Goal: Task Accomplishment & Management: Use online tool/utility

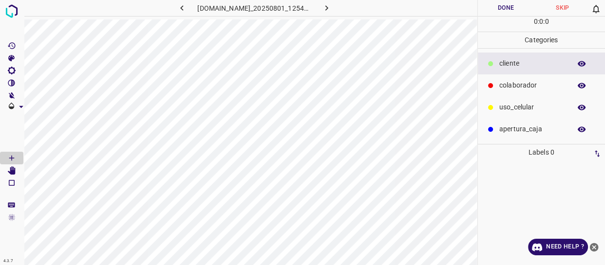
click at [596, 243] on icon "close-help" at bounding box center [594, 247] width 9 height 9
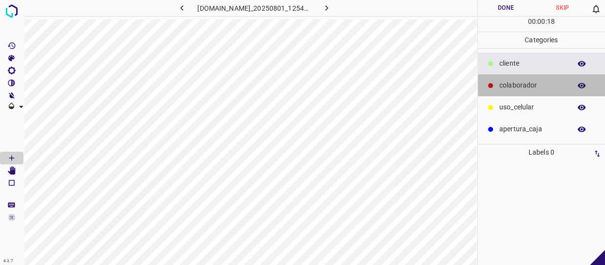
click at [552, 85] on p "colaborador" at bounding box center [532, 85] width 67 height 10
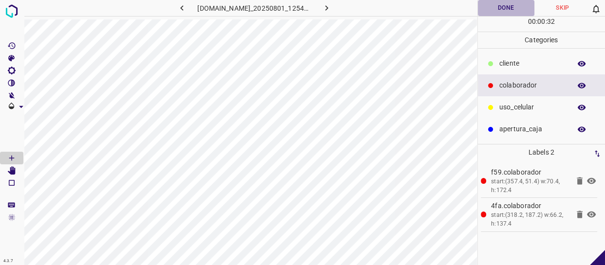
click at [521, 13] on button "Done" at bounding box center [506, 8] width 56 height 16
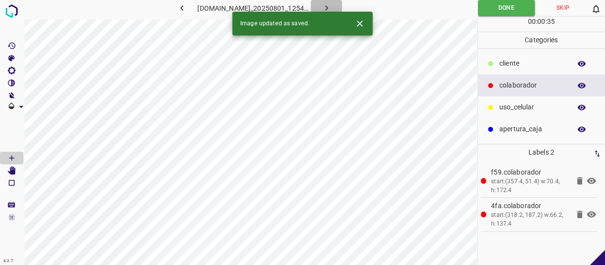
click at [337, 6] on button "button" at bounding box center [326, 8] width 31 height 16
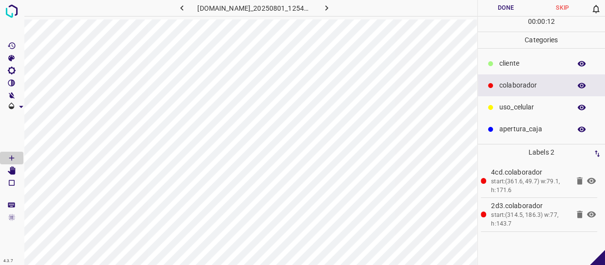
click at [502, 14] on button "Done" at bounding box center [506, 8] width 56 height 16
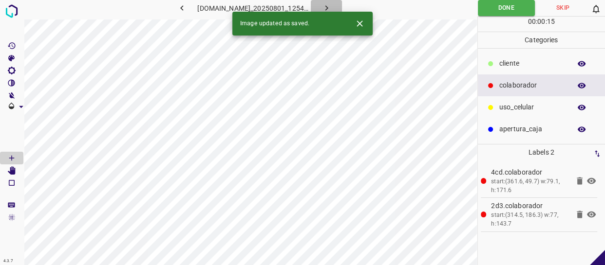
click at [331, 2] on button "button" at bounding box center [326, 8] width 31 height 16
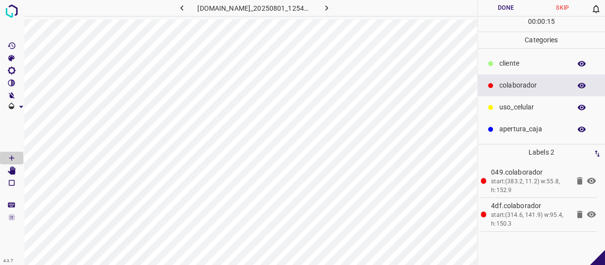
click at [507, 8] on button "Done" at bounding box center [506, 8] width 56 height 16
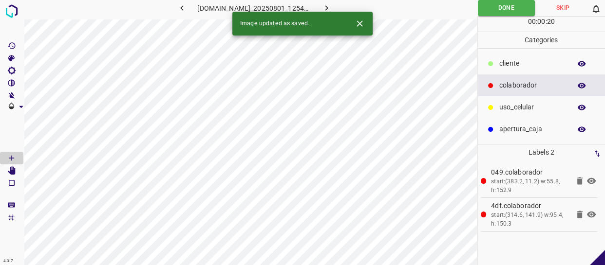
click at [332, 3] on icon "button" at bounding box center [326, 8] width 10 height 10
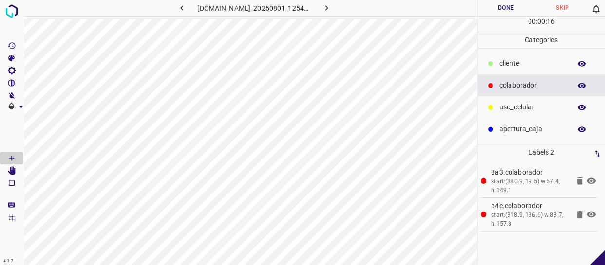
click at [507, 10] on button "Done" at bounding box center [506, 8] width 56 height 16
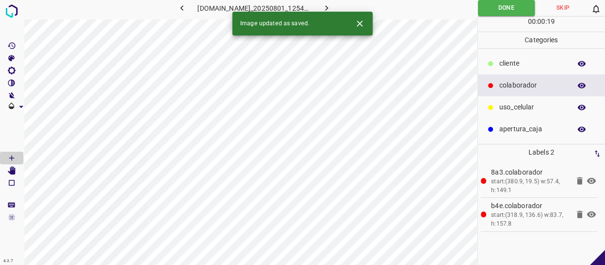
click at [332, 3] on icon "button" at bounding box center [326, 8] width 10 height 10
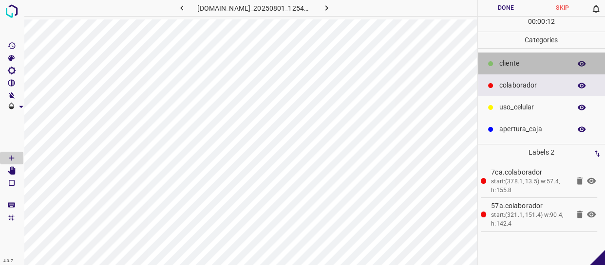
click at [524, 56] on div "​​cliente" at bounding box center [542, 64] width 128 height 22
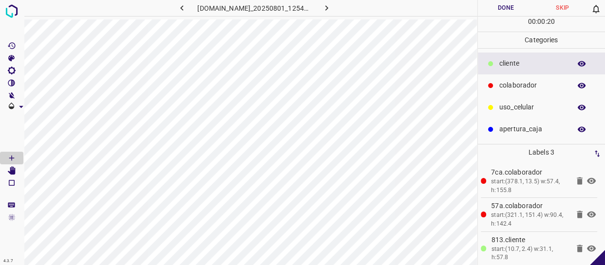
click at [496, 8] on button "Done" at bounding box center [506, 8] width 56 height 16
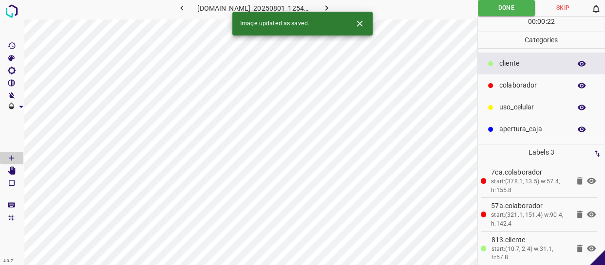
click at [328, 5] on icon "button" at bounding box center [326, 8] width 10 height 10
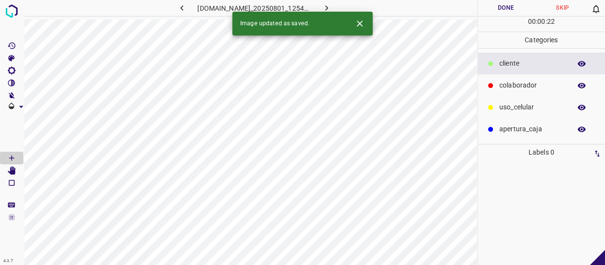
click at [527, 85] on p "colaborador" at bounding box center [532, 85] width 67 height 10
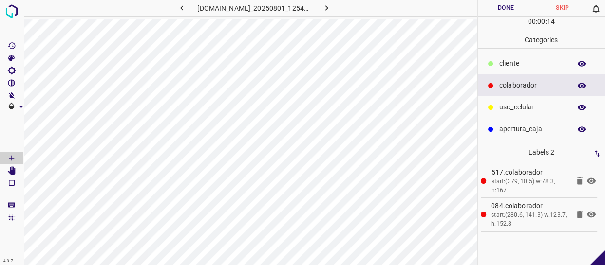
click at [509, 3] on button "Done" at bounding box center [506, 8] width 56 height 16
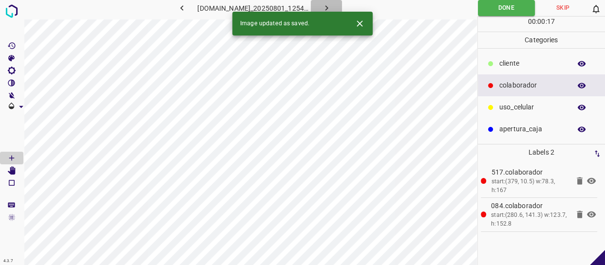
click at [337, 4] on button "button" at bounding box center [326, 8] width 31 height 16
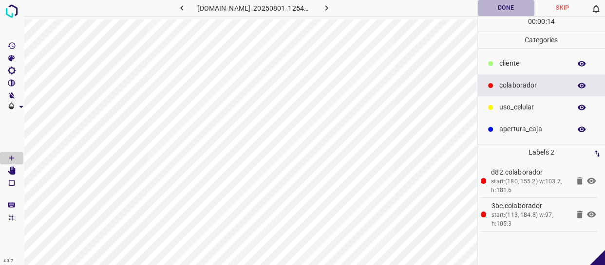
click at [512, 13] on button "Done" at bounding box center [506, 8] width 56 height 16
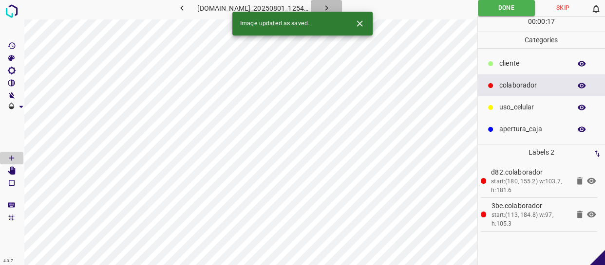
click at [332, 5] on icon "button" at bounding box center [326, 8] width 10 height 10
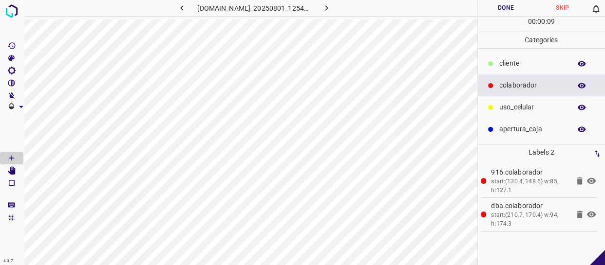
click at [517, 11] on button "Done" at bounding box center [506, 8] width 56 height 16
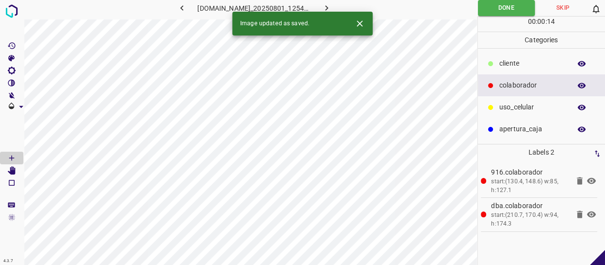
click at [325, 7] on button "button" at bounding box center [326, 8] width 31 height 16
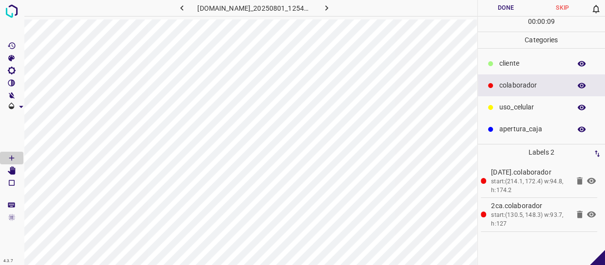
click at [533, 66] on p "​​cliente" at bounding box center [532, 63] width 67 height 10
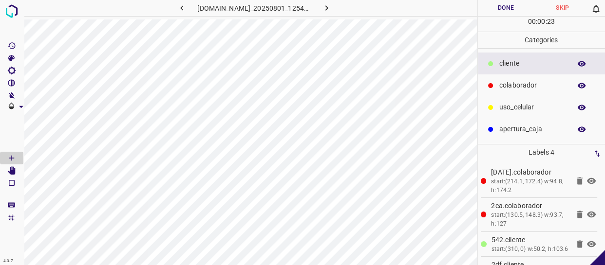
click at [505, 8] on button "Done" at bounding box center [506, 8] width 56 height 16
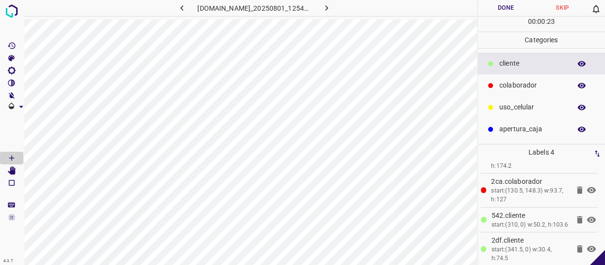
scroll to position [37, 0]
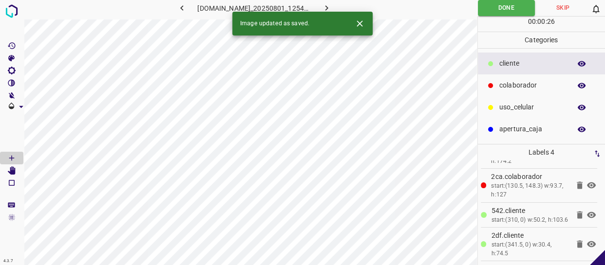
click at [332, 3] on icon "button" at bounding box center [326, 8] width 10 height 10
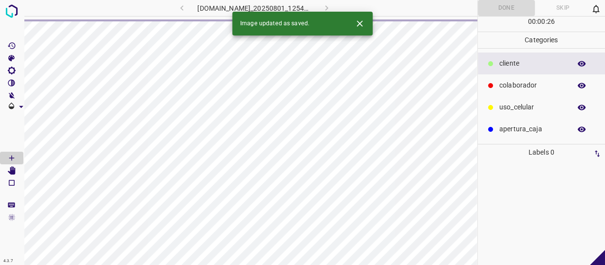
scroll to position [0, 0]
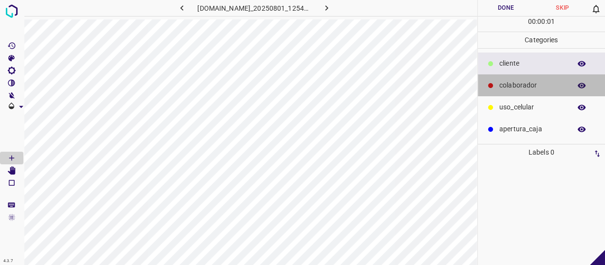
click at [533, 83] on p "colaborador" at bounding box center [532, 85] width 67 height 10
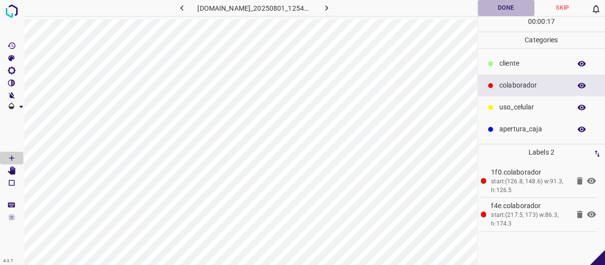
click at [518, 10] on button "Done" at bounding box center [506, 8] width 56 height 16
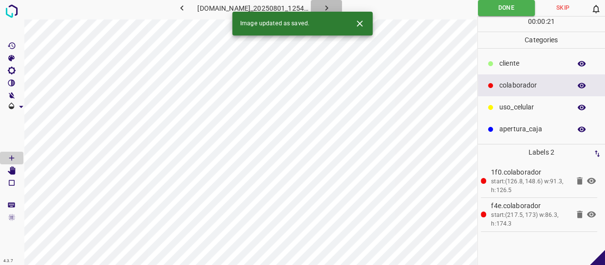
click at [330, 2] on button "button" at bounding box center [326, 8] width 31 height 16
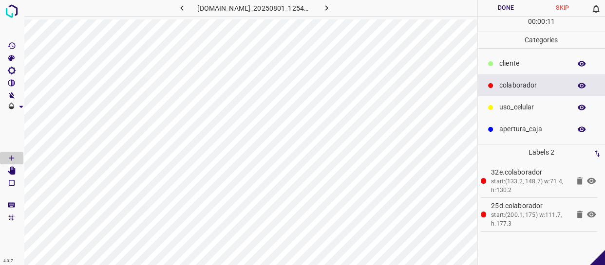
click at [506, 9] on button "Done" at bounding box center [506, 8] width 56 height 16
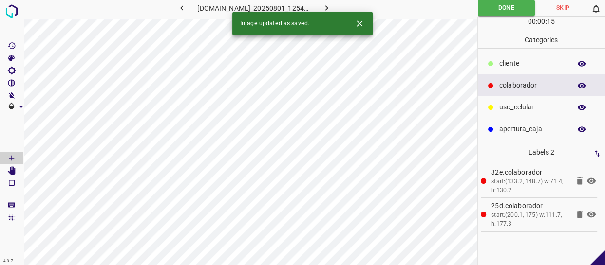
click at [332, 9] on icon "button" at bounding box center [326, 8] width 10 height 10
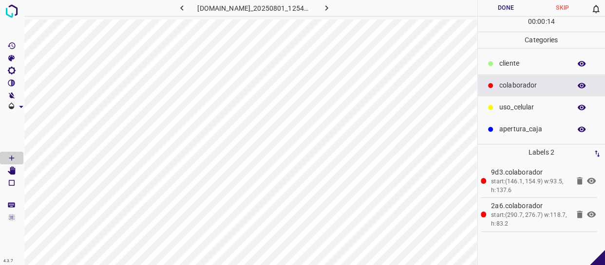
click at [501, 7] on button "Done" at bounding box center [506, 8] width 56 height 16
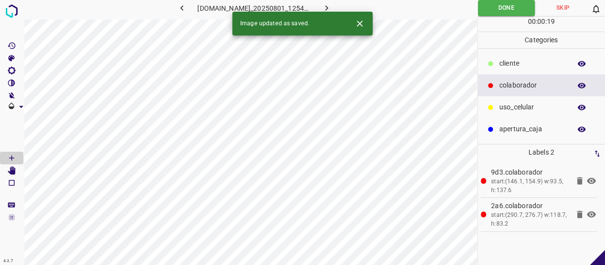
click at [332, 11] on icon "button" at bounding box center [326, 8] width 10 height 10
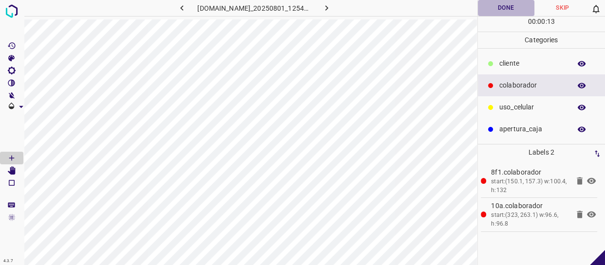
click at [506, 8] on button "Done" at bounding box center [506, 8] width 56 height 16
click at [332, 5] on icon "button" at bounding box center [326, 8] width 10 height 10
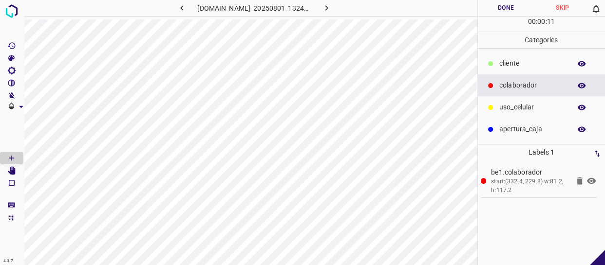
click at [592, 181] on icon at bounding box center [591, 181] width 9 height 6
click at [591, 181] on icon at bounding box center [591, 182] width 9 height 8
click at [529, 108] on p "uso_celular" at bounding box center [532, 107] width 67 height 10
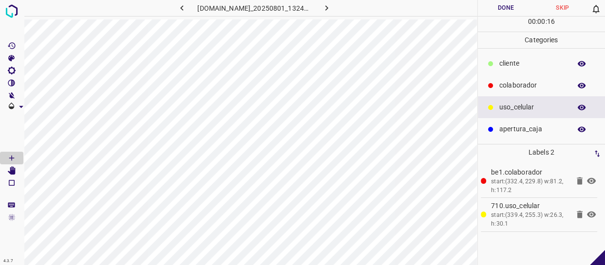
click at [511, 11] on button "Done" at bounding box center [506, 8] width 56 height 16
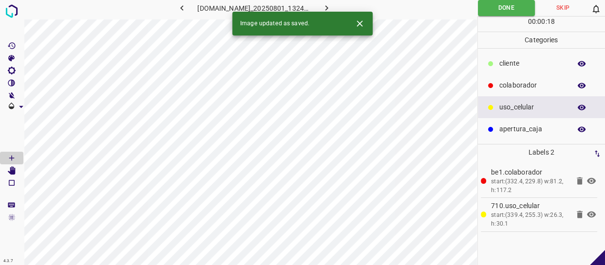
click at [329, 8] on icon "button" at bounding box center [326, 8] width 10 height 10
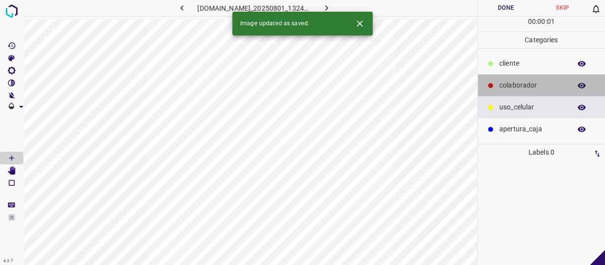
drag, startPoint x: 501, startPoint y: 85, endPoint x: 480, endPoint y: 86, distance: 21.0
click at [498, 85] on div "colaborador" at bounding box center [542, 86] width 128 height 22
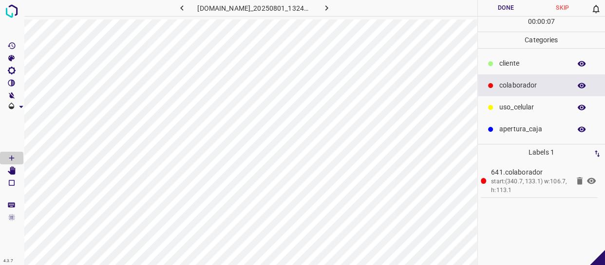
click at [511, 9] on button "Done" at bounding box center [506, 8] width 56 height 16
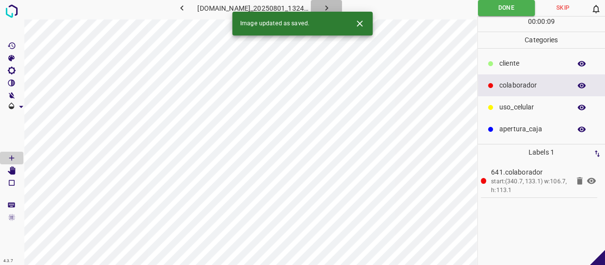
click at [335, 1] on button "button" at bounding box center [326, 8] width 31 height 16
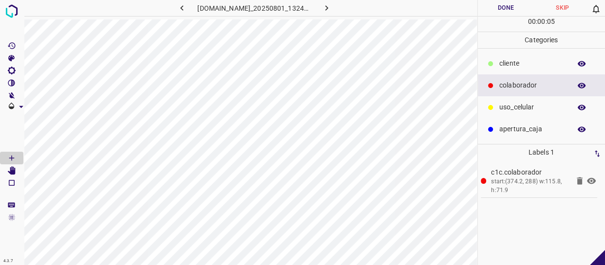
click at [502, 11] on button "Done" at bounding box center [506, 8] width 56 height 16
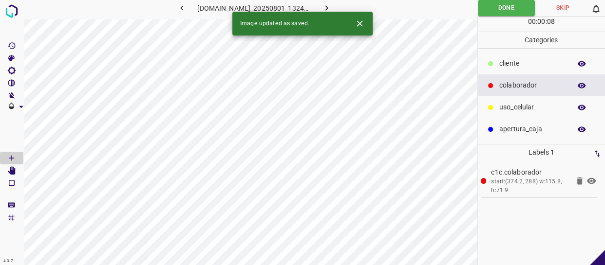
click at [331, 9] on icon "button" at bounding box center [326, 8] width 10 height 10
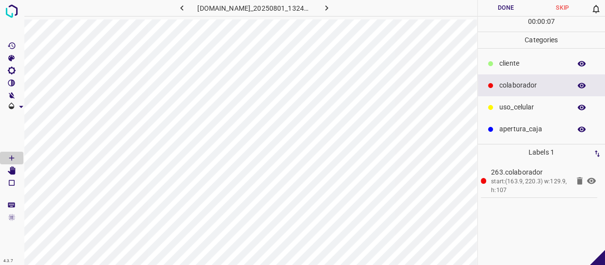
click at [519, 2] on button "Done" at bounding box center [506, 8] width 56 height 16
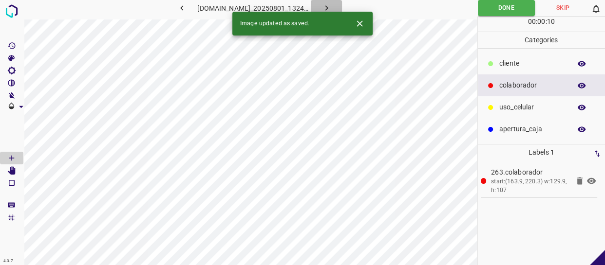
click at [332, 5] on icon "button" at bounding box center [326, 8] width 10 height 10
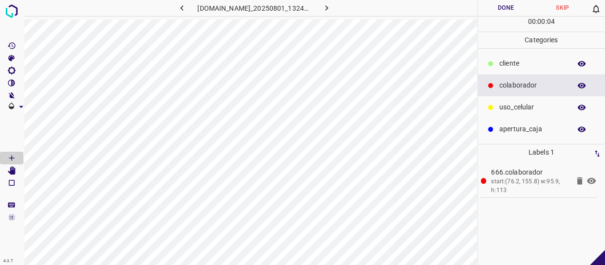
click at [507, 10] on button "Done" at bounding box center [506, 8] width 56 height 16
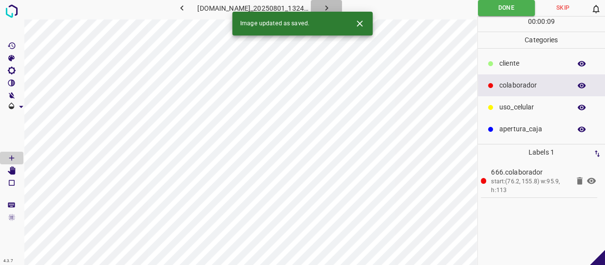
click at [329, 8] on icon "button" at bounding box center [326, 8] width 10 height 10
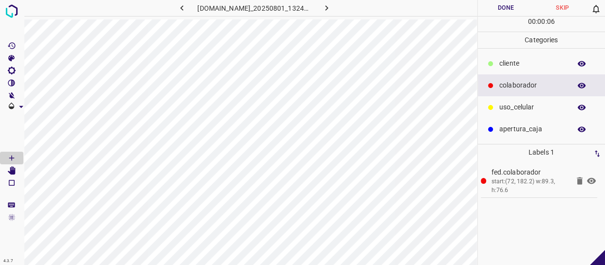
click at [530, 67] on p "​​cliente" at bounding box center [532, 63] width 67 height 10
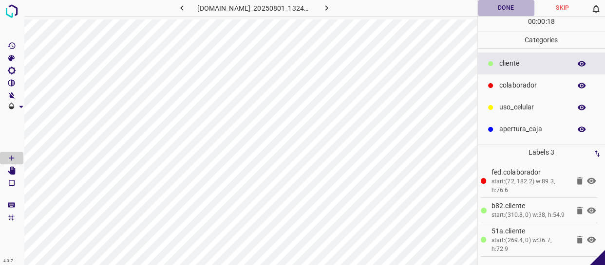
click at [499, 2] on button "Done" at bounding box center [506, 8] width 56 height 16
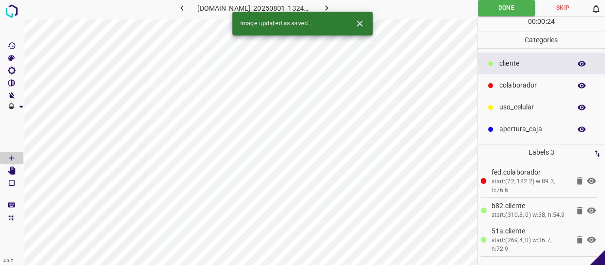
click at [332, 6] on icon "button" at bounding box center [326, 8] width 10 height 10
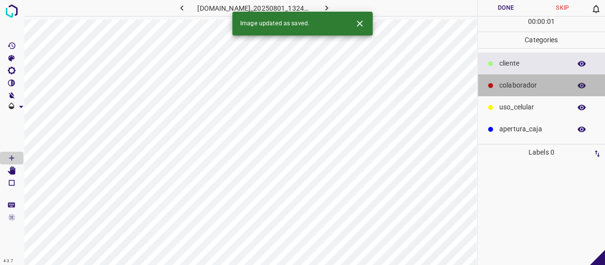
click at [516, 84] on p "colaborador" at bounding box center [532, 85] width 67 height 10
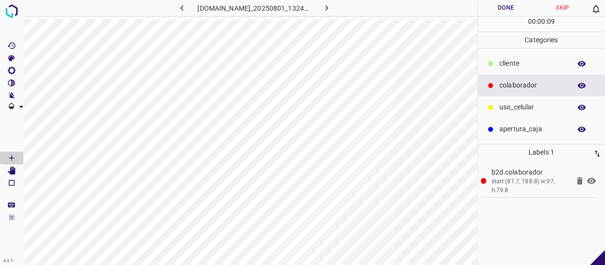
click at [509, 10] on button "Done" at bounding box center [506, 8] width 56 height 16
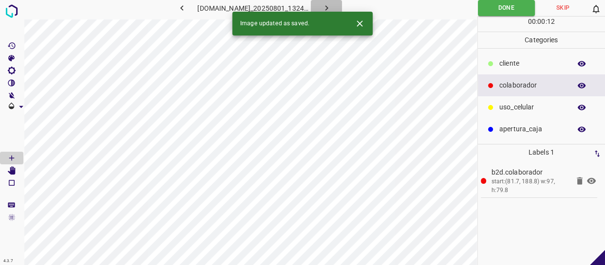
click at [332, 5] on icon "button" at bounding box center [326, 8] width 10 height 10
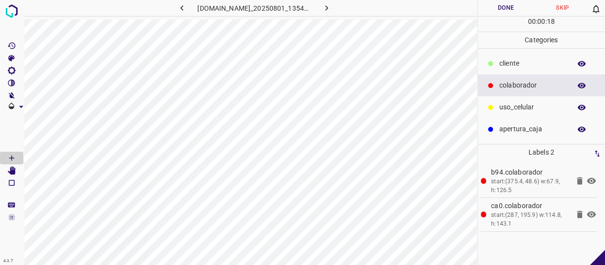
click at [519, 54] on div "​​cliente" at bounding box center [542, 64] width 128 height 22
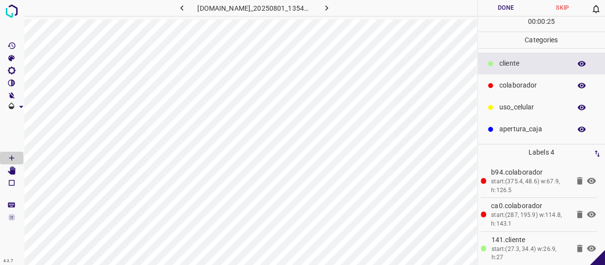
click at [506, 6] on button "Done" at bounding box center [506, 8] width 56 height 16
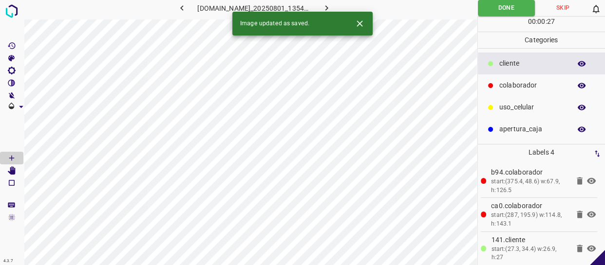
click at [332, 6] on icon "button" at bounding box center [326, 8] width 10 height 10
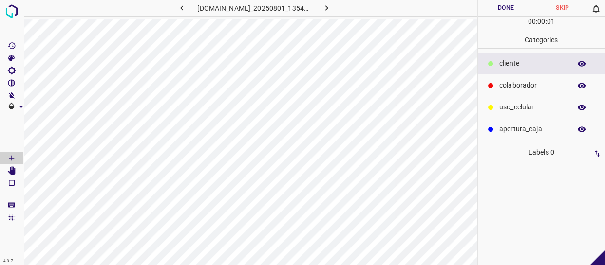
drag, startPoint x: 516, startPoint y: 90, endPoint x: 496, endPoint y: 93, distance: 20.8
click at [515, 90] on p "colaborador" at bounding box center [532, 85] width 67 height 10
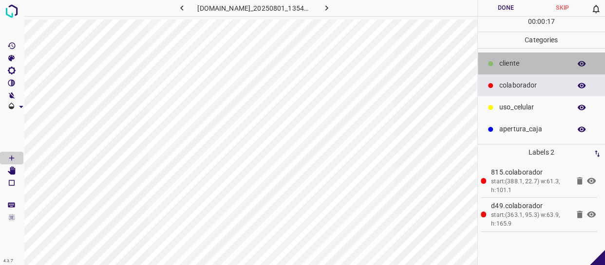
click at [514, 73] on div "​​cliente" at bounding box center [542, 64] width 128 height 22
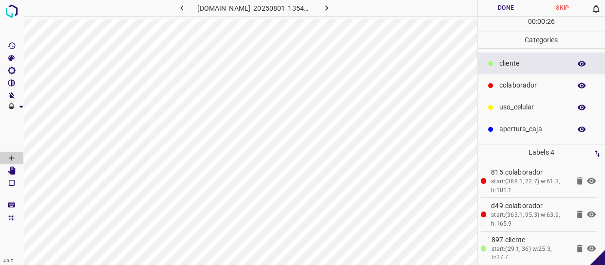
scroll to position [37, 0]
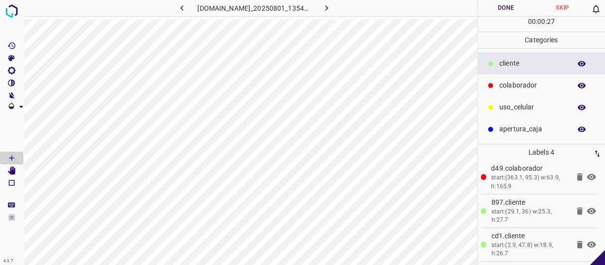
click at [517, 7] on button "Done" at bounding box center [506, 8] width 56 height 16
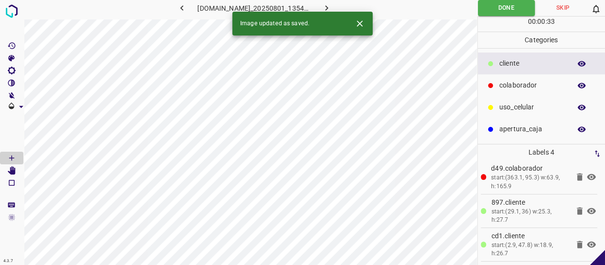
click at [328, 8] on icon "button" at bounding box center [326, 7] width 3 height 5
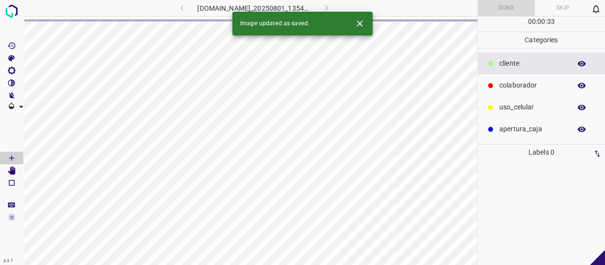
scroll to position [0, 0]
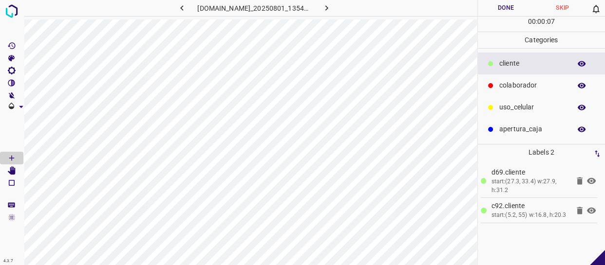
drag, startPoint x: 545, startPoint y: 83, endPoint x: 535, endPoint y: 85, distance: 9.8
click at [544, 83] on p "colaborador" at bounding box center [532, 85] width 67 height 10
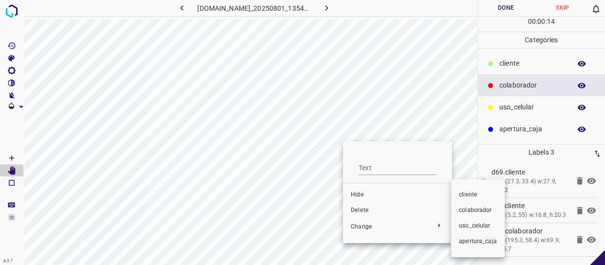
click at [475, 194] on span "​​cliente" at bounding box center [478, 195] width 38 height 9
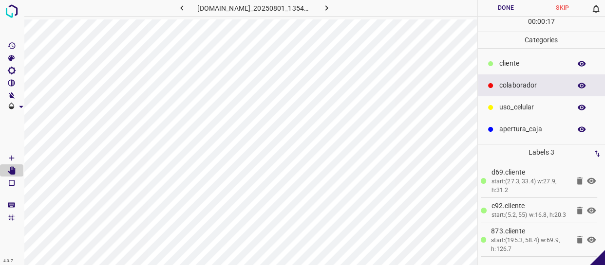
click at [541, 85] on p "colaborador" at bounding box center [532, 85] width 67 height 10
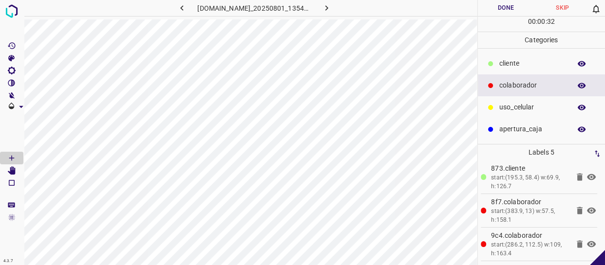
scroll to position [71, 0]
click at [513, 10] on button "Done" at bounding box center [506, 8] width 56 height 16
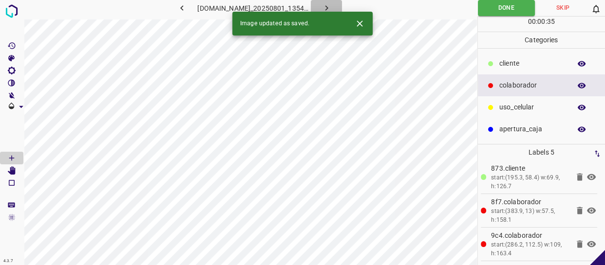
click at [330, 7] on icon "button" at bounding box center [326, 8] width 10 height 10
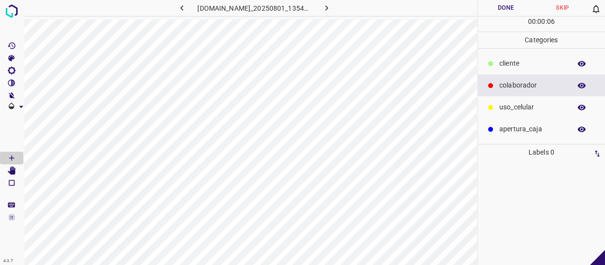
click at [509, 83] on p "colaborador" at bounding box center [532, 85] width 67 height 10
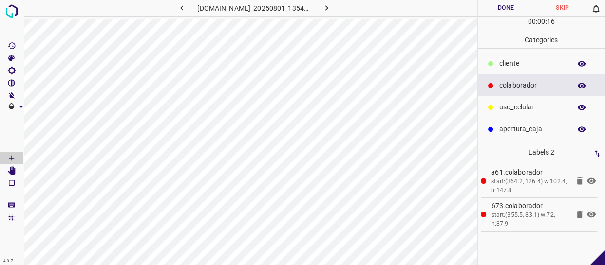
drag, startPoint x: 530, startPoint y: 55, endPoint x: 515, endPoint y: 63, distance: 17.0
click at [529, 55] on div "​​cliente" at bounding box center [542, 64] width 128 height 22
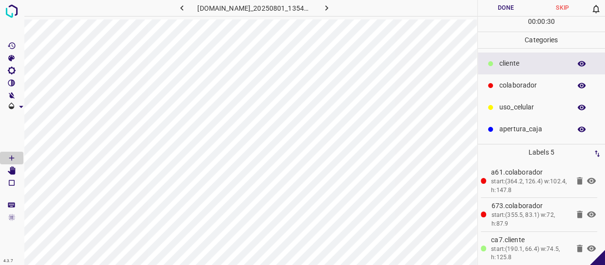
click at [507, 9] on button "Done" at bounding box center [506, 8] width 56 height 16
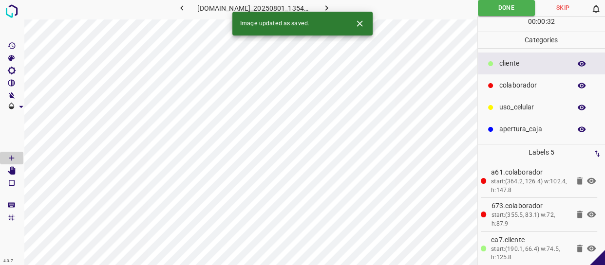
scroll to position [71, 0]
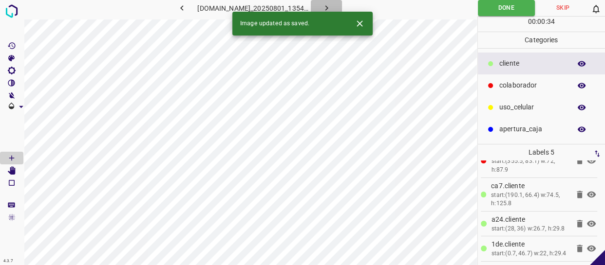
click at [330, 6] on icon "button" at bounding box center [326, 8] width 10 height 10
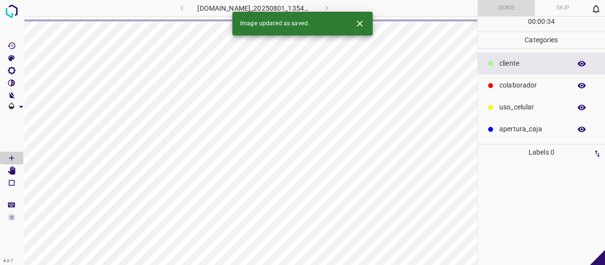
scroll to position [0, 0]
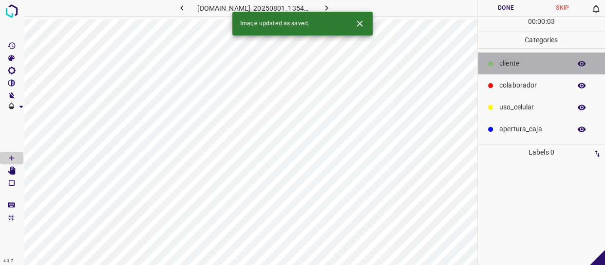
drag, startPoint x: 526, startPoint y: 69, endPoint x: 490, endPoint y: 68, distance: 36.0
click at [523, 69] on div "​​cliente" at bounding box center [542, 64] width 128 height 22
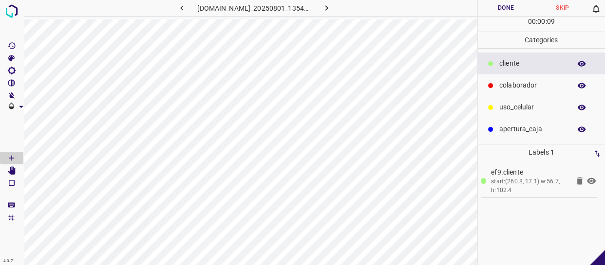
click at [525, 82] on p "colaborador" at bounding box center [532, 85] width 67 height 10
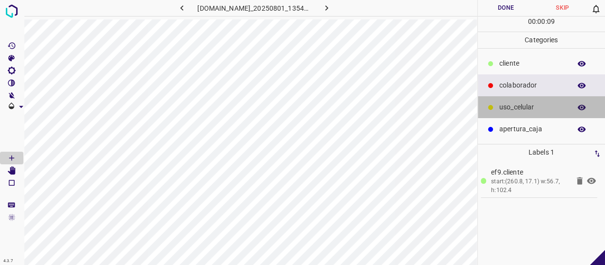
click at [508, 103] on p "uso_celular" at bounding box center [532, 107] width 67 height 10
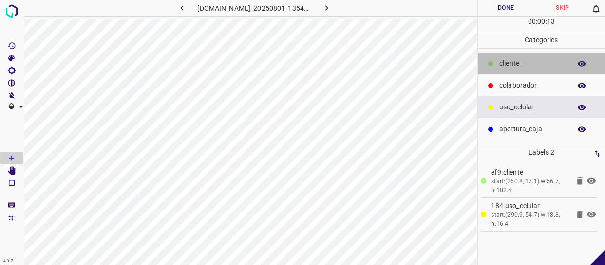
click at [517, 65] on p "​​cliente" at bounding box center [532, 63] width 67 height 10
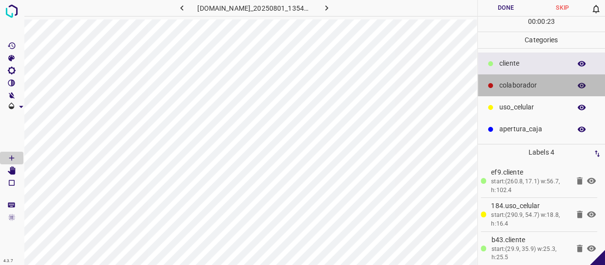
click at [518, 84] on p "colaborador" at bounding box center [532, 85] width 67 height 10
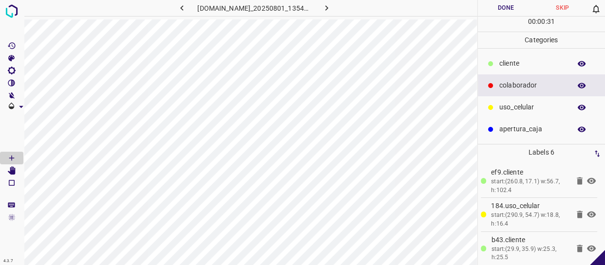
click at [509, 4] on button "Done" at bounding box center [506, 8] width 56 height 16
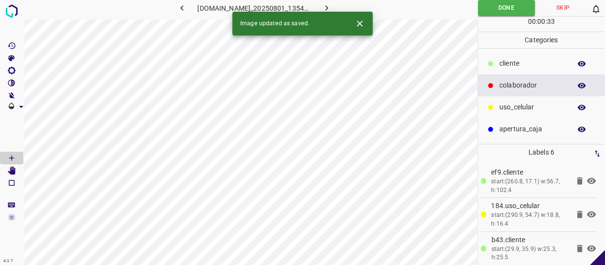
click at [323, 4] on button "button" at bounding box center [326, 8] width 31 height 16
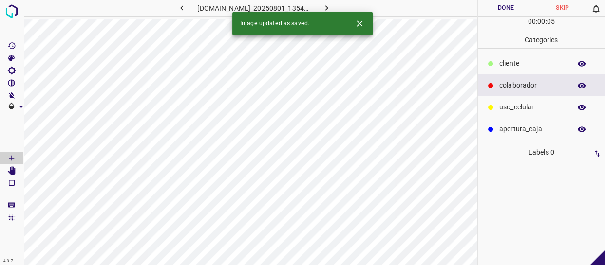
click at [520, 82] on p "colaborador" at bounding box center [532, 85] width 67 height 10
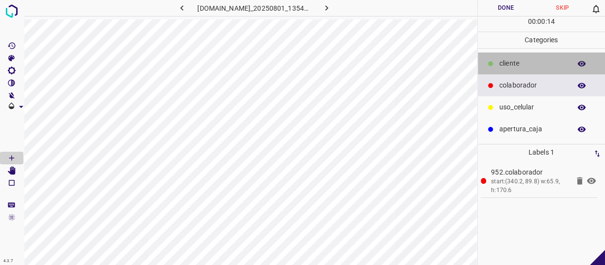
drag, startPoint x: 539, startPoint y: 61, endPoint x: 491, endPoint y: 76, distance: 50.2
click at [536, 61] on p "​​cliente" at bounding box center [532, 63] width 67 height 10
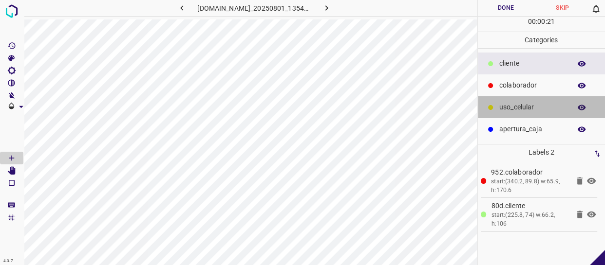
click at [535, 107] on p "uso_celular" at bounding box center [532, 107] width 67 height 10
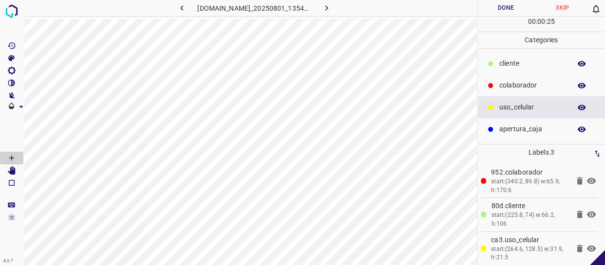
click at [502, 61] on p "​​cliente" at bounding box center [532, 63] width 67 height 10
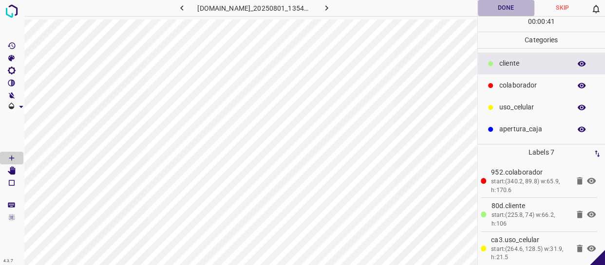
click at [522, 9] on button "Done" at bounding box center [506, 8] width 56 height 16
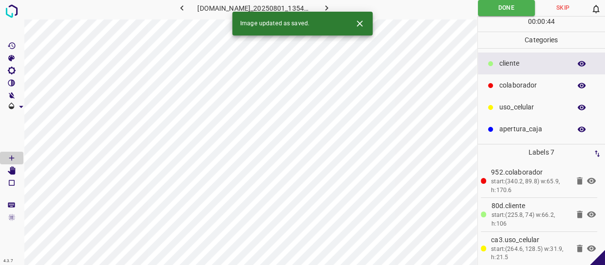
click at [332, 6] on icon "button" at bounding box center [326, 8] width 10 height 10
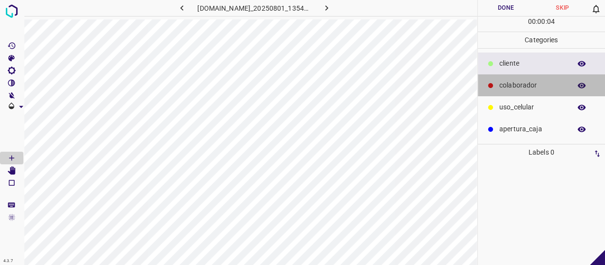
click at [517, 83] on p "colaborador" at bounding box center [532, 85] width 67 height 10
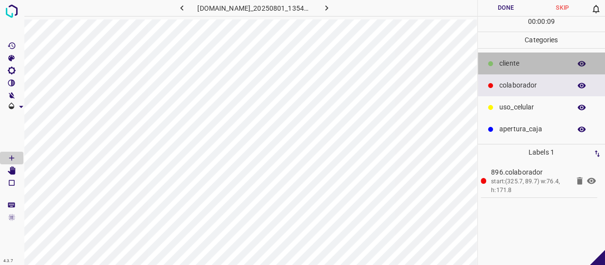
drag, startPoint x: 521, startPoint y: 65, endPoint x: 492, endPoint y: 72, distance: 29.9
click at [521, 65] on p "​​cliente" at bounding box center [532, 63] width 67 height 10
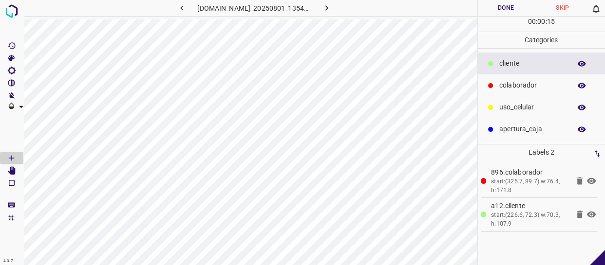
drag, startPoint x: 520, startPoint y: 112, endPoint x: 507, endPoint y: 110, distance: 13.3
click at [522, 110] on p "uso_celular" at bounding box center [532, 107] width 67 height 10
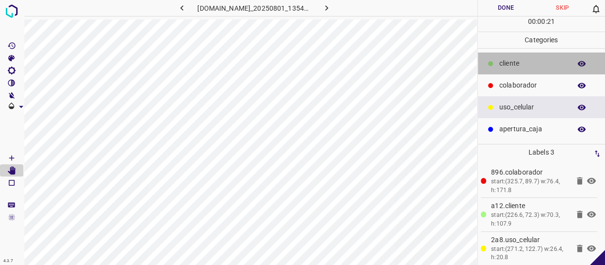
click at [538, 71] on div "​​cliente" at bounding box center [542, 64] width 128 height 22
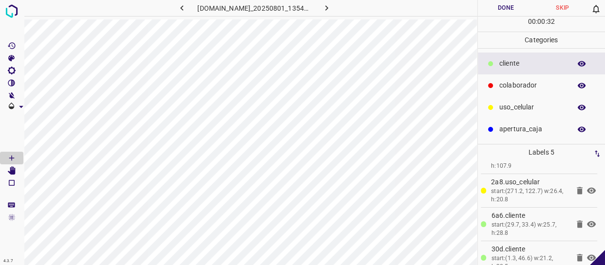
scroll to position [71, 0]
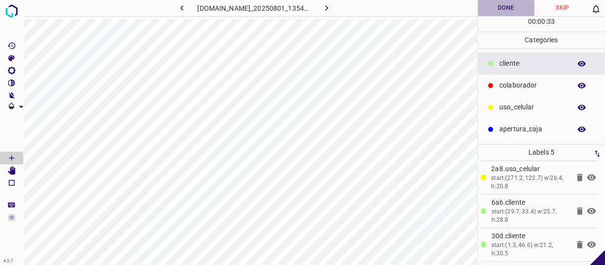
click at [505, 5] on button "Done" at bounding box center [506, 8] width 56 height 16
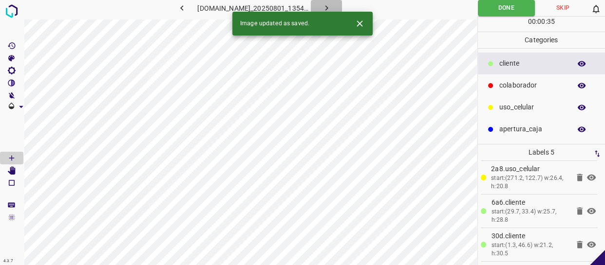
click at [332, 5] on icon "button" at bounding box center [326, 8] width 10 height 10
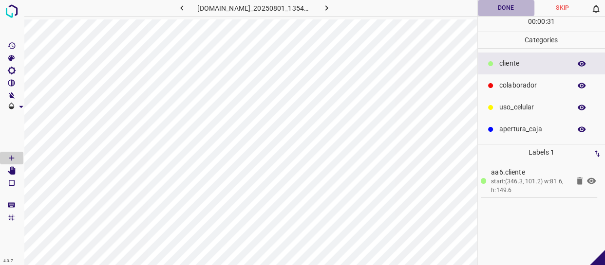
click at [505, 6] on button "Done" at bounding box center [506, 8] width 56 height 16
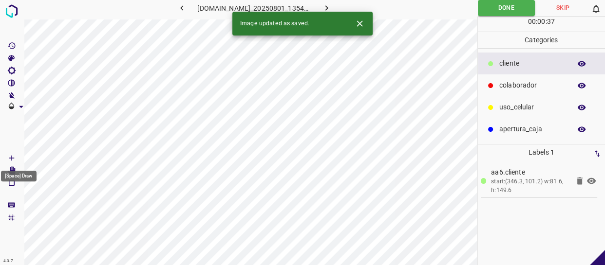
click at [8, 161] on icon "[Space] Draw" at bounding box center [11, 158] width 9 height 9
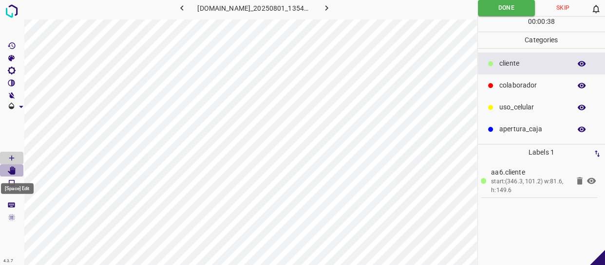
click at [6, 170] on Edit"] "[Space] Edit" at bounding box center [11, 171] width 23 height 13
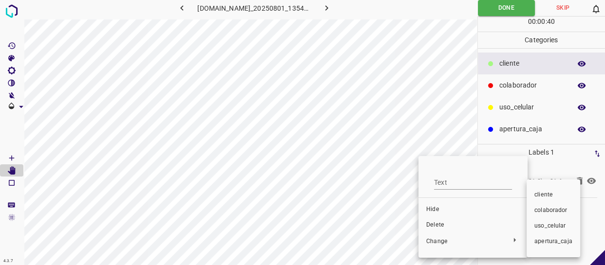
click at [539, 199] on span "​​cliente" at bounding box center [553, 195] width 38 height 9
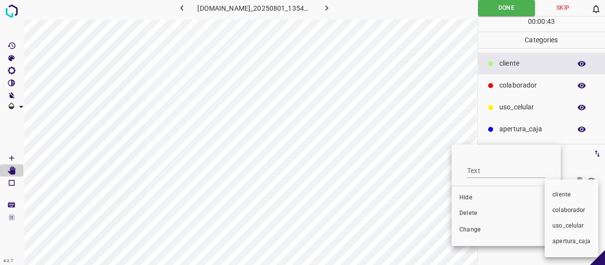
click at [577, 209] on span "colaborador" at bounding box center [571, 210] width 38 height 9
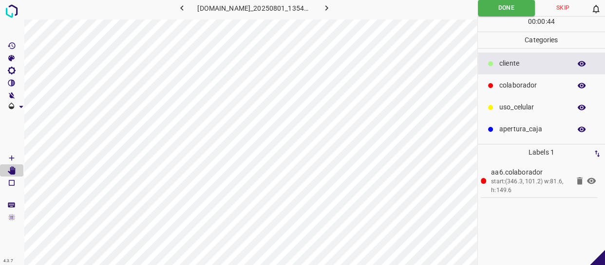
click at [517, 67] on p "​​cliente" at bounding box center [532, 63] width 67 height 10
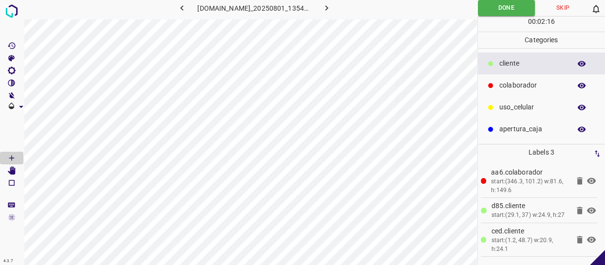
click at [331, 9] on icon "button" at bounding box center [326, 8] width 10 height 10
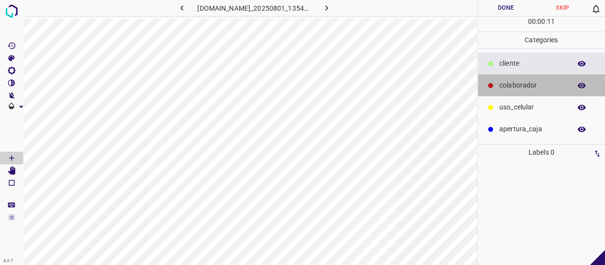
click at [534, 78] on div "colaborador" at bounding box center [542, 86] width 128 height 22
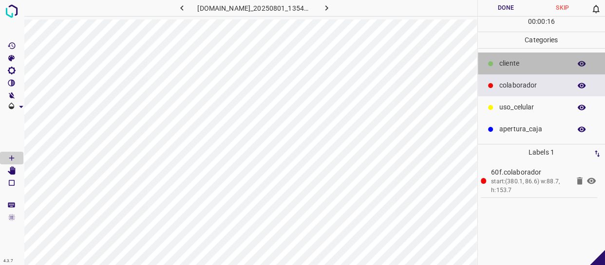
drag, startPoint x: 505, startPoint y: 67, endPoint x: 477, endPoint y: 66, distance: 28.3
click at [503, 67] on p "​​cliente" at bounding box center [532, 63] width 67 height 10
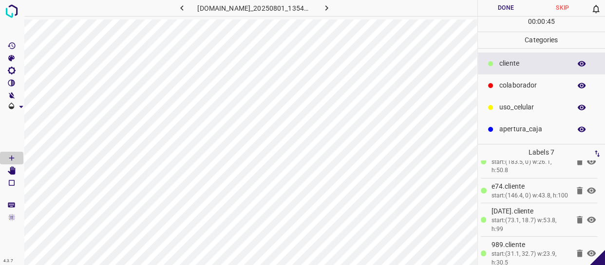
scroll to position [138, 0]
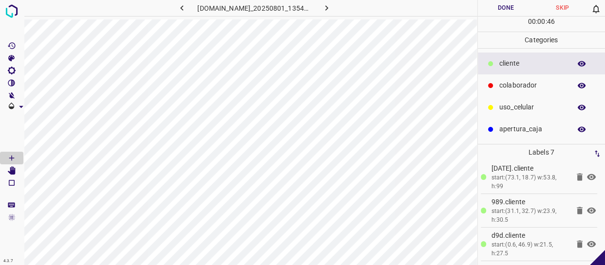
click at [490, 9] on button "Done" at bounding box center [506, 8] width 56 height 16
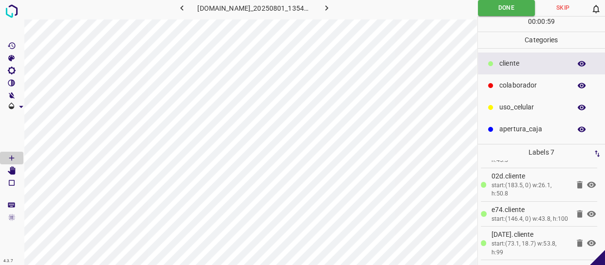
scroll to position [44, 0]
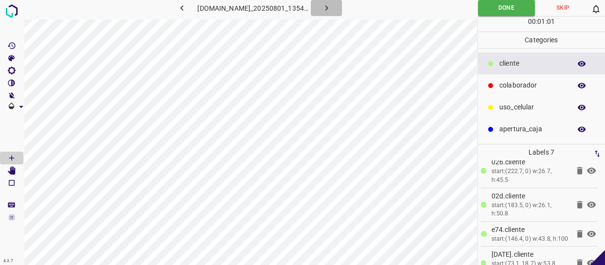
click at [332, 11] on icon "button" at bounding box center [326, 8] width 10 height 10
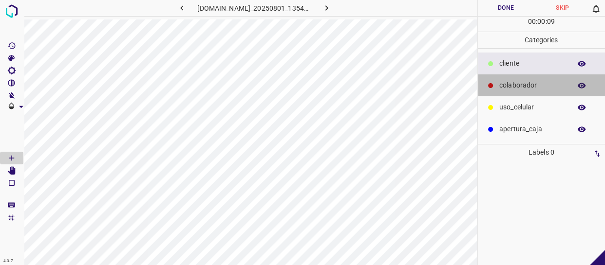
click at [536, 80] on p "colaborador" at bounding box center [532, 85] width 67 height 10
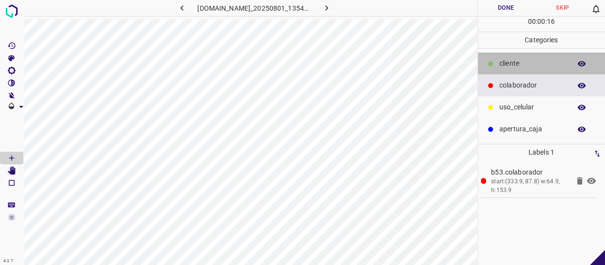
click at [522, 56] on div "​​cliente" at bounding box center [542, 64] width 128 height 22
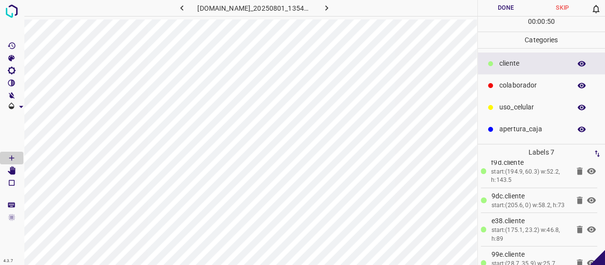
scroll to position [132, 0]
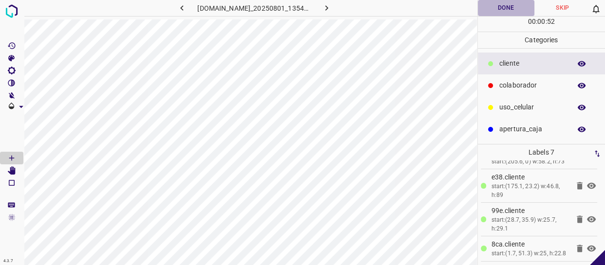
click at [509, 4] on button "Done" at bounding box center [506, 8] width 56 height 16
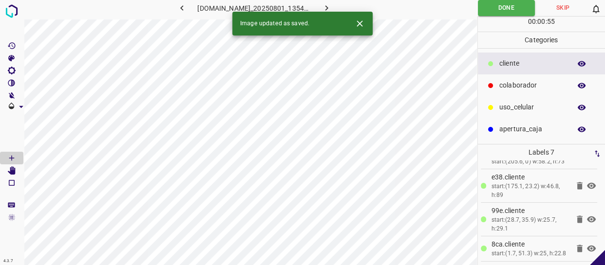
click at [332, 5] on icon "button" at bounding box center [326, 8] width 10 height 10
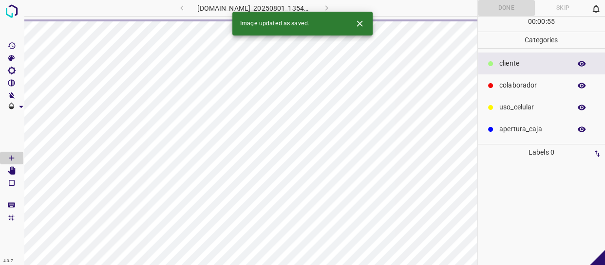
scroll to position [0, 0]
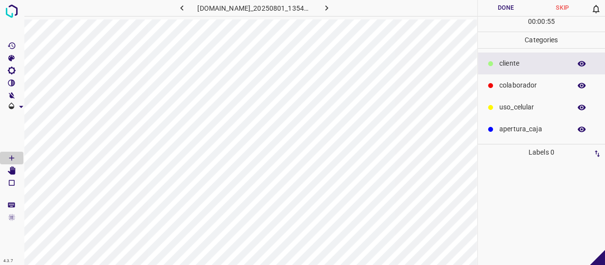
drag, startPoint x: 538, startPoint y: 90, endPoint x: 495, endPoint y: 96, distance: 43.2
click at [536, 90] on p "colaborador" at bounding box center [532, 85] width 67 height 10
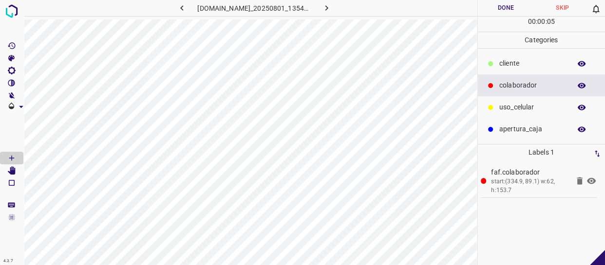
click at [517, 58] on p "​​cliente" at bounding box center [532, 63] width 67 height 10
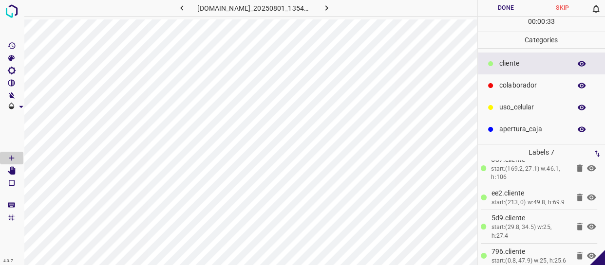
scroll to position [138, 0]
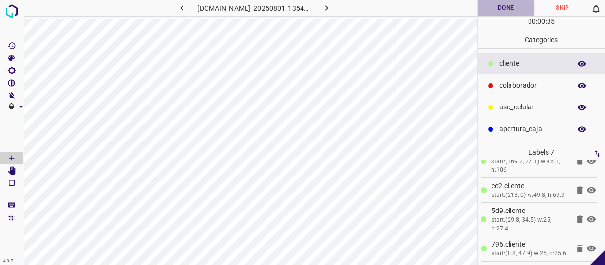
click at [513, 1] on button "Done" at bounding box center [506, 8] width 56 height 16
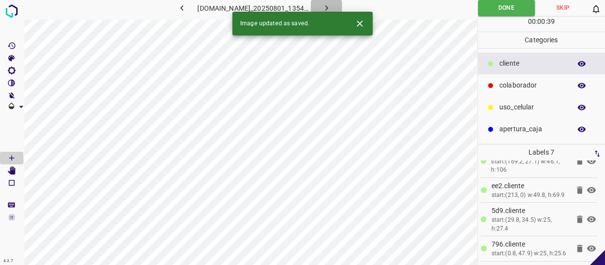
click at [326, 5] on button "button" at bounding box center [326, 8] width 31 height 16
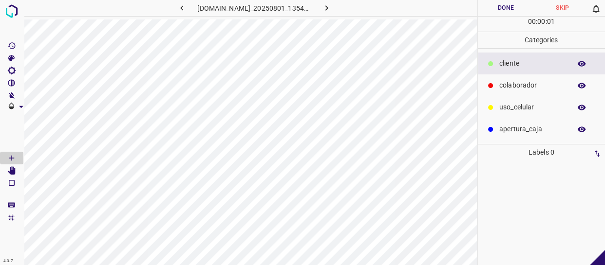
drag, startPoint x: 536, startPoint y: 88, endPoint x: 515, endPoint y: 87, distance: 20.5
click at [533, 88] on p "colaborador" at bounding box center [532, 85] width 67 height 10
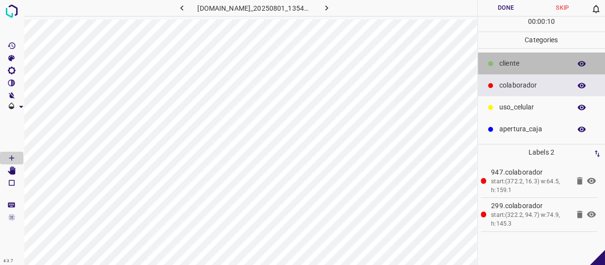
click at [538, 63] on p "​​cliente" at bounding box center [532, 63] width 67 height 10
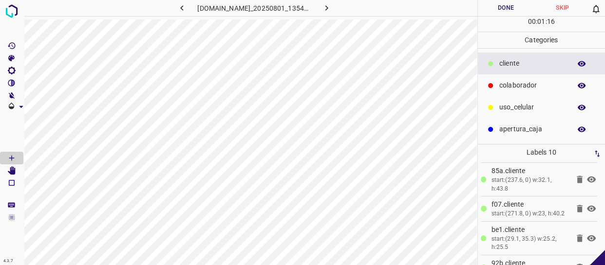
scroll to position [195, 0]
click at [501, 9] on button "Done" at bounding box center [506, 8] width 56 height 16
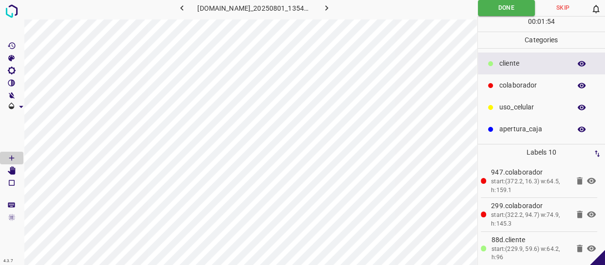
scroll to position [177, 0]
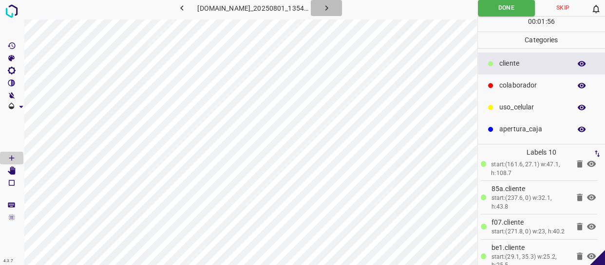
click at [332, 6] on icon "button" at bounding box center [326, 8] width 10 height 10
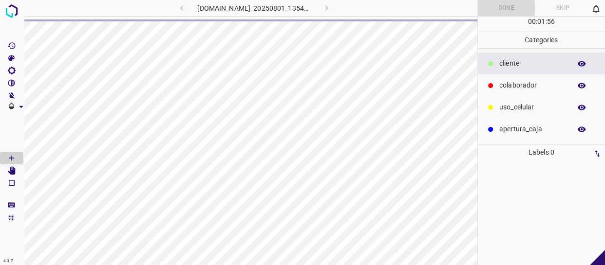
scroll to position [0, 0]
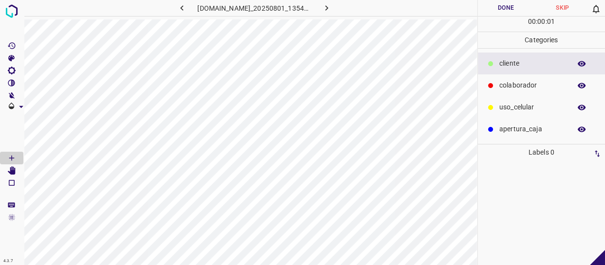
drag, startPoint x: 517, startPoint y: 83, endPoint x: 498, endPoint y: 85, distance: 19.6
click at [517, 83] on p "colaborador" at bounding box center [532, 85] width 67 height 10
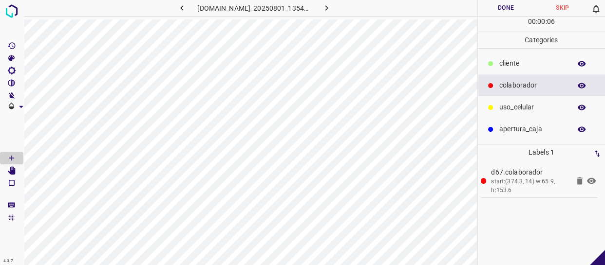
drag, startPoint x: 509, startPoint y: 101, endPoint x: 484, endPoint y: 101, distance: 25.3
click at [511, 103] on div "uso_celular" at bounding box center [542, 107] width 128 height 22
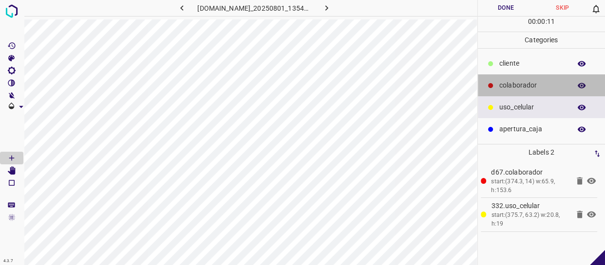
click at [526, 84] on p "colaborador" at bounding box center [532, 85] width 67 height 10
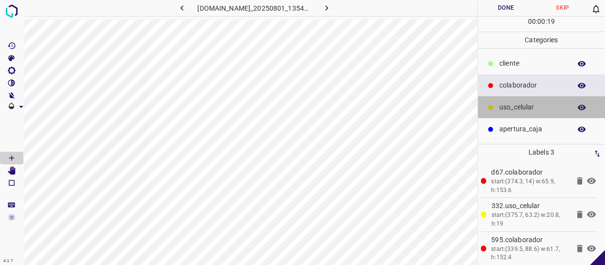
drag, startPoint x: 527, startPoint y: 106, endPoint x: 504, endPoint y: 102, distance: 22.7
click at [525, 106] on p "uso_celular" at bounding box center [532, 107] width 67 height 10
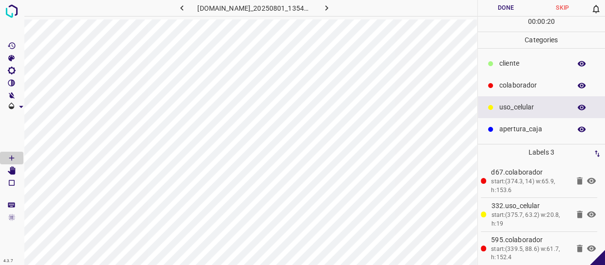
click at [505, 66] on p "​​cliente" at bounding box center [532, 63] width 67 height 10
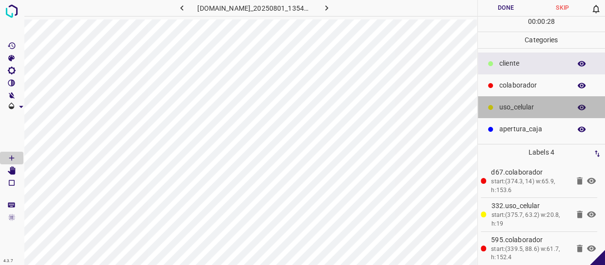
click at [527, 107] on p "uso_celular" at bounding box center [532, 107] width 67 height 10
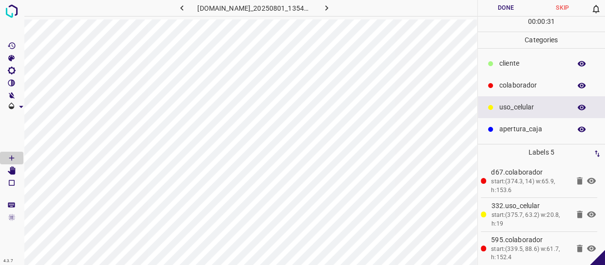
click at [525, 62] on p "​​cliente" at bounding box center [532, 63] width 67 height 10
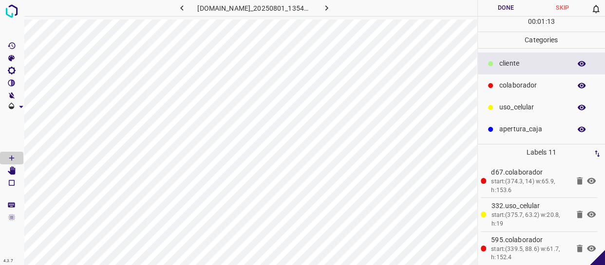
click at [505, 12] on button "Done" at bounding box center [506, 8] width 56 height 16
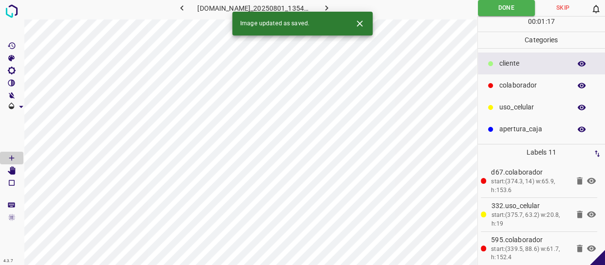
click at [327, 7] on icon "button" at bounding box center [326, 8] width 10 height 10
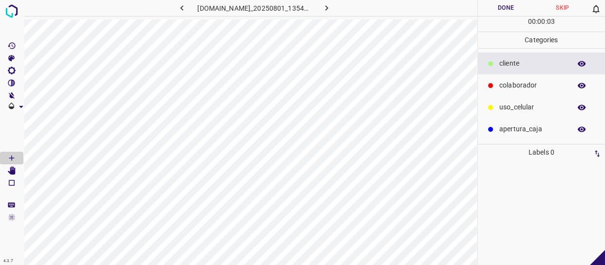
click at [526, 81] on p "colaborador" at bounding box center [532, 85] width 67 height 10
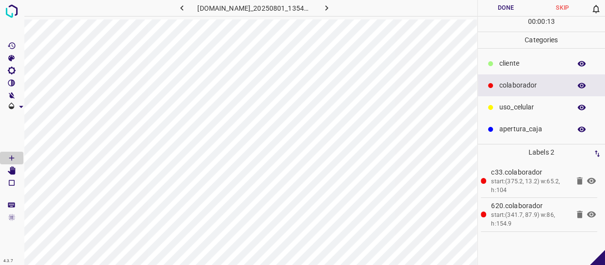
click at [518, 109] on p "uso_celular" at bounding box center [532, 107] width 67 height 10
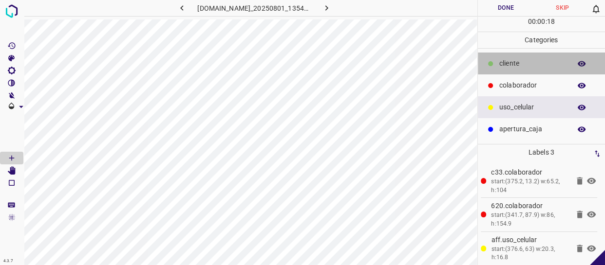
drag, startPoint x: 532, startPoint y: 68, endPoint x: 507, endPoint y: 68, distance: 24.3
click at [531, 68] on p "​​cliente" at bounding box center [532, 63] width 67 height 10
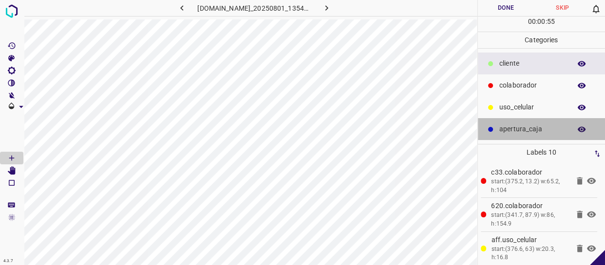
drag, startPoint x: 537, startPoint y: 130, endPoint x: 480, endPoint y: 130, distance: 57.0
click at [536, 130] on p "apertura_caja" at bounding box center [532, 129] width 67 height 10
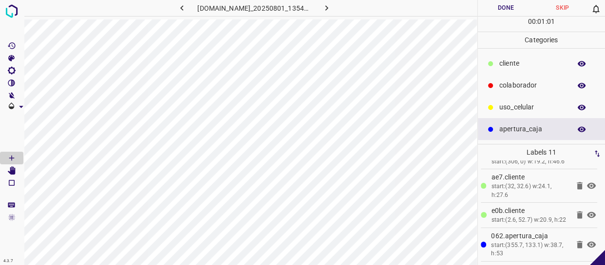
scroll to position [272, 0]
click at [512, 1] on button "Done" at bounding box center [506, 8] width 56 height 16
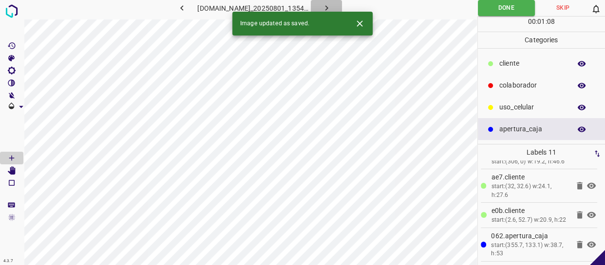
click at [326, 5] on button "button" at bounding box center [326, 8] width 31 height 16
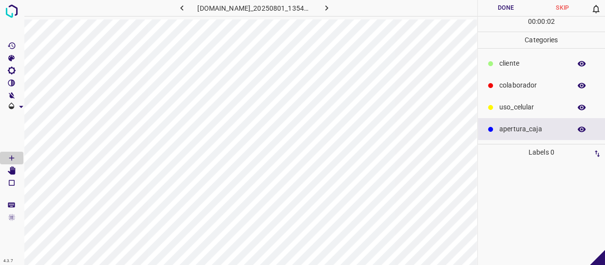
drag, startPoint x: 523, startPoint y: 88, endPoint x: 490, endPoint y: 93, distance: 33.5
click at [522, 88] on p "colaborador" at bounding box center [532, 85] width 67 height 10
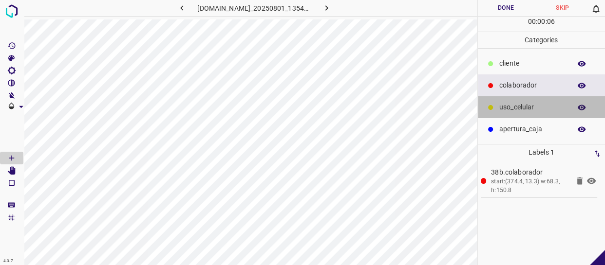
click at [516, 112] on p "uso_celular" at bounding box center [532, 107] width 67 height 10
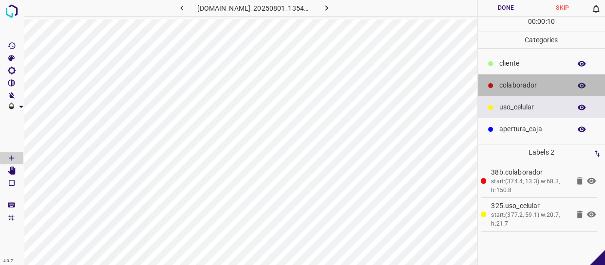
drag, startPoint x: 523, startPoint y: 91, endPoint x: 491, endPoint y: 104, distance: 35.4
click at [523, 91] on div "colaborador" at bounding box center [542, 86] width 128 height 22
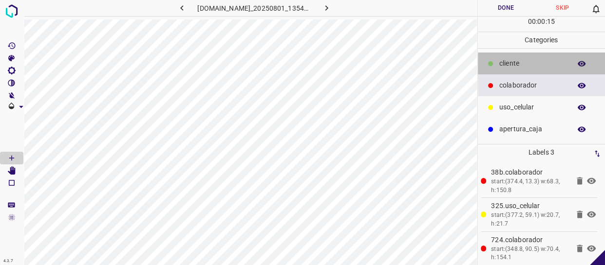
click at [512, 62] on p "​​cliente" at bounding box center [532, 63] width 67 height 10
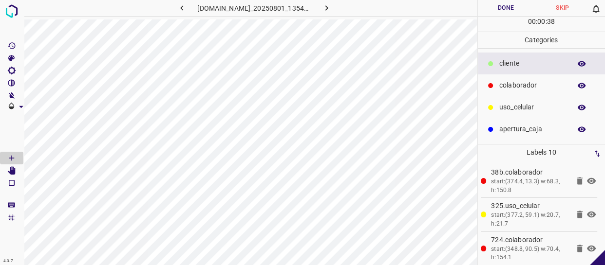
click at [508, 8] on button "Done" at bounding box center [506, 8] width 56 height 16
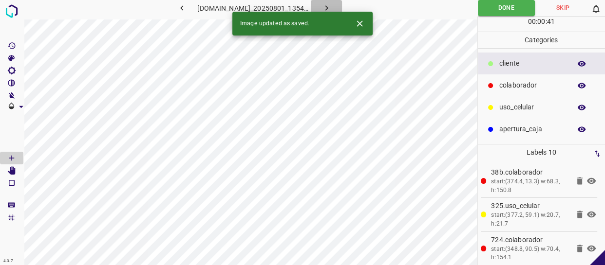
click at [330, 6] on icon "button" at bounding box center [326, 8] width 10 height 10
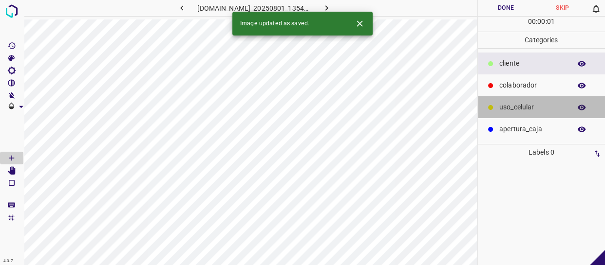
click at [518, 96] on div "uso_celular" at bounding box center [542, 107] width 128 height 22
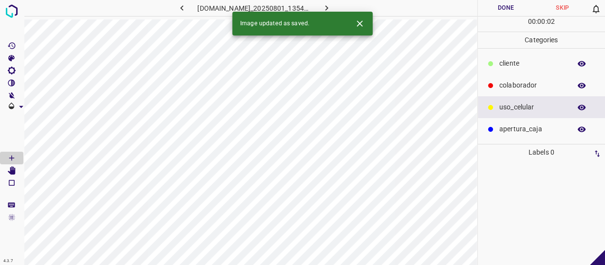
click at [516, 88] on p "colaborador" at bounding box center [532, 85] width 67 height 10
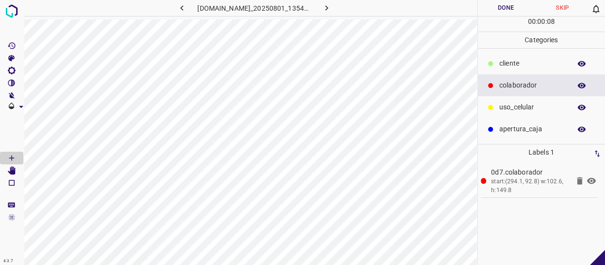
click at [519, 63] on p "​​cliente" at bounding box center [532, 63] width 67 height 10
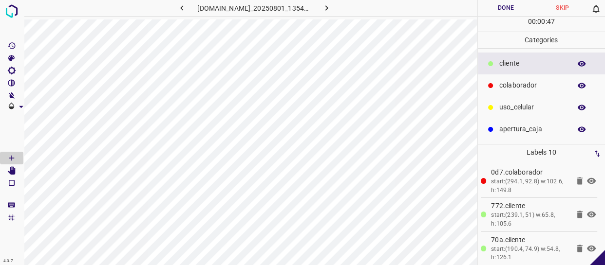
click at [519, 10] on button "Done" at bounding box center [506, 8] width 56 height 16
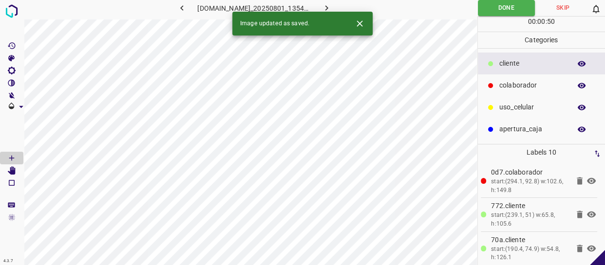
click at [332, 5] on icon "button" at bounding box center [326, 8] width 10 height 10
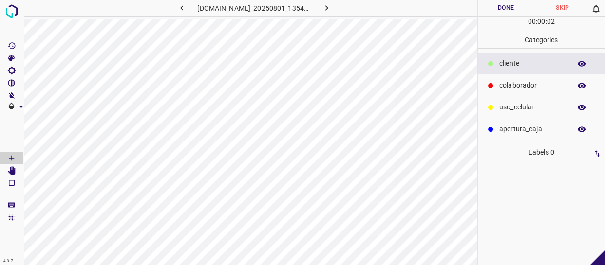
click at [537, 84] on p "colaborador" at bounding box center [532, 85] width 67 height 10
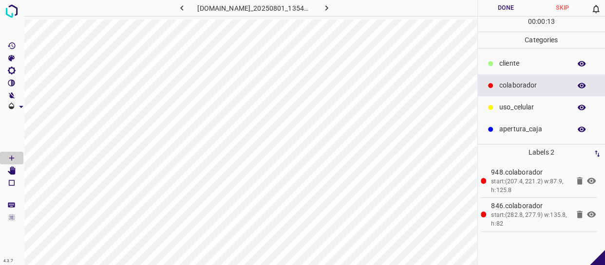
click at [523, 67] on p "​​cliente" at bounding box center [532, 63] width 67 height 10
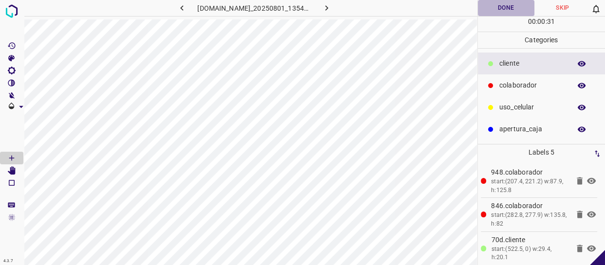
click at [515, 10] on button "Done" at bounding box center [506, 8] width 56 height 16
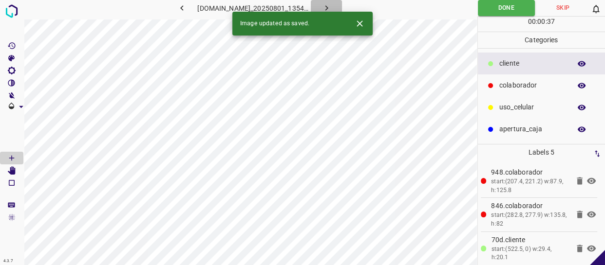
click at [332, 7] on icon "button" at bounding box center [326, 8] width 10 height 10
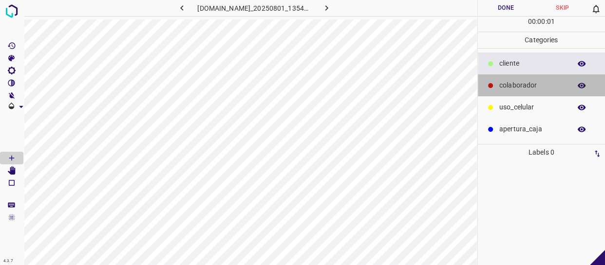
click at [524, 86] on p "colaborador" at bounding box center [532, 85] width 67 height 10
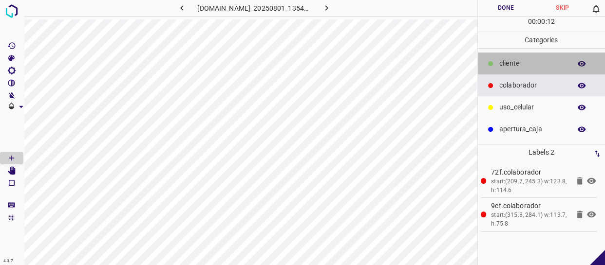
drag, startPoint x: 506, startPoint y: 67, endPoint x: 491, endPoint y: 73, distance: 16.2
click at [491, 73] on div "​​cliente" at bounding box center [542, 64] width 128 height 22
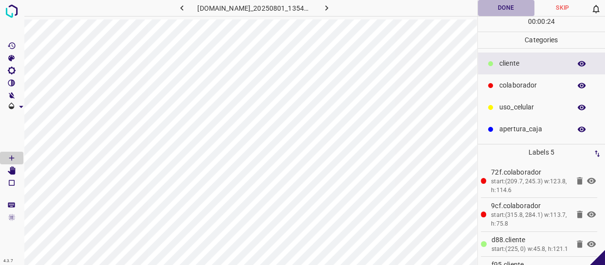
click at [510, 13] on button "Done" at bounding box center [506, 8] width 56 height 16
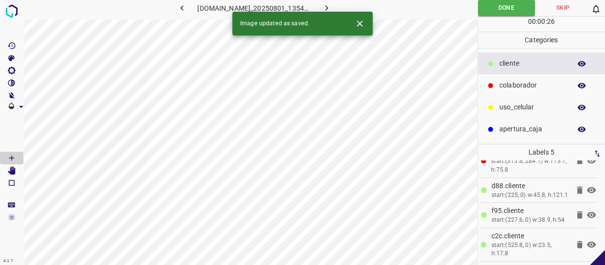
scroll to position [71, 0]
click at [332, 3] on icon "button" at bounding box center [326, 8] width 10 height 10
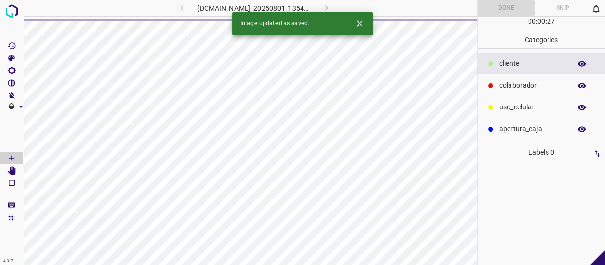
scroll to position [0, 0]
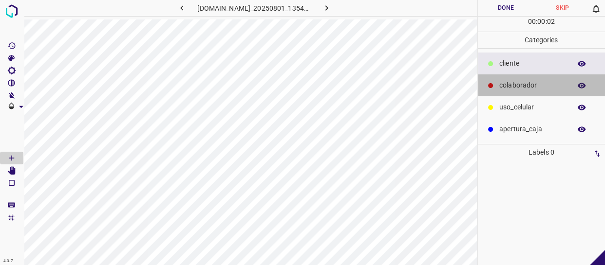
click at [539, 83] on p "colaborador" at bounding box center [532, 85] width 67 height 10
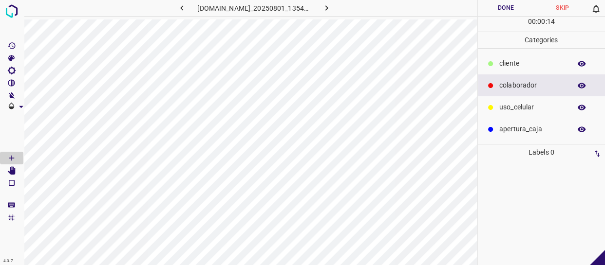
click at [516, 90] on p "colaborador" at bounding box center [532, 85] width 67 height 10
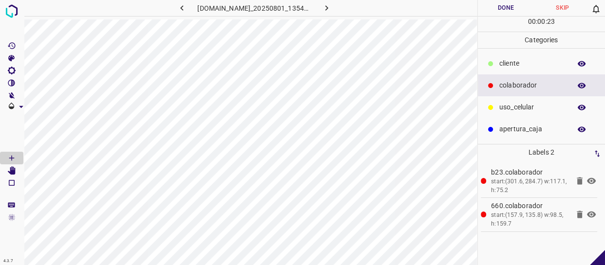
click at [516, 62] on p "​​cliente" at bounding box center [532, 63] width 67 height 10
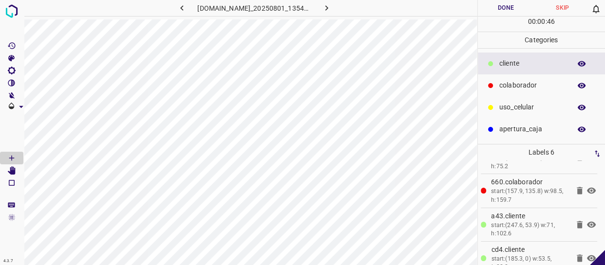
scroll to position [88, 0]
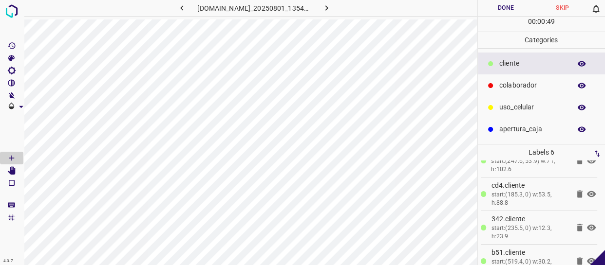
click at [504, 10] on button "Done" at bounding box center [506, 8] width 56 height 16
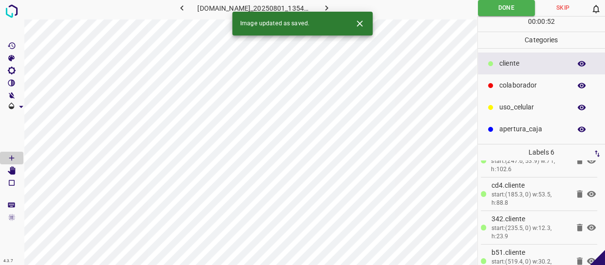
click at [332, 7] on icon "button" at bounding box center [326, 8] width 10 height 10
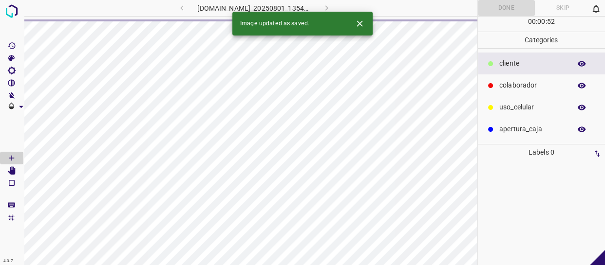
scroll to position [0, 0]
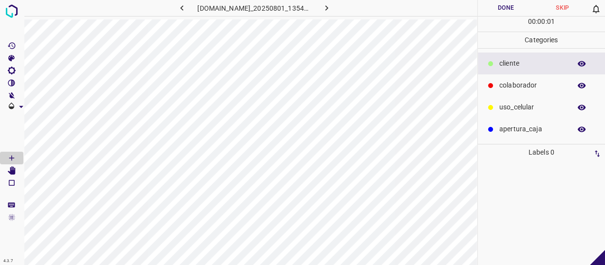
click at [521, 77] on div "colaborador" at bounding box center [542, 86] width 128 height 22
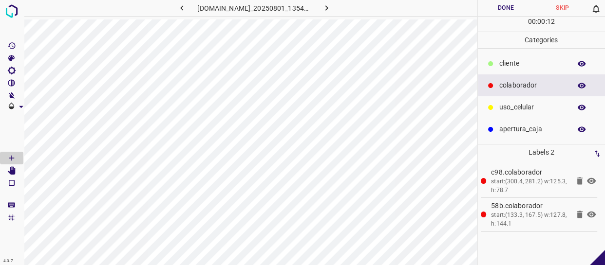
click at [519, 63] on p "​​cliente" at bounding box center [532, 63] width 67 height 10
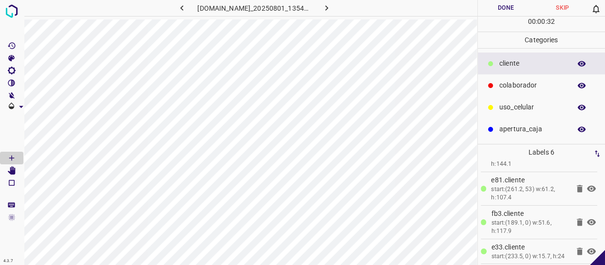
scroll to position [104, 0]
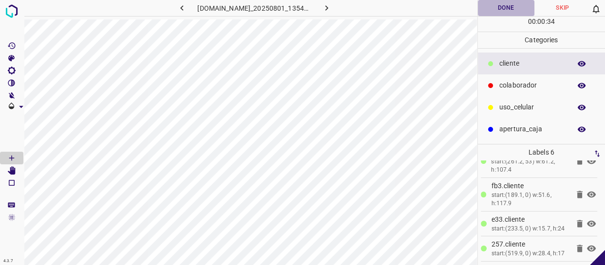
click at [500, 9] on button "Done" at bounding box center [506, 8] width 56 height 16
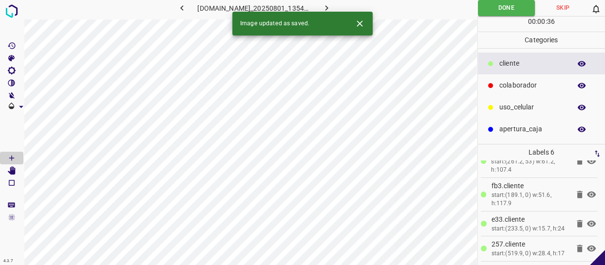
click at [327, 6] on icon "button" at bounding box center [326, 8] width 10 height 10
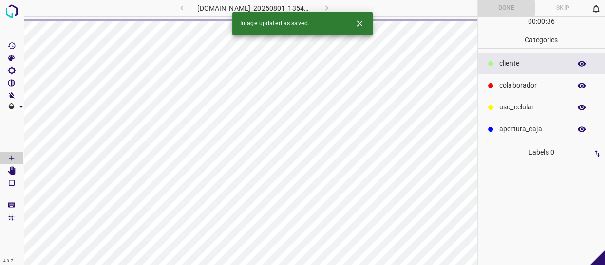
scroll to position [0, 0]
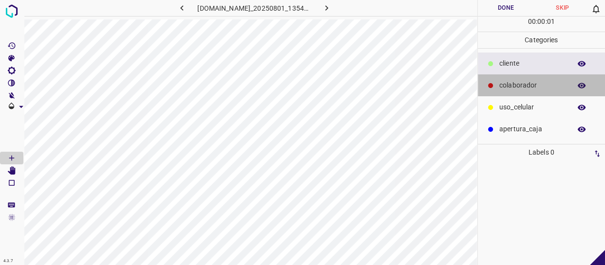
click at [525, 78] on div "colaborador" at bounding box center [542, 86] width 128 height 22
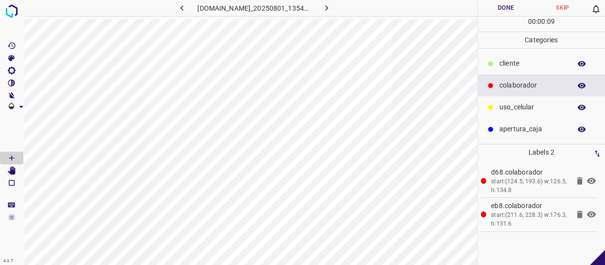
click at [519, 63] on p "​​cliente" at bounding box center [532, 63] width 67 height 10
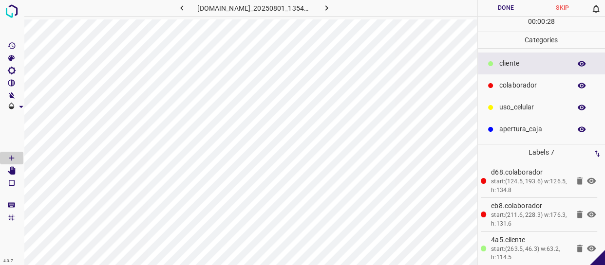
click at [511, 7] on button "Done" at bounding box center [506, 8] width 56 height 16
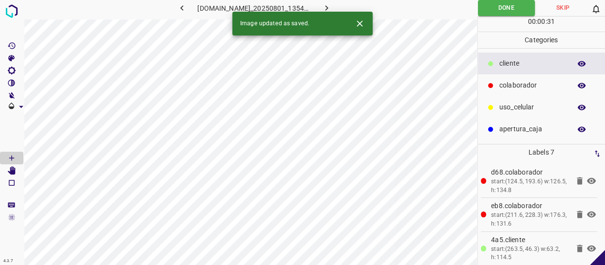
click at [332, 4] on icon "button" at bounding box center [326, 8] width 10 height 10
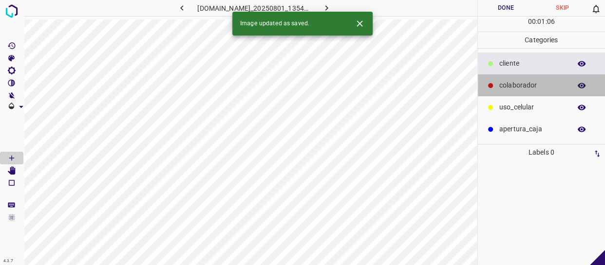
click at [533, 84] on p "colaborador" at bounding box center [532, 85] width 67 height 10
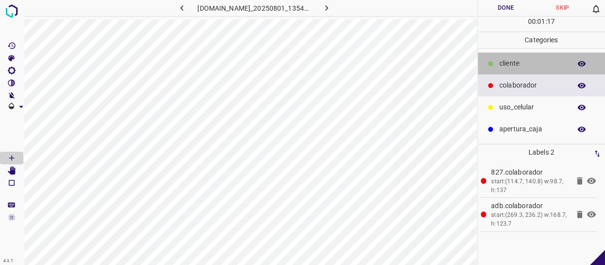
click at [532, 70] on div "​​cliente" at bounding box center [542, 64] width 128 height 22
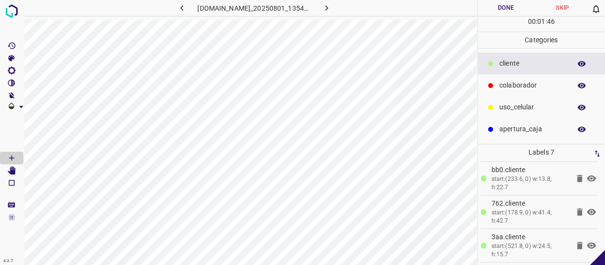
scroll to position [138, 0]
click at [509, 12] on button "Done" at bounding box center [506, 8] width 56 height 16
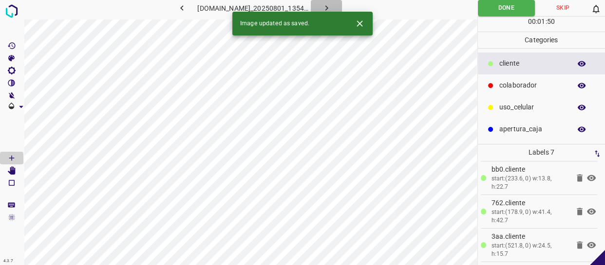
click at [332, 9] on icon "button" at bounding box center [326, 8] width 10 height 10
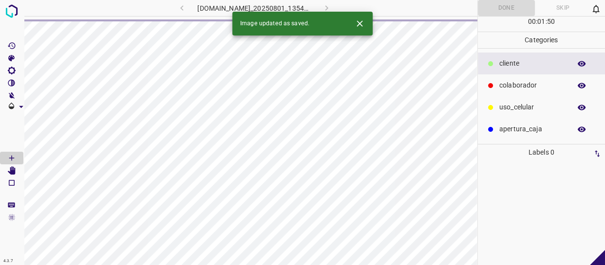
scroll to position [0, 0]
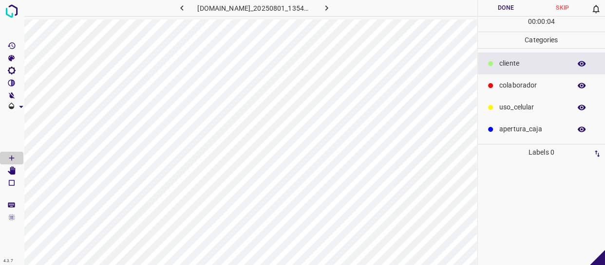
click at [506, 81] on p "colaborador" at bounding box center [532, 85] width 67 height 10
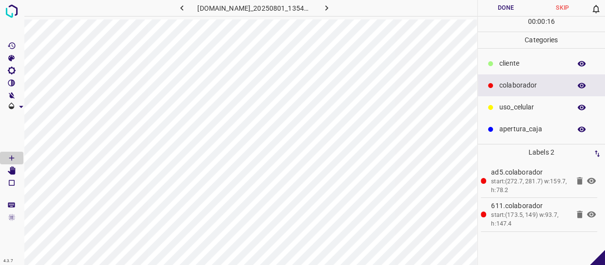
click at [503, 58] on p "​​cliente" at bounding box center [532, 63] width 67 height 10
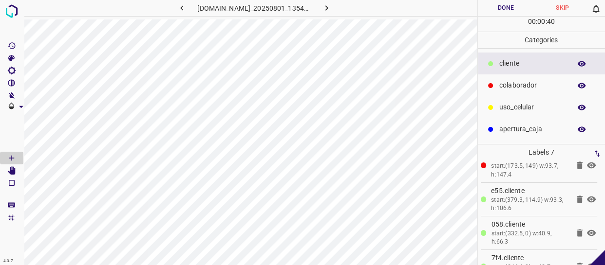
scroll to position [132, 0]
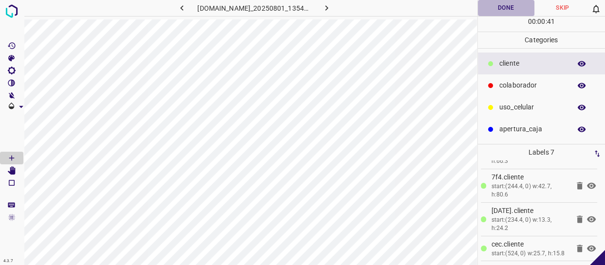
click at [514, 10] on button "Done" at bounding box center [506, 8] width 56 height 16
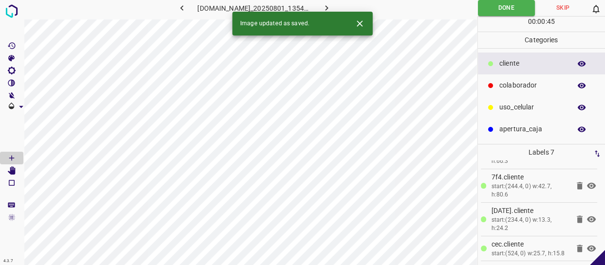
click at [330, 6] on icon "button" at bounding box center [326, 8] width 10 height 10
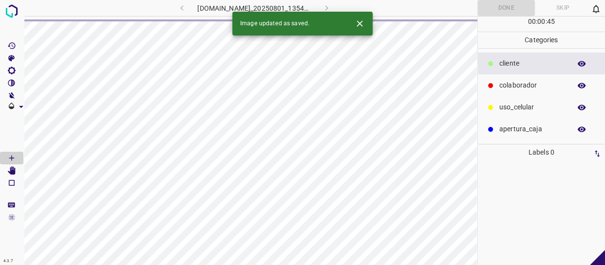
scroll to position [0, 0]
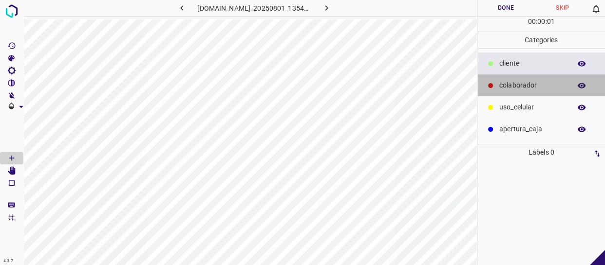
drag, startPoint x: 499, startPoint y: 83, endPoint x: 480, endPoint y: 89, distance: 20.0
click at [494, 86] on div "colaborador" at bounding box center [542, 86] width 128 height 22
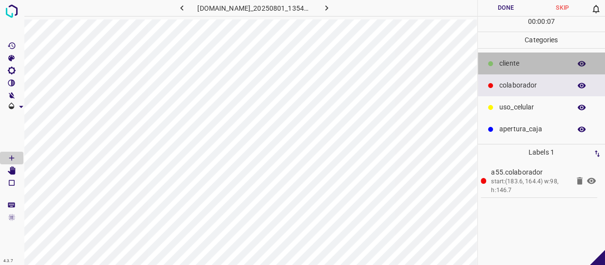
drag, startPoint x: 527, startPoint y: 70, endPoint x: 482, endPoint y: 80, distance: 45.8
click at [526, 70] on div "​​cliente" at bounding box center [542, 64] width 128 height 22
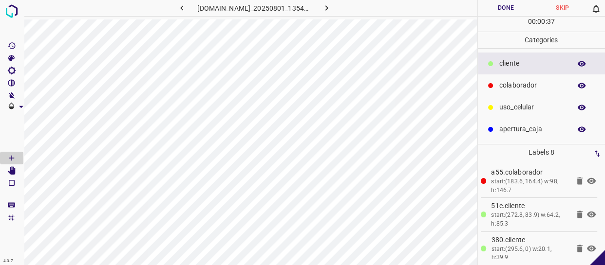
click at [515, 4] on button "Done" at bounding box center [506, 8] width 56 height 16
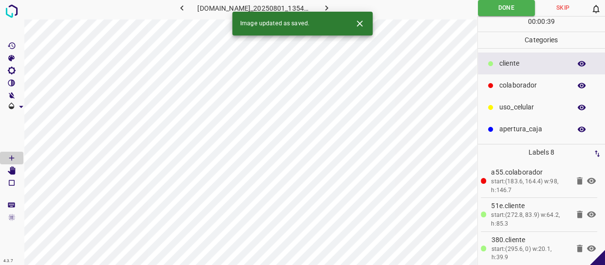
click at [331, 2] on button "button" at bounding box center [326, 8] width 31 height 16
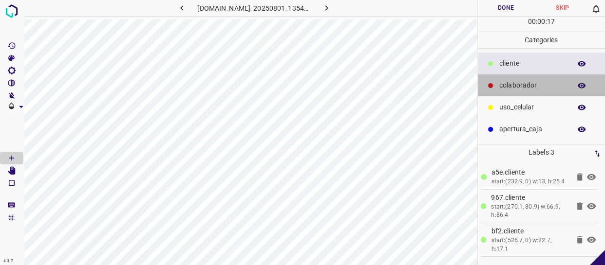
click at [504, 90] on p "colaborador" at bounding box center [532, 85] width 67 height 10
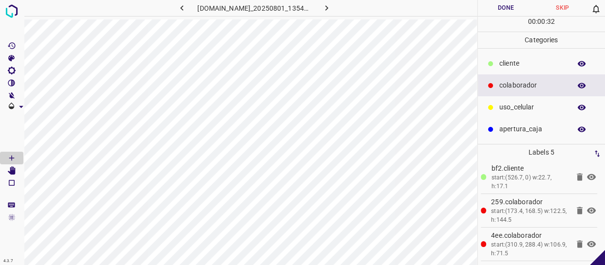
scroll to position [71, 0]
click at [515, 10] on button "Done" at bounding box center [506, 8] width 56 height 16
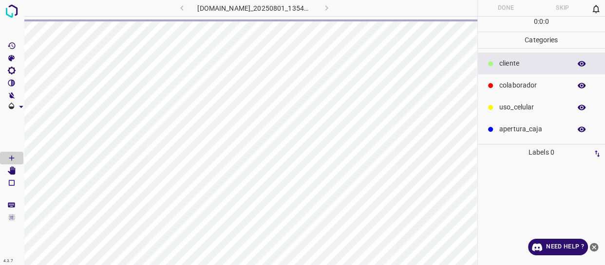
click at [594, 248] on icon "close-help" at bounding box center [594, 247] width 9 height 9
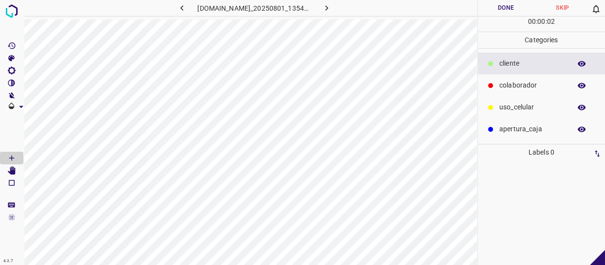
drag, startPoint x: 512, startPoint y: 83, endPoint x: 504, endPoint y: 86, distance: 8.3
click at [504, 86] on p "colaborador" at bounding box center [532, 85] width 67 height 10
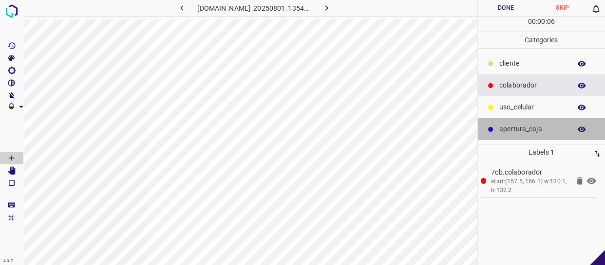
drag, startPoint x: 503, startPoint y: 122, endPoint x: 481, endPoint y: 123, distance: 22.4
click at [503, 123] on div "apertura_caja" at bounding box center [542, 129] width 128 height 22
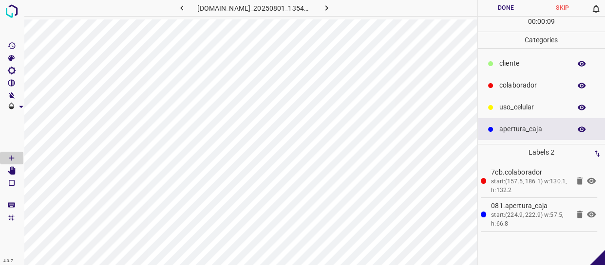
click at [518, 68] on p "​​cliente" at bounding box center [532, 63] width 67 height 10
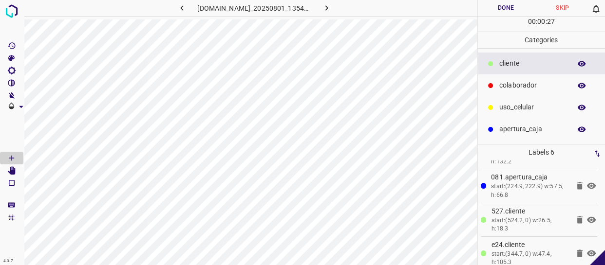
scroll to position [44, 0]
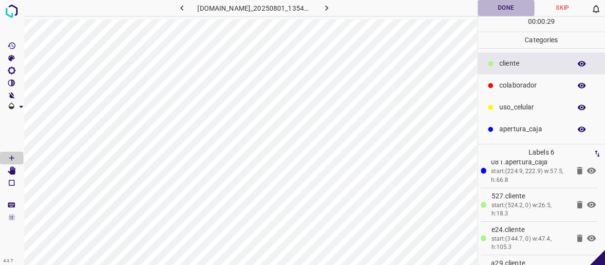
click at [504, 9] on button "Done" at bounding box center [506, 8] width 56 height 16
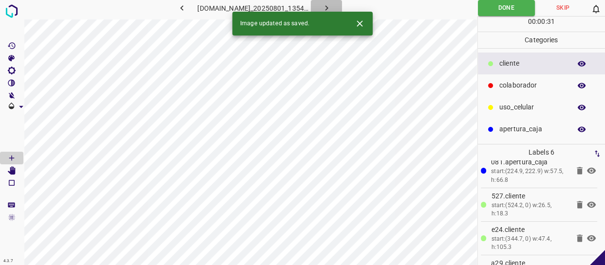
click at [331, 1] on button "button" at bounding box center [326, 8] width 31 height 16
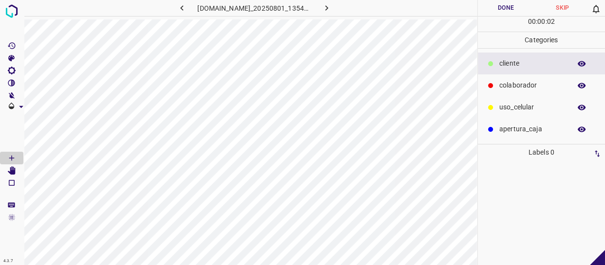
drag, startPoint x: 532, startPoint y: 93, endPoint x: 516, endPoint y: 93, distance: 16.6
click at [530, 93] on div "colaborador" at bounding box center [542, 86] width 128 height 22
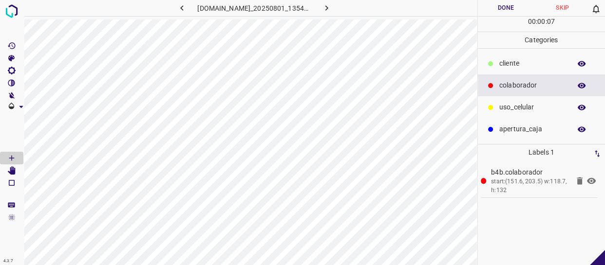
click at [509, 67] on p "​​cliente" at bounding box center [532, 63] width 67 height 10
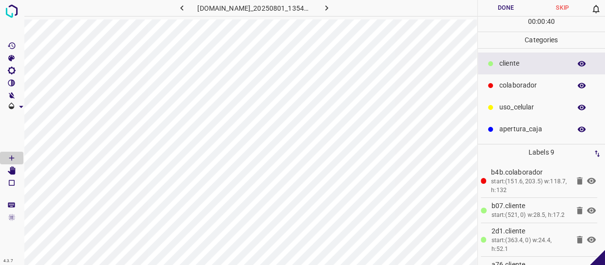
click at [505, 10] on button "Done" at bounding box center [506, 8] width 56 height 16
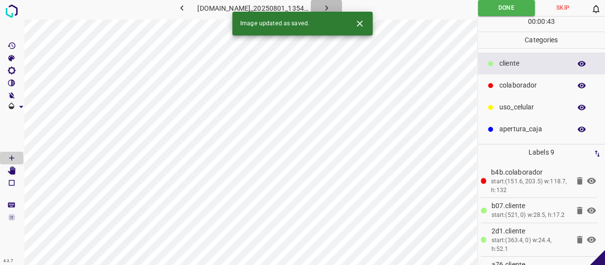
click at [332, 8] on icon "button" at bounding box center [326, 8] width 10 height 10
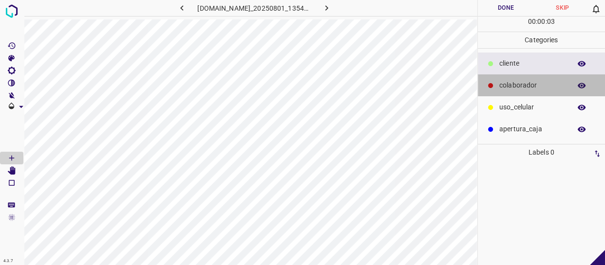
click at [533, 93] on div "colaborador" at bounding box center [542, 86] width 128 height 22
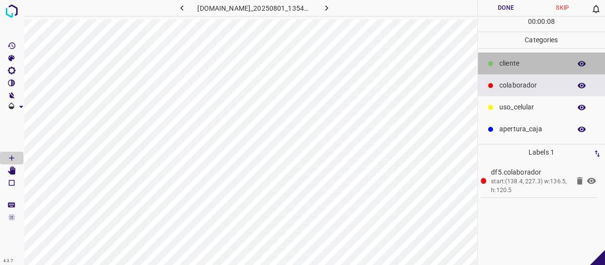
drag, startPoint x: 523, startPoint y: 68, endPoint x: 477, endPoint y: 75, distance: 46.4
click at [521, 67] on p "​​cliente" at bounding box center [532, 63] width 67 height 10
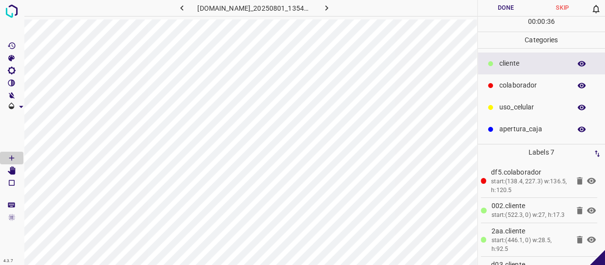
click at [511, 9] on button "Done" at bounding box center [506, 8] width 56 height 16
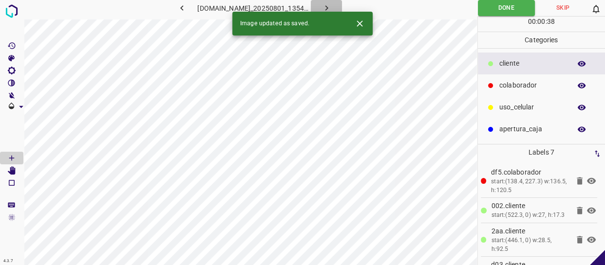
click at [331, 4] on icon "button" at bounding box center [326, 8] width 10 height 10
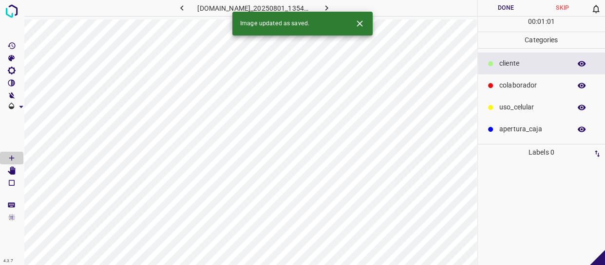
click at [522, 84] on p "colaborador" at bounding box center [532, 85] width 67 height 10
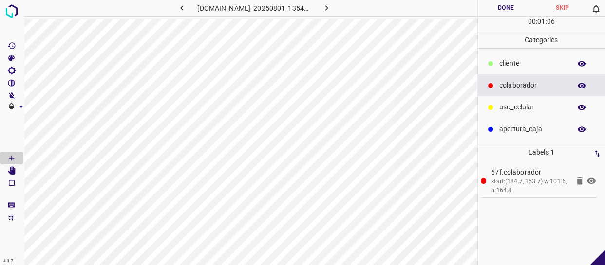
click at [519, 63] on p "​​cliente" at bounding box center [532, 63] width 67 height 10
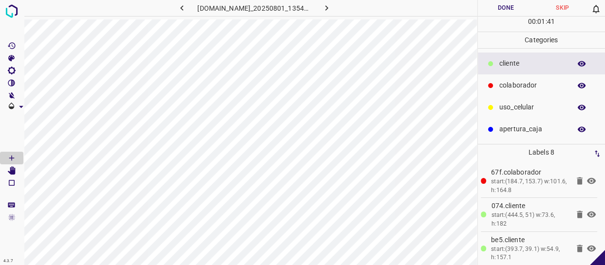
click at [511, 5] on button "Done" at bounding box center [506, 8] width 56 height 16
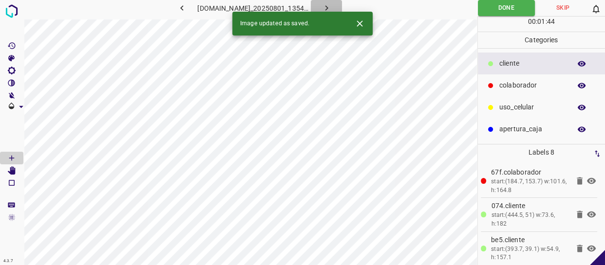
click at [325, 5] on button "button" at bounding box center [326, 8] width 31 height 16
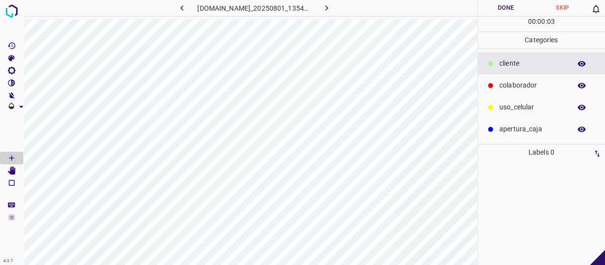
click at [517, 92] on div "colaborador" at bounding box center [542, 86] width 128 height 22
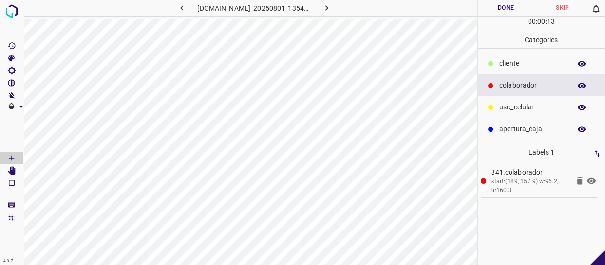
drag, startPoint x: 526, startPoint y: 73, endPoint x: 496, endPoint y: 62, distance: 31.4
click at [523, 73] on div "​​cliente" at bounding box center [542, 64] width 128 height 22
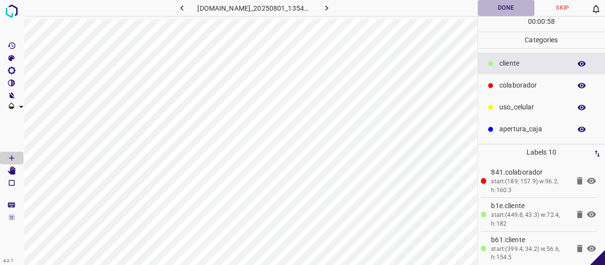
click at [506, 5] on button "Done" at bounding box center [506, 8] width 56 height 16
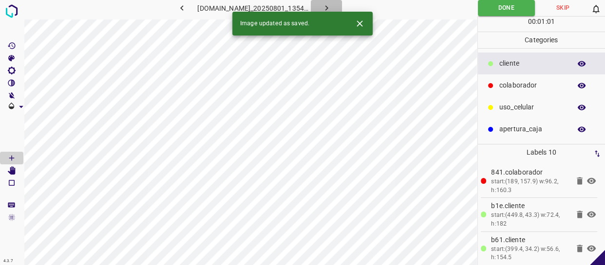
click at [332, 3] on icon "button" at bounding box center [326, 8] width 10 height 10
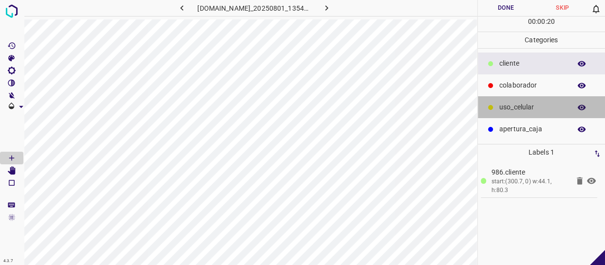
drag, startPoint x: 540, startPoint y: 100, endPoint x: 511, endPoint y: 105, distance: 29.2
click at [539, 100] on div "uso_celular" at bounding box center [542, 107] width 128 height 22
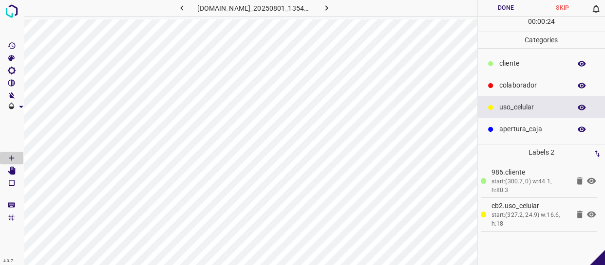
click at [531, 57] on div "​​cliente" at bounding box center [542, 64] width 128 height 22
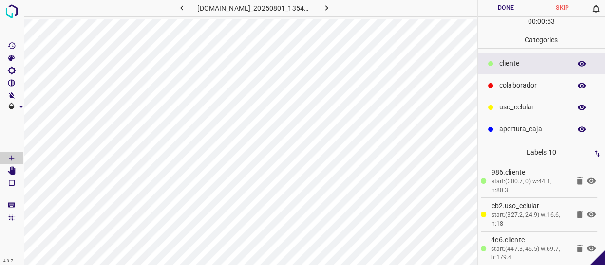
drag, startPoint x: 536, startPoint y: 79, endPoint x: 495, endPoint y: 88, distance: 41.5
click at [526, 82] on div "colaborador" at bounding box center [542, 86] width 128 height 22
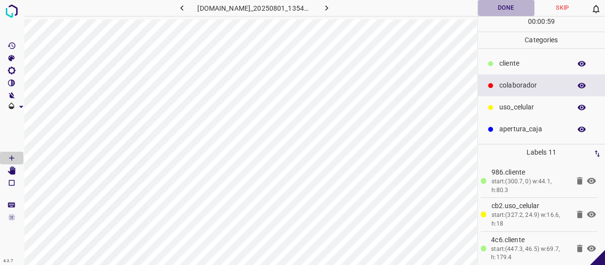
click at [522, 1] on button "Done" at bounding box center [506, 8] width 56 height 16
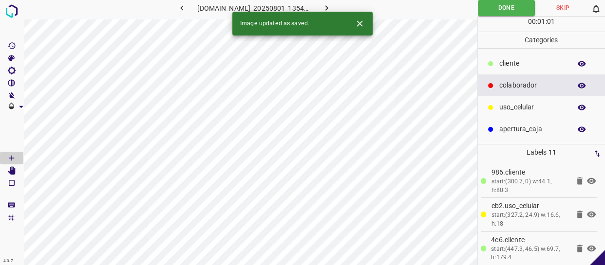
click at [330, 5] on icon "button" at bounding box center [326, 8] width 10 height 10
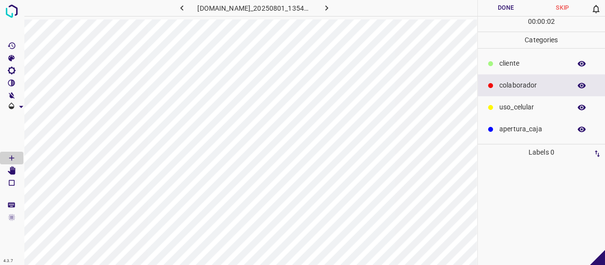
click at [523, 70] on div "​​cliente" at bounding box center [542, 64] width 128 height 22
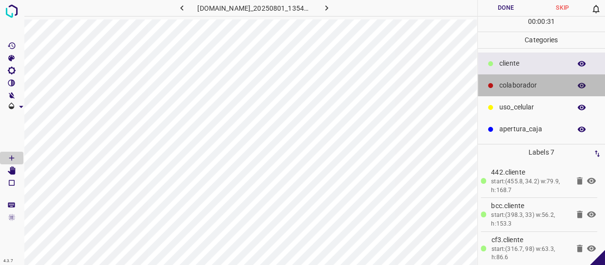
click at [498, 76] on div "colaborador" at bounding box center [542, 86] width 128 height 22
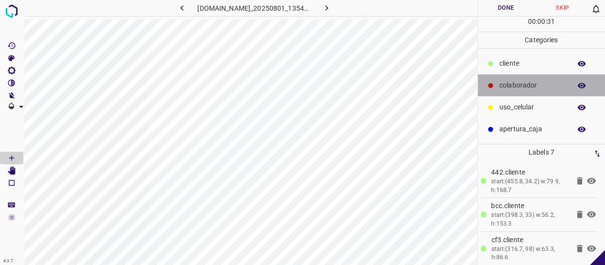
drag, startPoint x: 496, startPoint y: 83, endPoint x: 484, endPoint y: 83, distance: 11.7
click at [496, 83] on div "colaborador" at bounding box center [542, 86] width 128 height 22
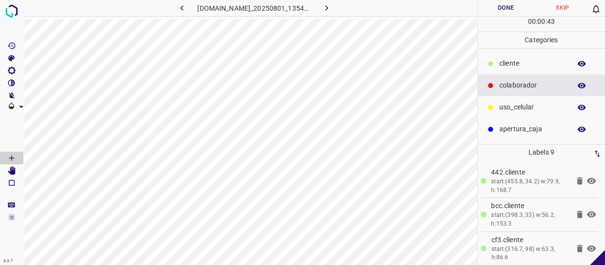
click at [521, 14] on button "Done" at bounding box center [506, 8] width 56 height 16
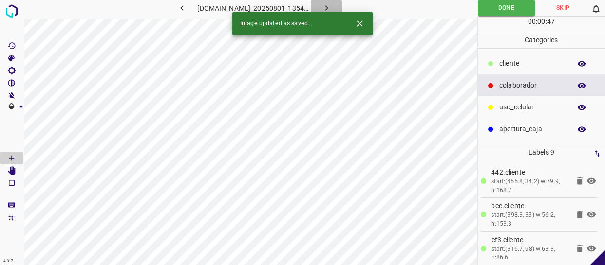
click at [331, 7] on icon "button" at bounding box center [326, 8] width 10 height 10
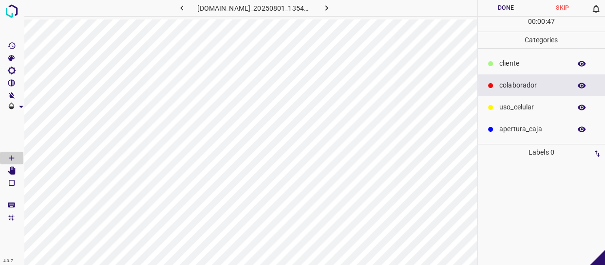
click at [528, 70] on div "​​cliente" at bounding box center [542, 64] width 128 height 22
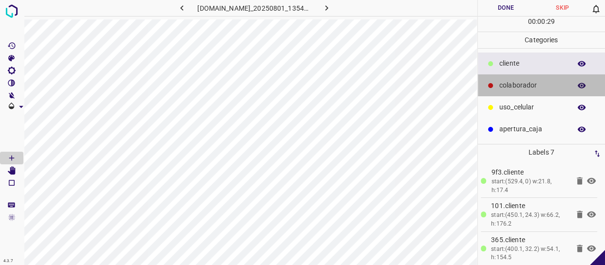
click at [489, 95] on div "colaborador" at bounding box center [542, 86] width 128 height 22
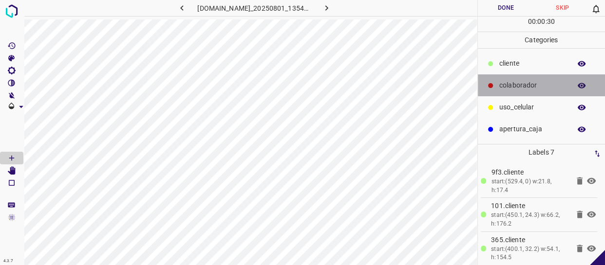
click at [510, 85] on p "colaborador" at bounding box center [532, 85] width 67 height 10
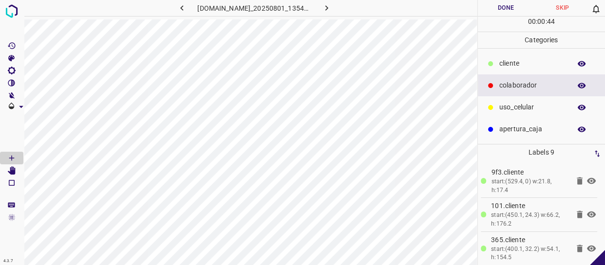
click at [500, 9] on button "Done" at bounding box center [506, 8] width 56 height 16
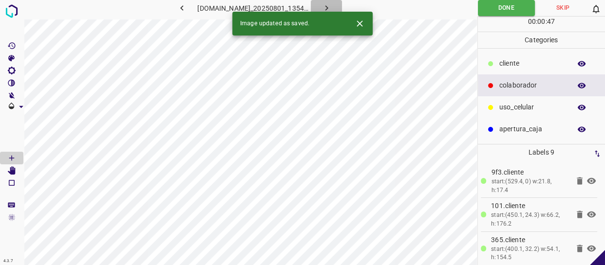
click at [332, 5] on icon "button" at bounding box center [326, 8] width 10 height 10
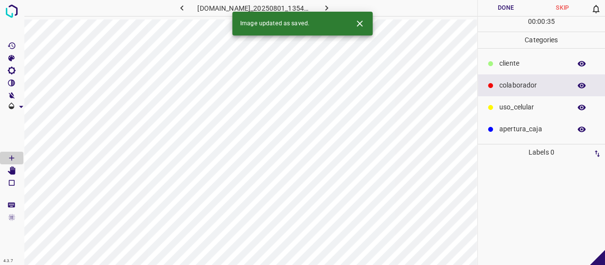
click at [514, 47] on p "Categories" at bounding box center [542, 40] width 128 height 16
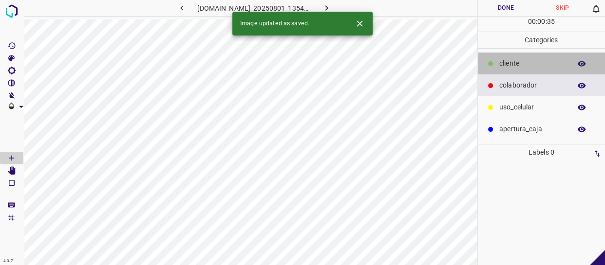
click at [522, 60] on p "​​cliente" at bounding box center [532, 63] width 67 height 10
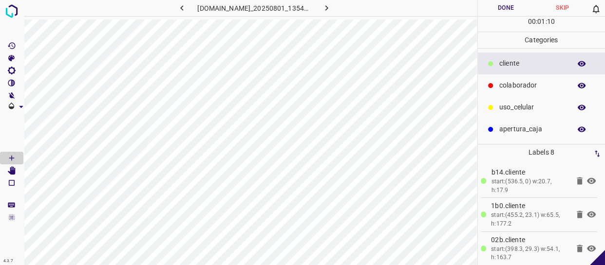
click at [521, 87] on p "colaborador" at bounding box center [532, 85] width 67 height 10
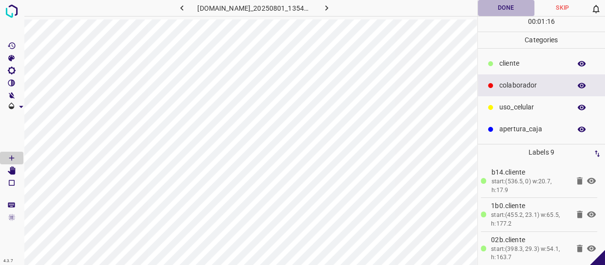
click at [487, 13] on button "Done" at bounding box center [506, 8] width 56 height 16
click at [325, 14] on button "button" at bounding box center [326, 8] width 31 height 16
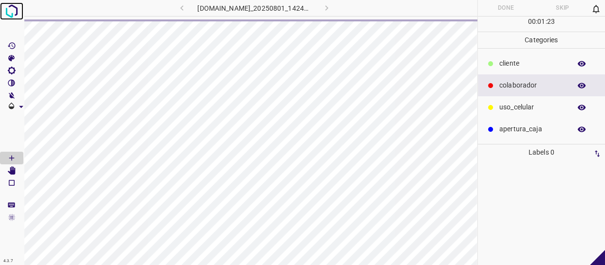
click at [8, 11] on img at bounding box center [12, 11] width 18 height 18
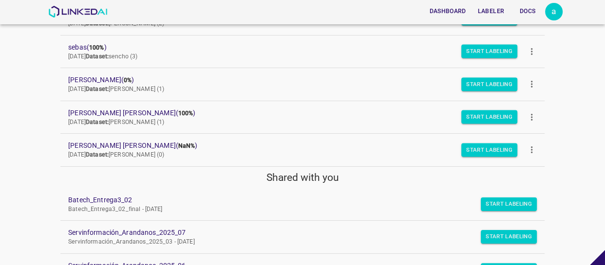
scroll to position [183, 0]
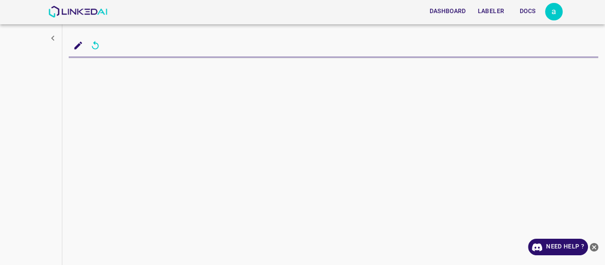
click at [593, 248] on icon "close-help" at bounding box center [594, 247] width 9 height 9
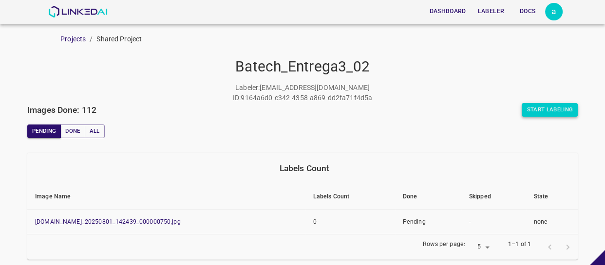
click at [533, 110] on button "Start Labeling" at bounding box center [550, 110] width 56 height 14
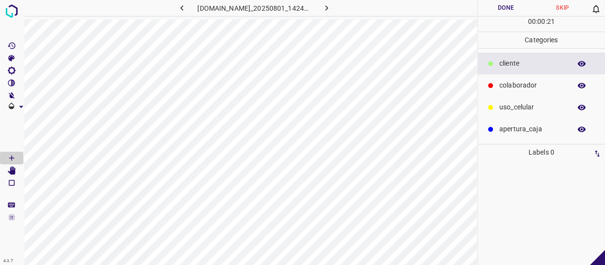
click at [531, 88] on p "colaborador" at bounding box center [532, 85] width 67 height 10
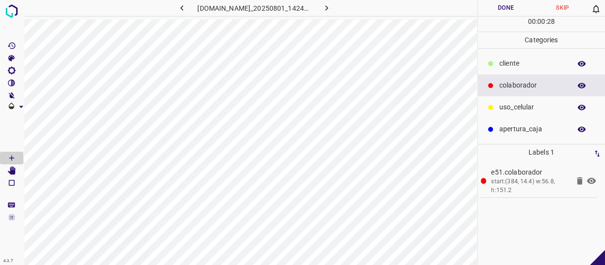
click at [554, 106] on p "uso_celular" at bounding box center [532, 107] width 67 height 10
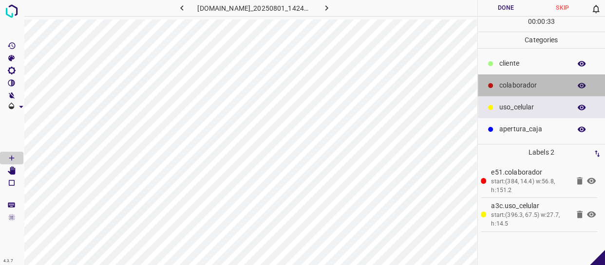
click at [523, 84] on p "colaborador" at bounding box center [532, 85] width 67 height 10
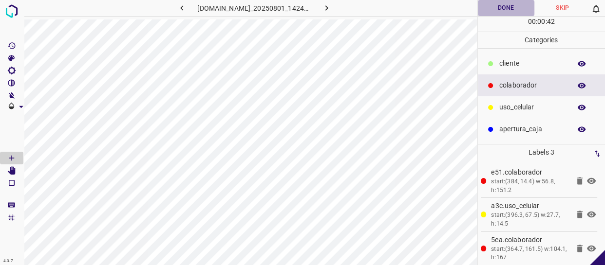
click at [504, 13] on button "Done" at bounding box center [506, 8] width 56 height 16
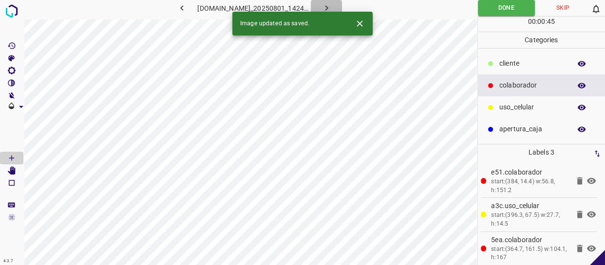
click at [325, 7] on button "button" at bounding box center [326, 8] width 31 height 16
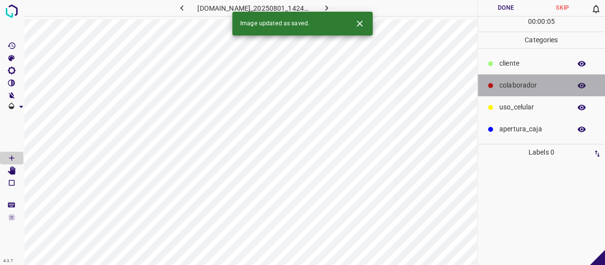
drag, startPoint x: 516, startPoint y: 90, endPoint x: 497, endPoint y: 97, distance: 20.8
click at [516, 91] on div "colaborador" at bounding box center [542, 86] width 128 height 22
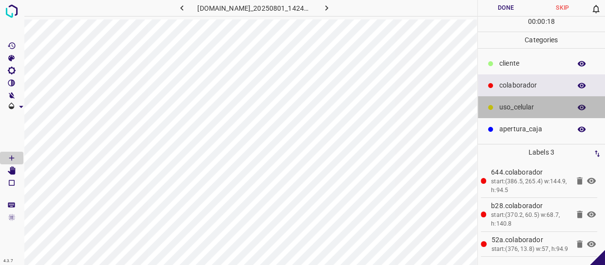
drag, startPoint x: 529, startPoint y: 108, endPoint x: 513, endPoint y: 107, distance: 16.1
click at [513, 107] on p "uso_celular" at bounding box center [532, 107] width 67 height 10
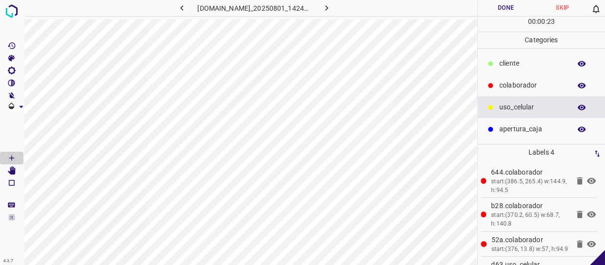
click at [522, 3] on button "Done" at bounding box center [506, 8] width 56 height 16
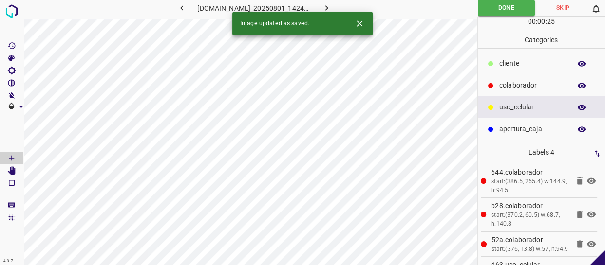
click at [332, 5] on icon "button" at bounding box center [326, 8] width 10 height 10
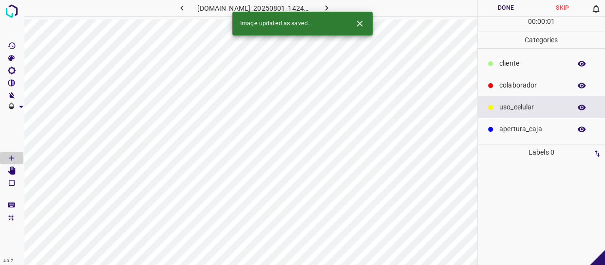
drag, startPoint x: 522, startPoint y: 85, endPoint x: 487, endPoint y: 116, distance: 46.9
click at [521, 87] on p "colaborador" at bounding box center [532, 85] width 67 height 10
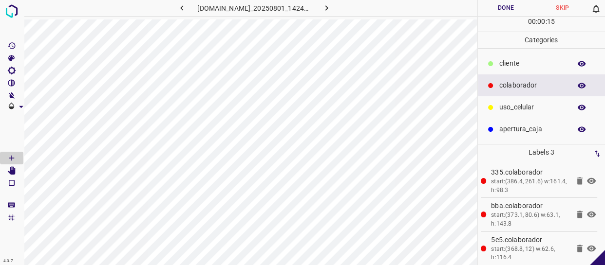
drag, startPoint x: 498, startPoint y: 106, endPoint x: 491, endPoint y: 108, distance: 7.1
click at [491, 108] on div "uso_celular" at bounding box center [542, 107] width 128 height 22
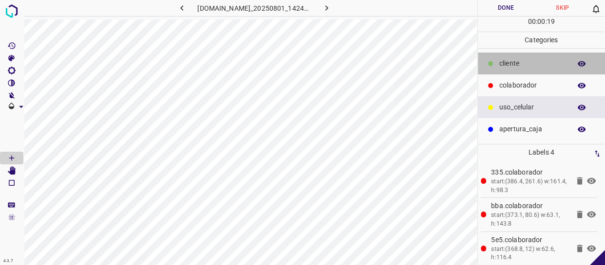
drag, startPoint x: 507, startPoint y: 56, endPoint x: 483, endPoint y: 68, distance: 27.2
click at [502, 58] on div "​​cliente" at bounding box center [542, 64] width 128 height 22
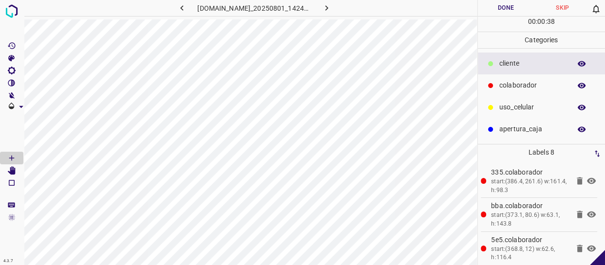
click at [502, 5] on button "Done" at bounding box center [506, 8] width 56 height 16
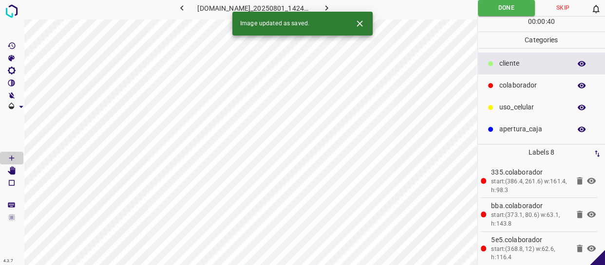
click at [332, 4] on icon "button" at bounding box center [326, 8] width 10 height 10
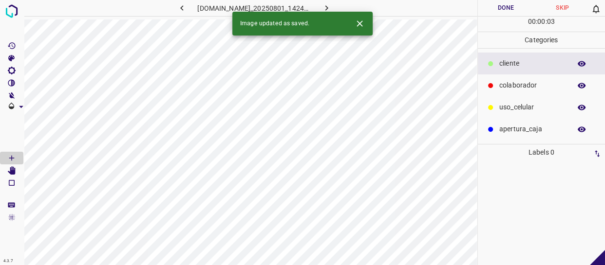
click at [511, 85] on p "colaborador" at bounding box center [532, 85] width 67 height 10
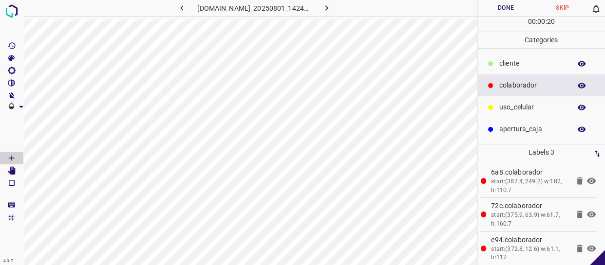
drag, startPoint x: 517, startPoint y: 111, endPoint x: 482, endPoint y: 111, distance: 34.6
click at [517, 111] on p "uso_celular" at bounding box center [532, 107] width 67 height 10
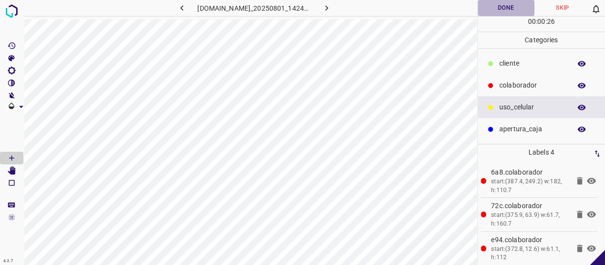
click at [513, 12] on button "Done" at bounding box center [506, 8] width 56 height 16
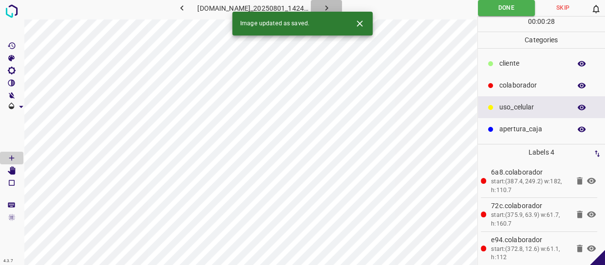
click at [332, 7] on icon "button" at bounding box center [326, 8] width 10 height 10
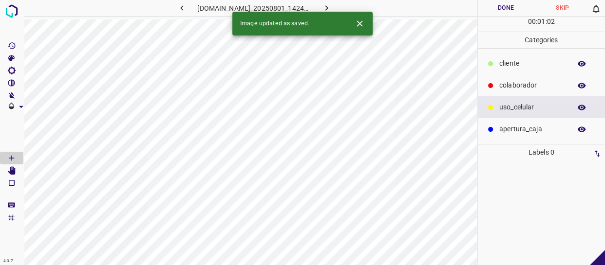
click at [530, 81] on p "colaborador" at bounding box center [532, 85] width 67 height 10
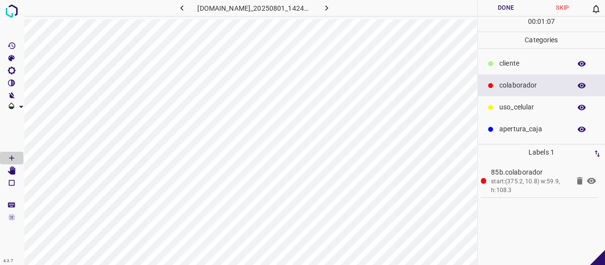
click at [529, 98] on div "uso_celular" at bounding box center [542, 107] width 128 height 22
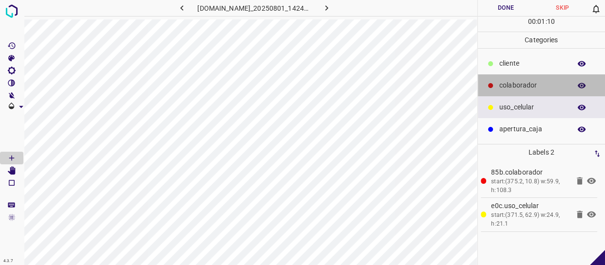
drag, startPoint x: 511, startPoint y: 80, endPoint x: 480, endPoint y: 81, distance: 31.7
click at [511, 81] on p "colaborador" at bounding box center [532, 85] width 67 height 10
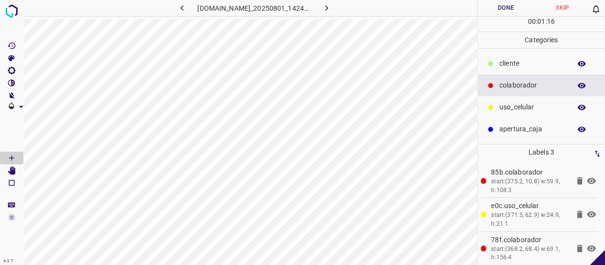
click at [521, 56] on div "​​cliente" at bounding box center [542, 64] width 128 height 22
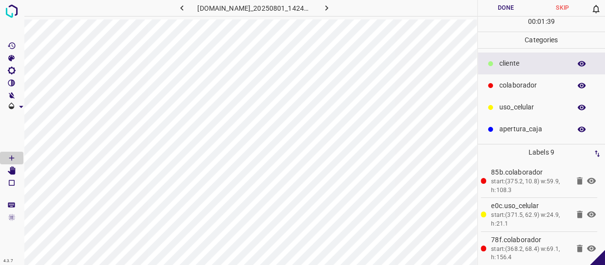
click at [518, 85] on p "colaborador" at bounding box center [532, 85] width 67 height 10
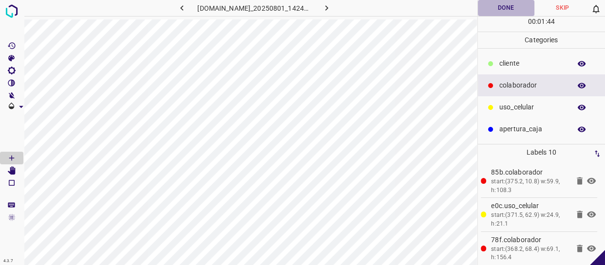
click at [507, 3] on button "Done" at bounding box center [506, 8] width 56 height 16
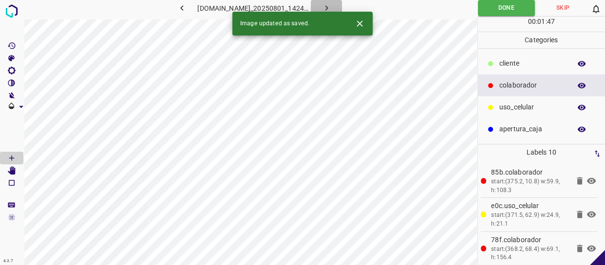
click at [338, 1] on button "button" at bounding box center [326, 8] width 31 height 16
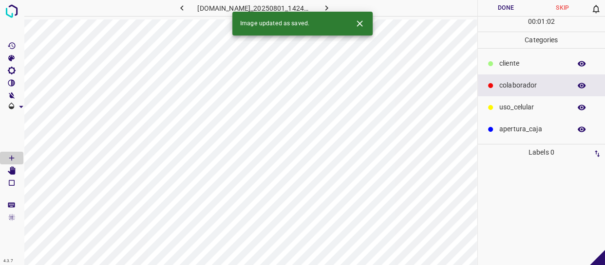
click at [530, 92] on div "colaborador" at bounding box center [542, 86] width 128 height 22
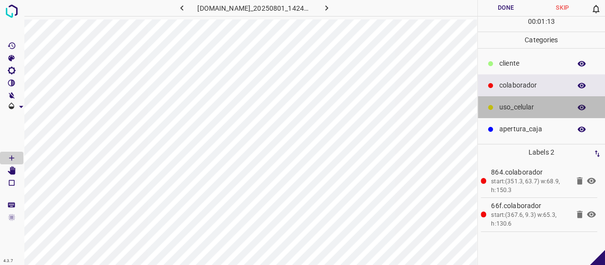
click at [521, 102] on p "uso_celular" at bounding box center [532, 107] width 67 height 10
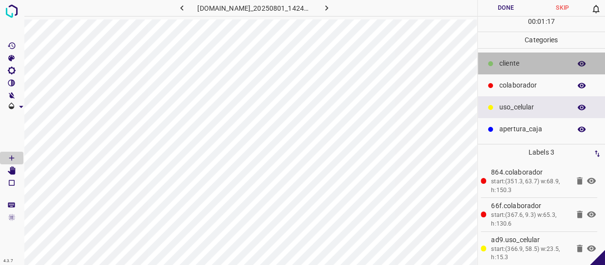
drag, startPoint x: 522, startPoint y: 69, endPoint x: 486, endPoint y: 76, distance: 35.7
click at [521, 69] on div "​​cliente" at bounding box center [542, 64] width 128 height 22
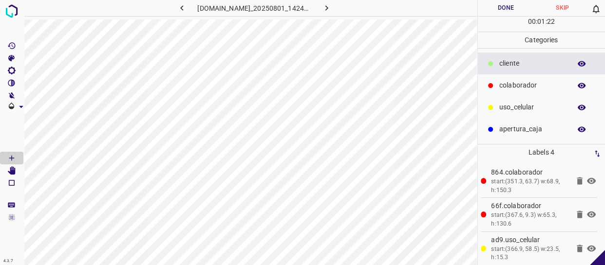
click at [542, 86] on p "colaborador" at bounding box center [532, 85] width 67 height 10
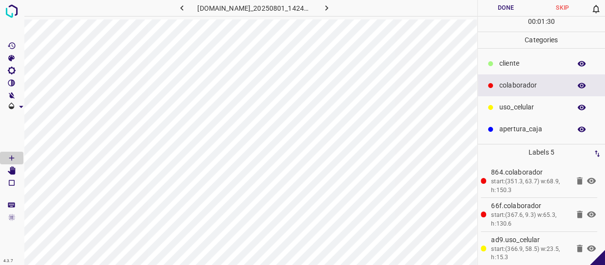
click at [516, 9] on button "Done" at bounding box center [506, 8] width 56 height 16
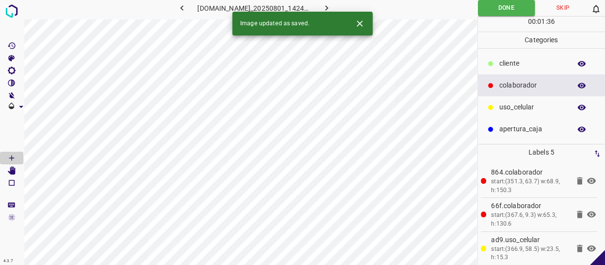
click at [330, 8] on icon "button" at bounding box center [326, 8] width 10 height 10
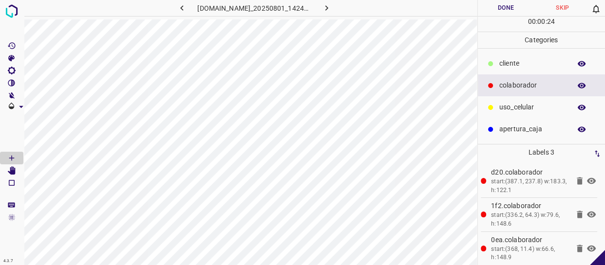
drag, startPoint x: 526, startPoint y: 113, endPoint x: 513, endPoint y: 114, distance: 13.2
click at [513, 114] on div "uso_celular" at bounding box center [542, 107] width 128 height 22
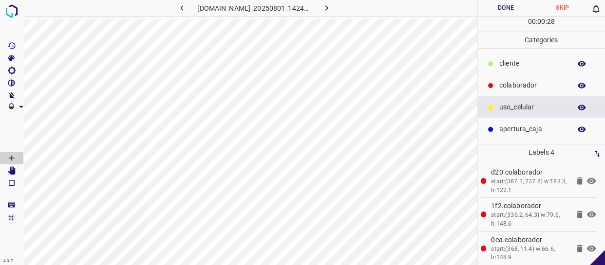
click at [533, 71] on div "​​cliente" at bounding box center [542, 64] width 128 height 22
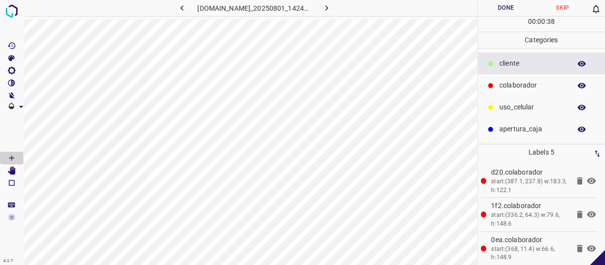
click at [511, 6] on button "Done" at bounding box center [506, 8] width 56 height 16
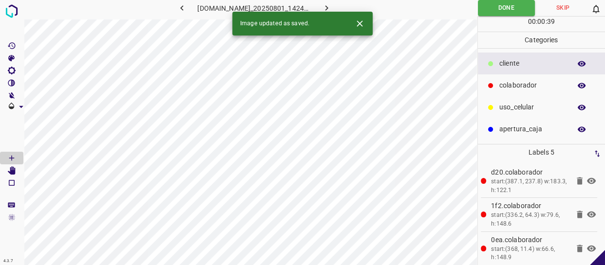
click at [328, 4] on icon "button" at bounding box center [326, 8] width 10 height 10
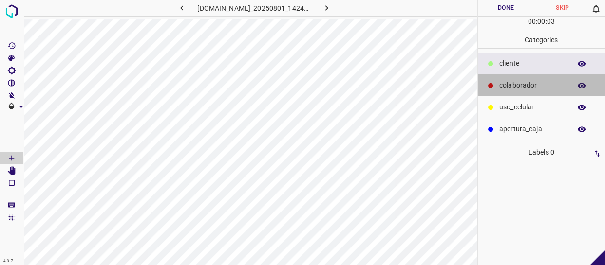
drag, startPoint x: 524, startPoint y: 93, endPoint x: 484, endPoint y: 78, distance: 42.5
click at [517, 90] on div "colaborador" at bounding box center [542, 86] width 128 height 22
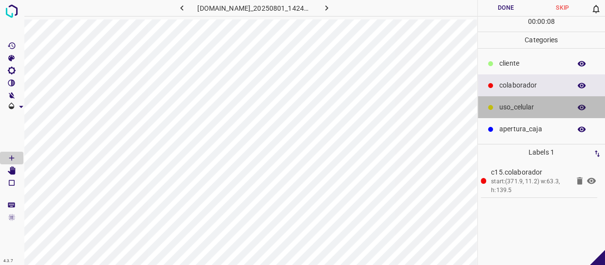
drag, startPoint x: 505, startPoint y: 108, endPoint x: 482, endPoint y: 110, distance: 23.5
click at [505, 108] on p "uso_celular" at bounding box center [532, 107] width 67 height 10
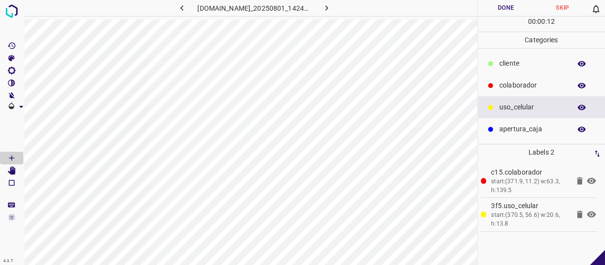
click at [498, 83] on div "colaborador" at bounding box center [542, 86] width 128 height 22
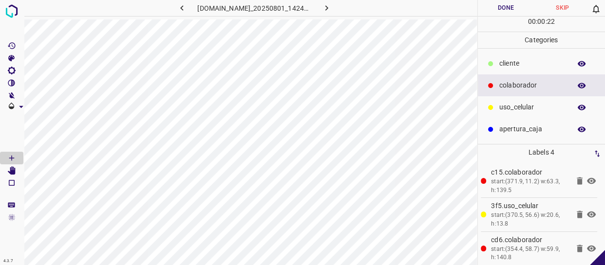
click at [498, 68] on div "​​cliente" at bounding box center [542, 64] width 128 height 22
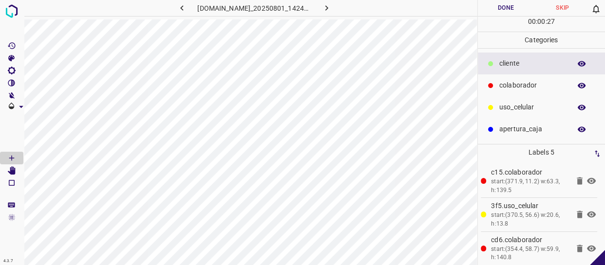
drag, startPoint x: 539, startPoint y: 110, endPoint x: 506, endPoint y: 116, distance: 32.9
click at [537, 110] on p "uso_celular" at bounding box center [532, 107] width 67 height 10
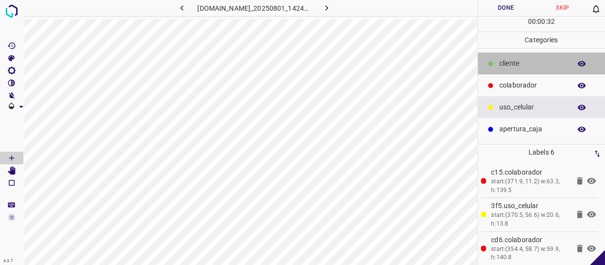
click at [498, 58] on div "​​cliente" at bounding box center [542, 64] width 128 height 22
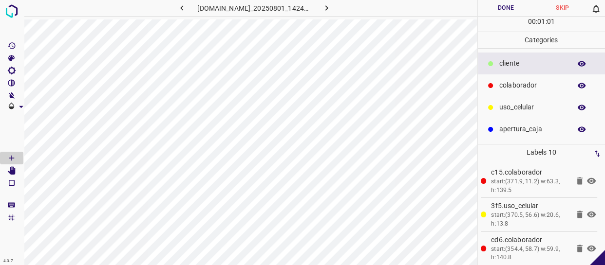
click at [500, 7] on button "Done" at bounding box center [506, 8] width 56 height 16
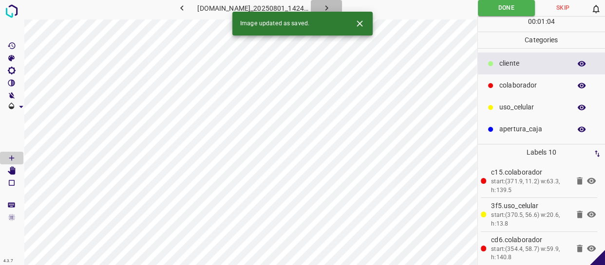
click at [332, 4] on icon "button" at bounding box center [326, 8] width 10 height 10
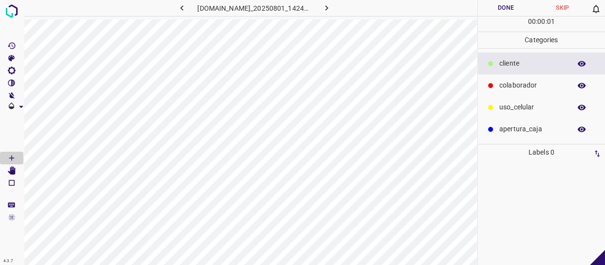
click at [528, 79] on div "colaborador" at bounding box center [542, 86] width 128 height 22
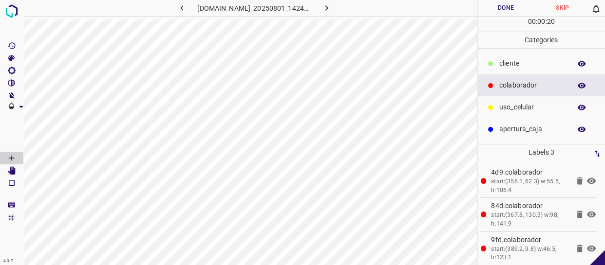
click at [516, 70] on div "​​cliente" at bounding box center [542, 64] width 128 height 22
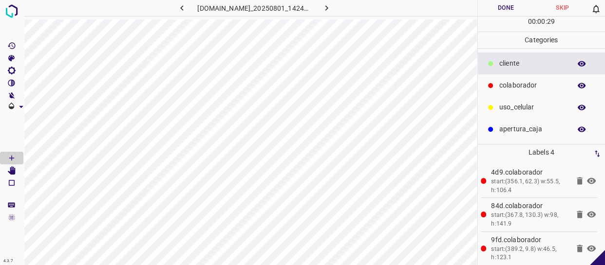
click at [512, 14] on button "Done" at bounding box center [506, 8] width 56 height 16
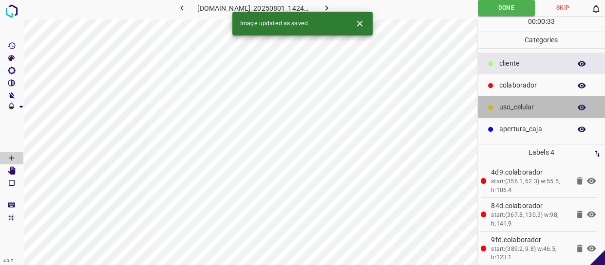
drag, startPoint x: 523, startPoint y: 107, endPoint x: 485, endPoint y: 108, distance: 38.0
click at [485, 108] on div "uso_celular" at bounding box center [542, 107] width 128 height 22
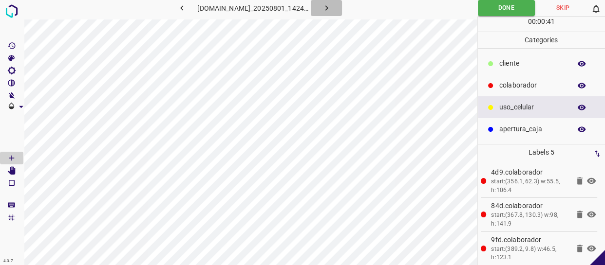
click at [327, 4] on icon "button" at bounding box center [326, 8] width 10 height 10
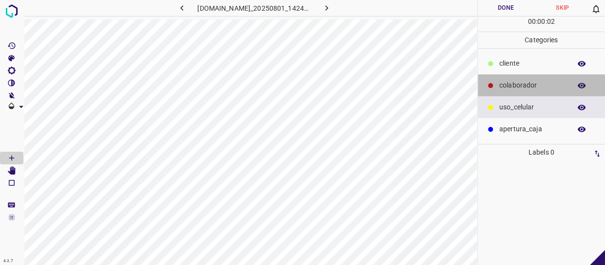
drag, startPoint x: 510, startPoint y: 80, endPoint x: 483, endPoint y: 88, distance: 28.5
click at [508, 81] on p "colaborador" at bounding box center [532, 85] width 67 height 10
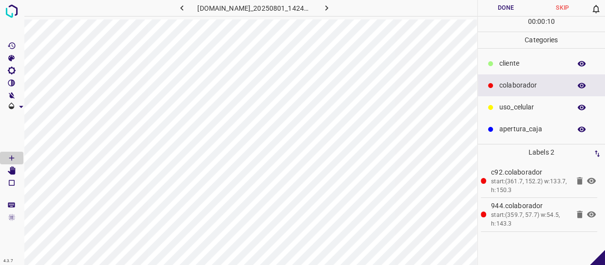
drag, startPoint x: 504, startPoint y: 126, endPoint x: 478, endPoint y: 130, distance: 27.1
click at [503, 127] on p "apertura_caja" at bounding box center [532, 129] width 67 height 10
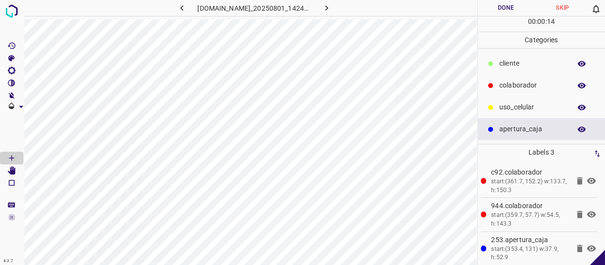
drag, startPoint x: 519, startPoint y: 80, endPoint x: 498, endPoint y: 82, distance: 21.6
click at [519, 80] on p "colaborador" at bounding box center [532, 85] width 67 height 10
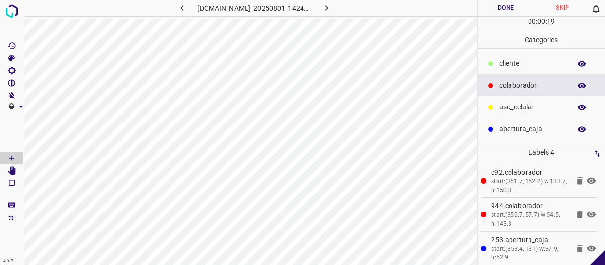
click at [522, 104] on p "uso_celular" at bounding box center [532, 107] width 67 height 10
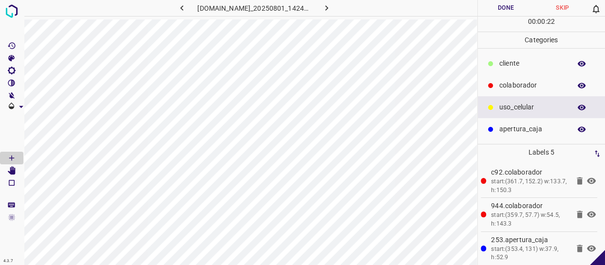
drag, startPoint x: 531, startPoint y: 74, endPoint x: 477, endPoint y: 78, distance: 54.2
click at [528, 74] on div "​​cliente" at bounding box center [542, 64] width 128 height 22
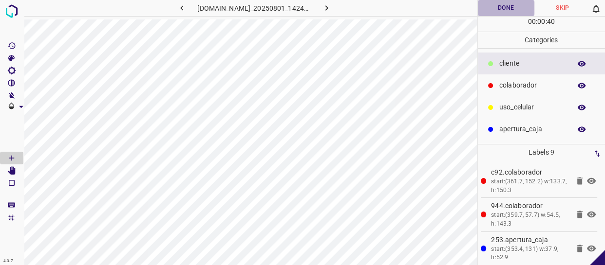
click at [511, 9] on button "Done" at bounding box center [506, 8] width 56 height 16
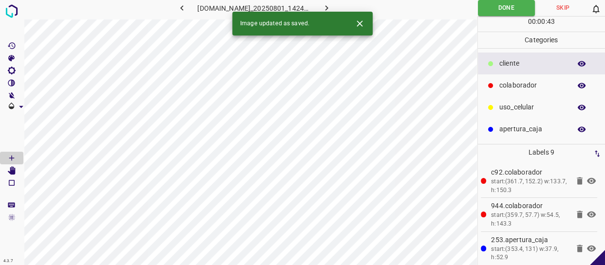
click at [332, 5] on icon "button" at bounding box center [326, 8] width 10 height 10
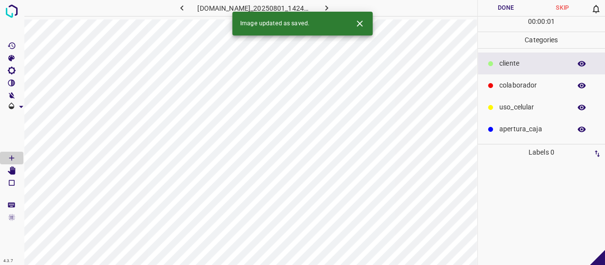
click at [540, 73] on div "​​cliente" at bounding box center [542, 64] width 128 height 22
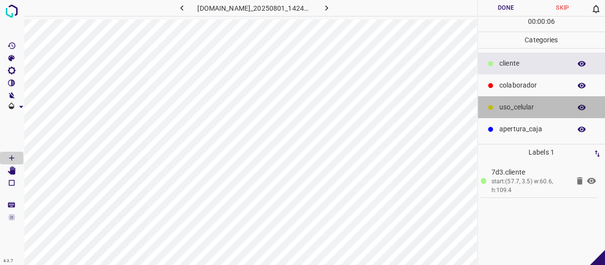
drag, startPoint x: 533, startPoint y: 107, endPoint x: 525, endPoint y: 108, distance: 7.3
click at [525, 108] on p "uso_celular" at bounding box center [532, 107] width 67 height 10
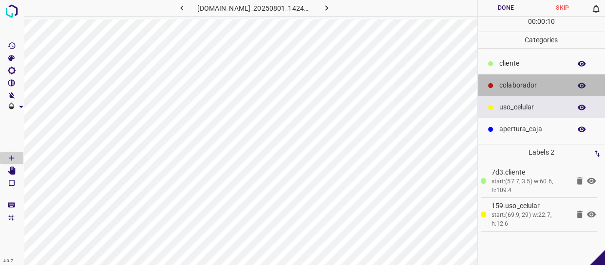
drag, startPoint x: 535, startPoint y: 88, endPoint x: 514, endPoint y: 92, distance: 21.3
click at [536, 88] on p "colaborador" at bounding box center [532, 85] width 67 height 10
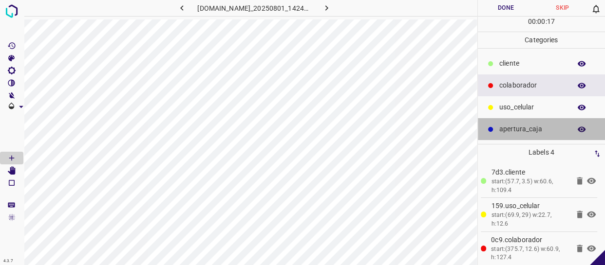
drag, startPoint x: 532, startPoint y: 123, endPoint x: 498, endPoint y: 130, distance: 34.4
click at [531, 123] on div "apertura_caja" at bounding box center [542, 129] width 128 height 22
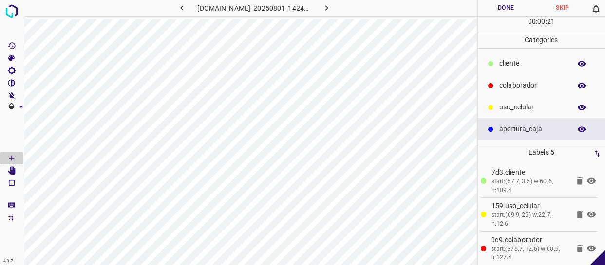
click at [518, 112] on p "uso_celular" at bounding box center [532, 107] width 67 height 10
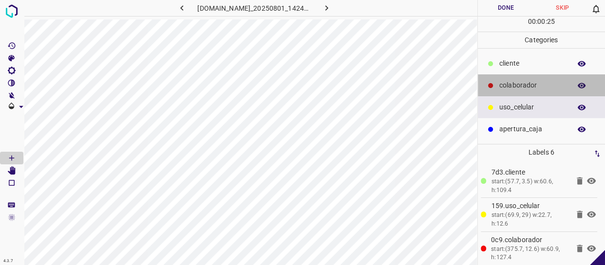
click at [512, 93] on div "colaborador" at bounding box center [542, 86] width 128 height 22
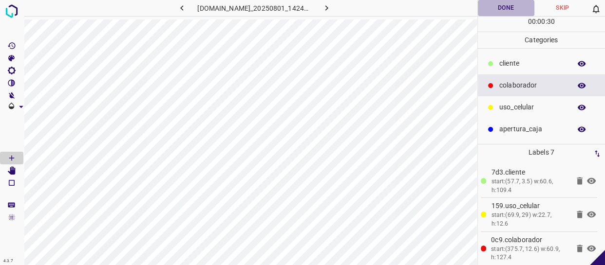
click at [515, 7] on button "Done" at bounding box center [506, 8] width 56 height 16
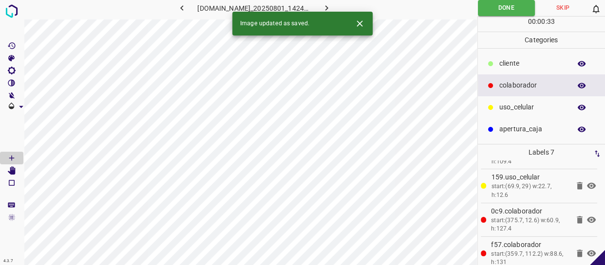
scroll to position [44, 0]
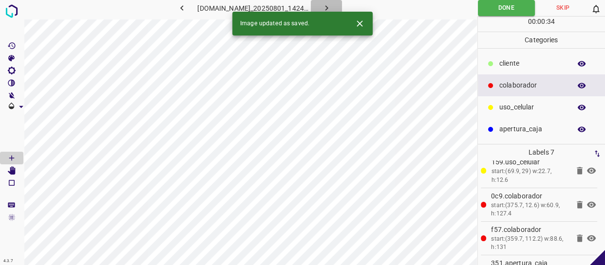
click at [332, 6] on icon "button" at bounding box center [326, 8] width 10 height 10
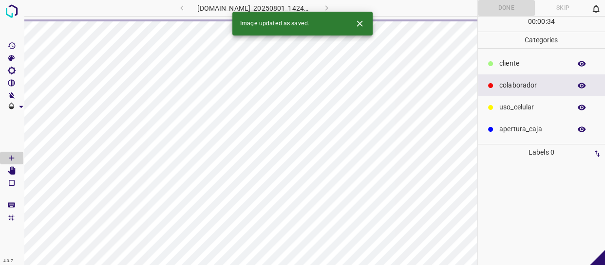
scroll to position [0, 0]
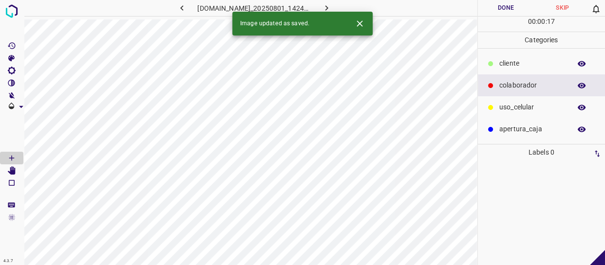
click at [531, 86] on p "colaborador" at bounding box center [532, 85] width 67 height 10
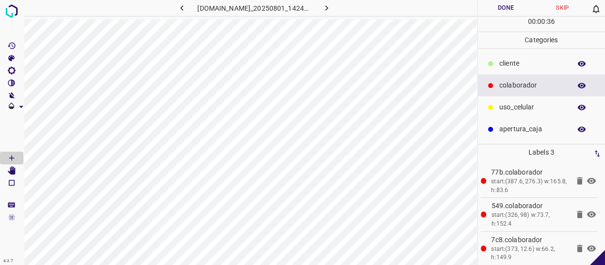
drag, startPoint x: 529, startPoint y: 114, endPoint x: 511, endPoint y: 117, distance: 17.8
click at [526, 114] on div "uso_celular" at bounding box center [542, 107] width 128 height 22
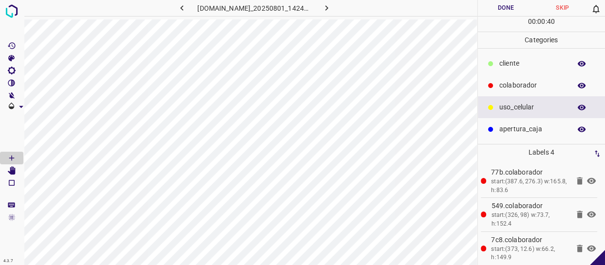
click at [518, 75] on div "colaborador" at bounding box center [542, 86] width 128 height 22
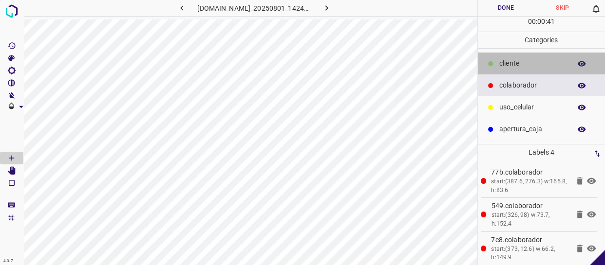
click at [517, 66] on p "​​cliente" at bounding box center [532, 63] width 67 height 10
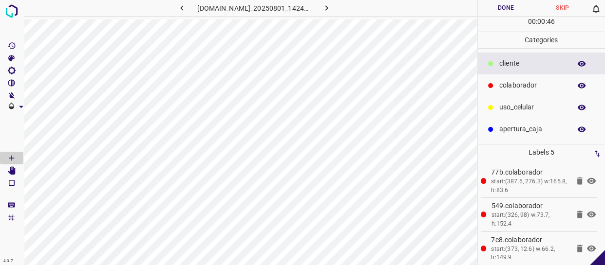
click at [511, 3] on button "Done" at bounding box center [506, 8] width 56 height 16
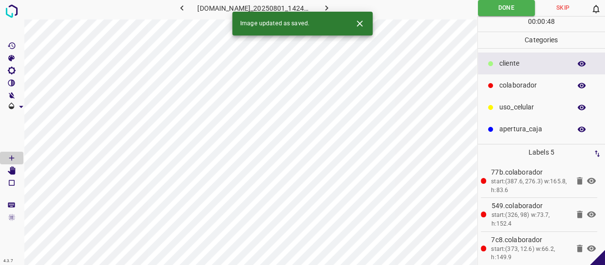
click at [334, 1] on button "button" at bounding box center [326, 8] width 31 height 16
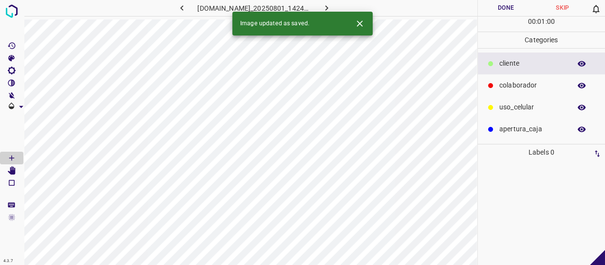
click at [550, 83] on p "colaborador" at bounding box center [532, 85] width 67 height 10
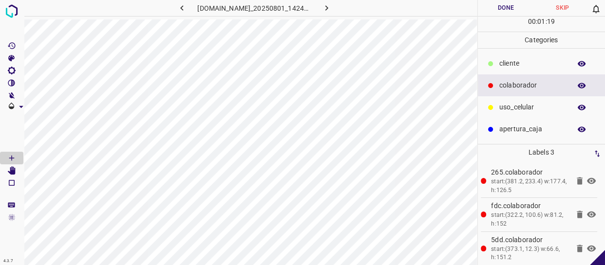
click at [528, 104] on p "uso_celular" at bounding box center [532, 107] width 67 height 10
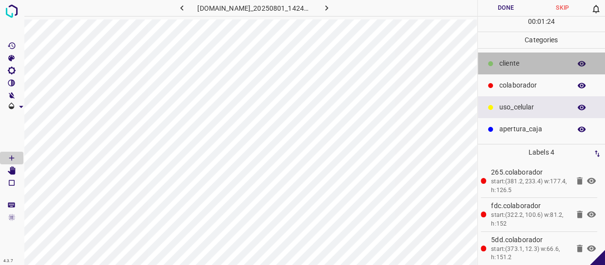
drag, startPoint x: 549, startPoint y: 66, endPoint x: 483, endPoint y: 72, distance: 66.5
click at [546, 67] on p "​​cliente" at bounding box center [532, 63] width 67 height 10
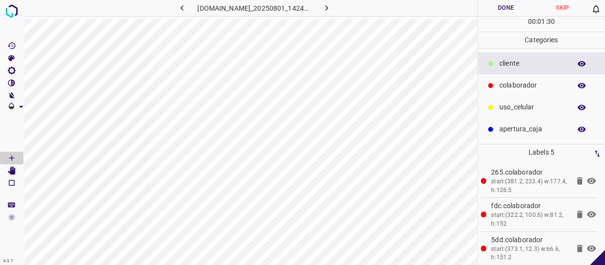
click at [522, 2] on button "Done" at bounding box center [506, 8] width 56 height 16
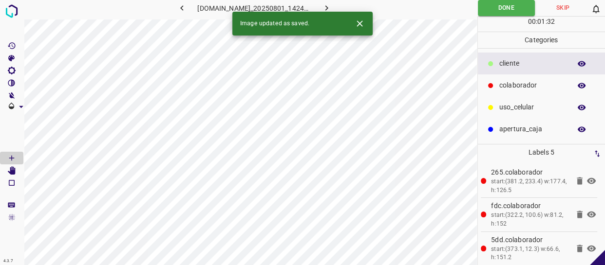
click at [328, 7] on icon "button" at bounding box center [326, 7] width 3 height 5
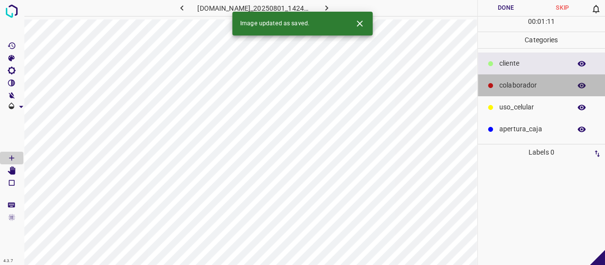
click at [504, 83] on p "colaborador" at bounding box center [532, 85] width 67 height 10
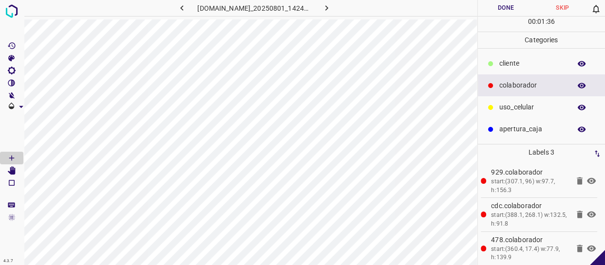
click at [528, 101] on div "uso_celular" at bounding box center [542, 107] width 128 height 22
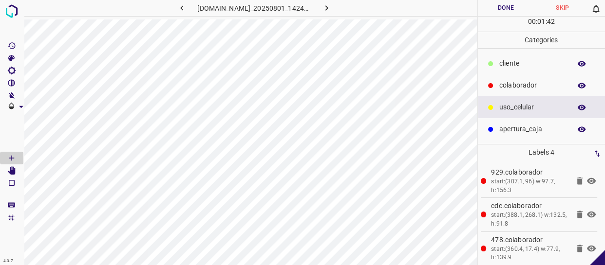
drag, startPoint x: 521, startPoint y: 66, endPoint x: 483, endPoint y: 71, distance: 38.2
click at [520, 66] on p "​​cliente" at bounding box center [532, 63] width 67 height 10
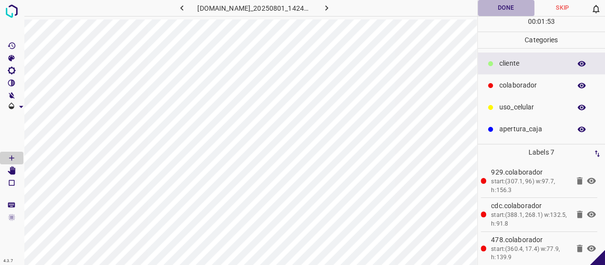
click at [514, 10] on button "Done" at bounding box center [506, 8] width 56 height 16
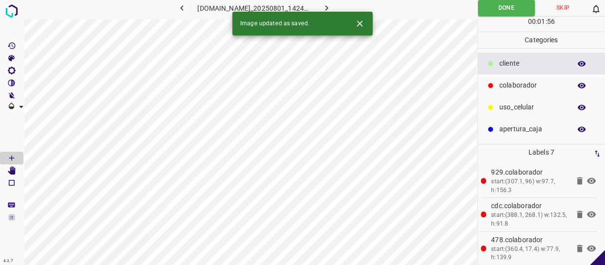
click at [332, 5] on icon "button" at bounding box center [326, 8] width 10 height 10
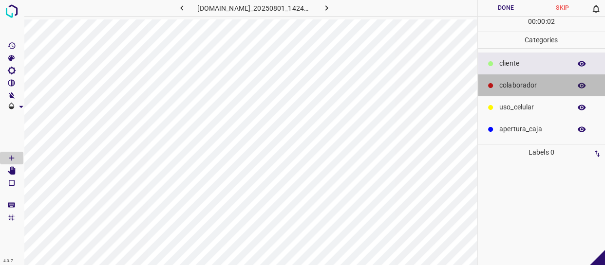
drag, startPoint x: 520, startPoint y: 85, endPoint x: 505, endPoint y: 91, distance: 16.2
click at [520, 86] on p "colaborador" at bounding box center [532, 85] width 67 height 10
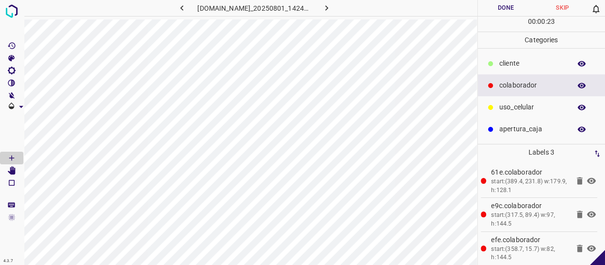
drag, startPoint x: 522, startPoint y: 110, endPoint x: 481, endPoint y: 112, distance: 41.9
click at [519, 112] on p "uso_celular" at bounding box center [532, 107] width 67 height 10
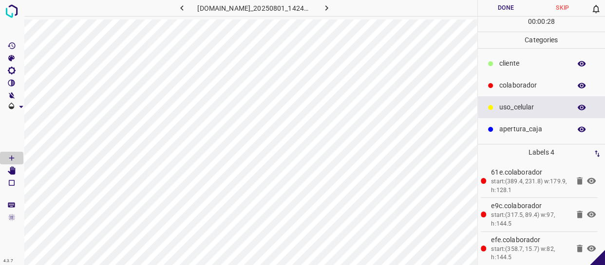
drag, startPoint x: 510, startPoint y: 61, endPoint x: 506, endPoint y: 65, distance: 5.5
click at [506, 65] on p "​​cliente" at bounding box center [532, 63] width 67 height 10
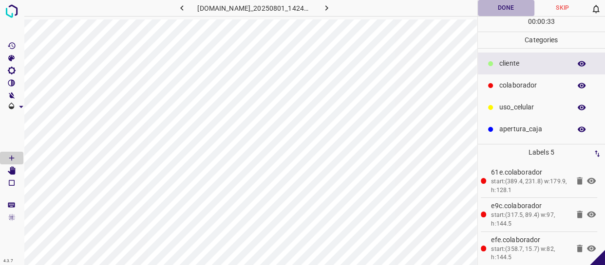
click at [506, 5] on button "Done" at bounding box center [506, 8] width 56 height 16
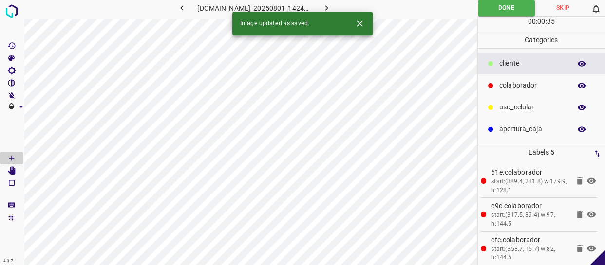
click at [330, 2] on button "button" at bounding box center [326, 8] width 31 height 16
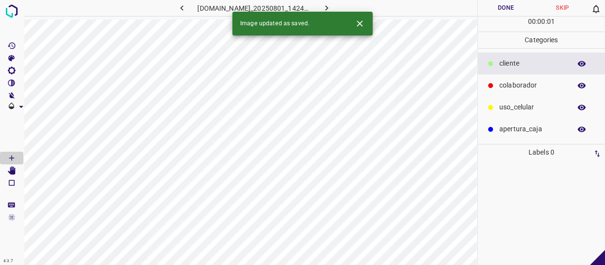
drag, startPoint x: 506, startPoint y: 92, endPoint x: 496, endPoint y: 97, distance: 12.2
click at [496, 97] on ul "​​cliente colaborador uso_celular apertura_caja" at bounding box center [542, 96] width 128 height 95
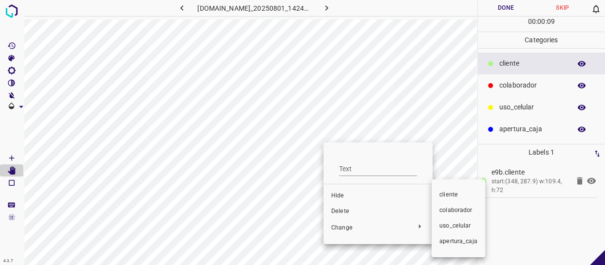
click at [447, 210] on span "colaborador" at bounding box center [458, 210] width 38 height 9
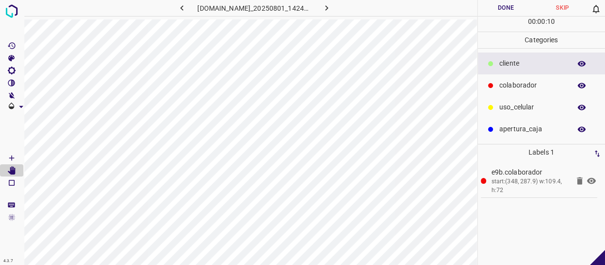
click at [531, 112] on p "uso_celular" at bounding box center [532, 107] width 67 height 10
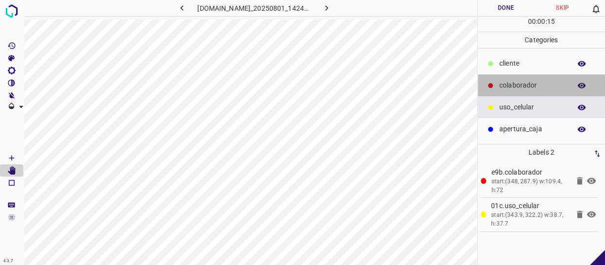
drag, startPoint x: 541, startPoint y: 87, endPoint x: 507, endPoint y: 93, distance: 35.2
click at [539, 88] on p "colaborador" at bounding box center [532, 85] width 67 height 10
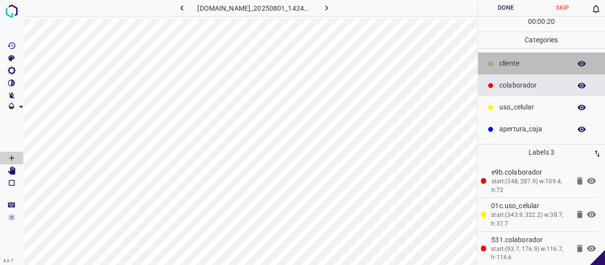
click at [507, 65] on p "​​cliente" at bounding box center [532, 63] width 67 height 10
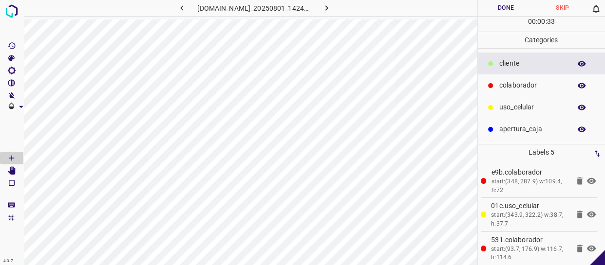
click at [506, 4] on button "Done" at bounding box center [506, 8] width 56 height 16
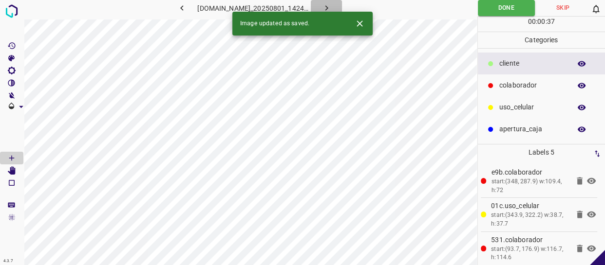
click at [328, 7] on icon "button" at bounding box center [326, 7] width 3 height 5
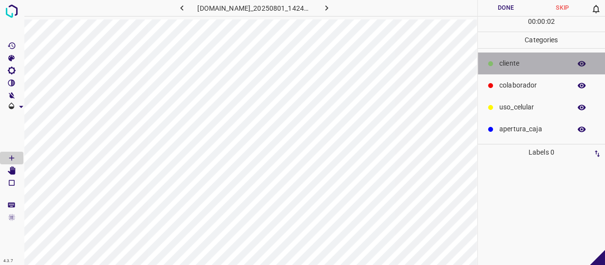
click at [513, 62] on p "​​cliente" at bounding box center [532, 63] width 67 height 10
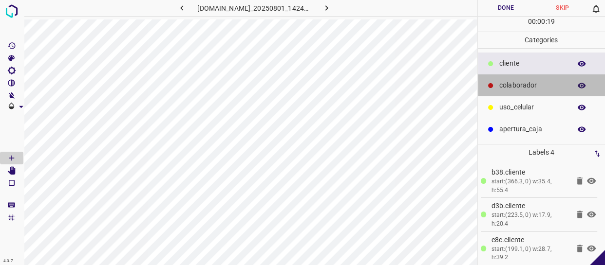
drag, startPoint x: 522, startPoint y: 91, endPoint x: 484, endPoint y: 102, distance: 39.3
click at [522, 93] on div "colaborador" at bounding box center [542, 86] width 128 height 22
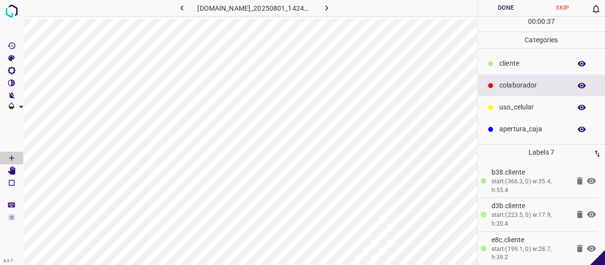
click at [496, 14] on button "Done" at bounding box center [506, 8] width 56 height 16
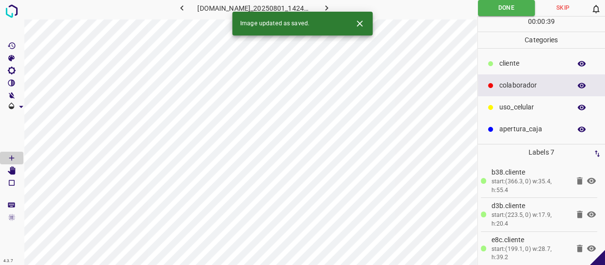
click at [331, 9] on icon "button" at bounding box center [326, 8] width 10 height 10
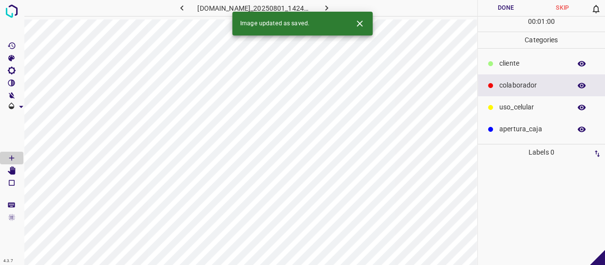
click at [497, 83] on div "colaborador" at bounding box center [542, 86] width 128 height 22
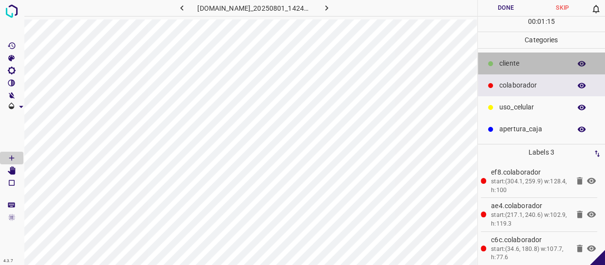
drag, startPoint x: 526, startPoint y: 64, endPoint x: 484, endPoint y: 68, distance: 42.1
click at [524, 64] on p "​​cliente" at bounding box center [532, 63] width 67 height 10
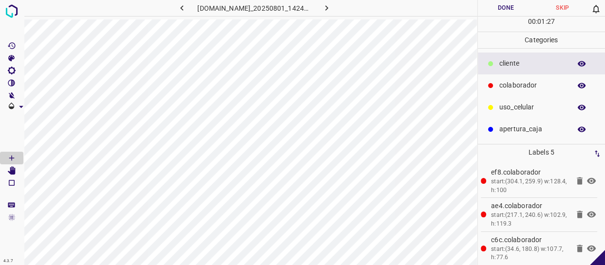
click at [508, 7] on button "Done" at bounding box center [506, 8] width 56 height 16
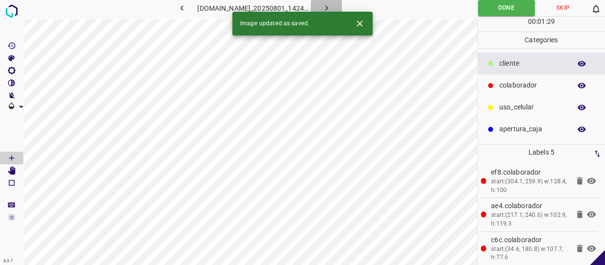
click at [326, 5] on button "button" at bounding box center [326, 8] width 31 height 16
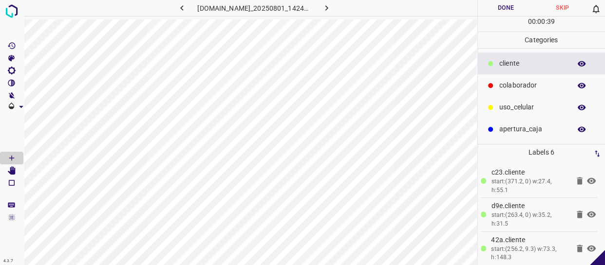
click at [527, 83] on p "colaborador" at bounding box center [532, 85] width 67 height 10
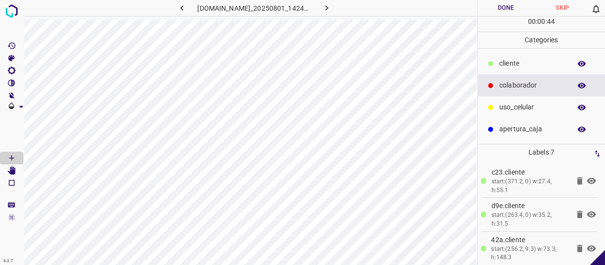
drag, startPoint x: 519, startPoint y: 112, endPoint x: 495, endPoint y: 111, distance: 23.9
click at [517, 112] on p "uso_celular" at bounding box center [532, 107] width 67 height 10
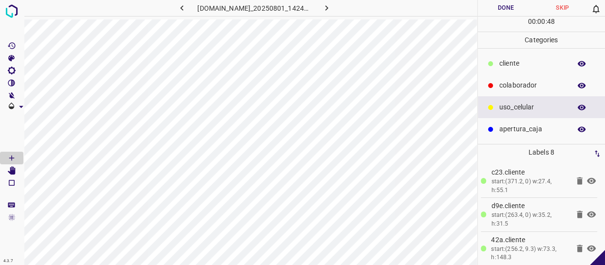
click at [535, 79] on div "colaborador" at bounding box center [542, 86] width 128 height 22
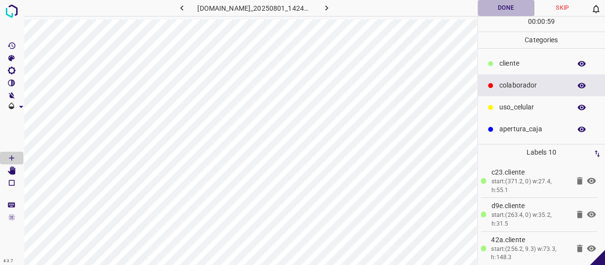
click at [514, 4] on button "Done" at bounding box center [506, 8] width 56 height 16
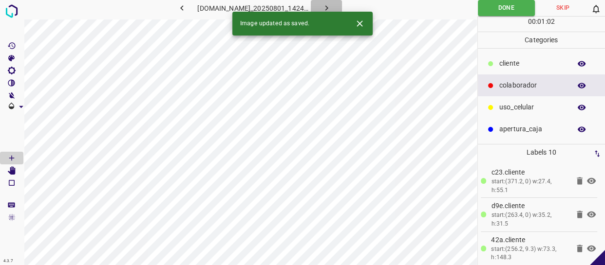
click at [328, 9] on icon "button" at bounding box center [326, 7] width 3 height 5
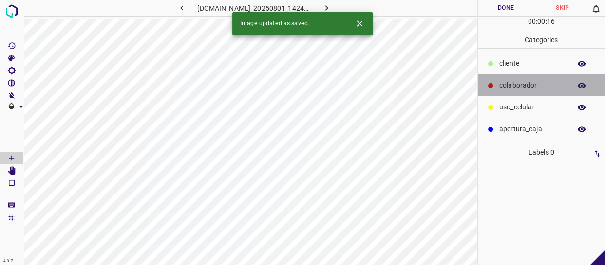
click at [524, 86] on p "colaborador" at bounding box center [532, 85] width 67 height 10
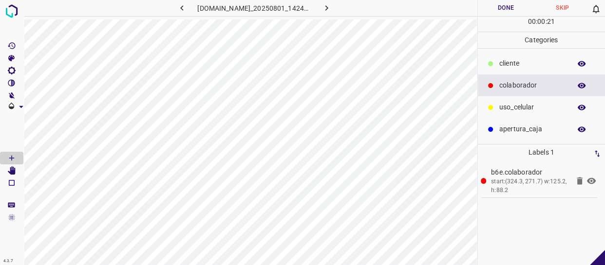
drag, startPoint x: 519, startPoint y: 113, endPoint x: 485, endPoint y: 115, distance: 33.6
click at [513, 114] on div "uso_celular" at bounding box center [542, 107] width 128 height 22
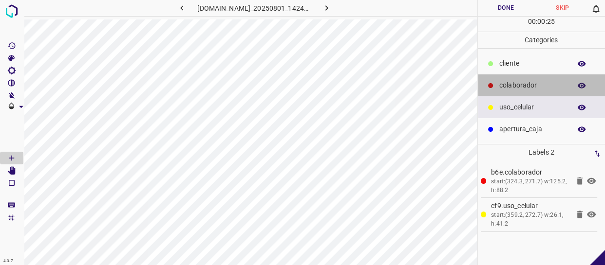
click at [521, 81] on p "colaborador" at bounding box center [532, 85] width 67 height 10
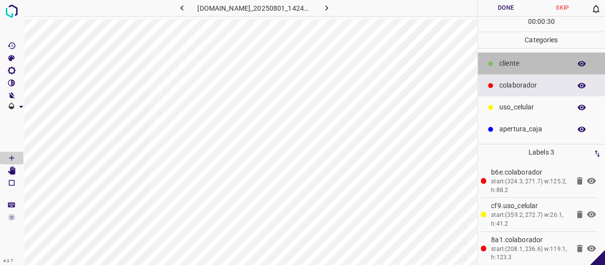
drag, startPoint x: 515, startPoint y: 69, endPoint x: 491, endPoint y: 72, distance: 23.6
click at [512, 69] on div "​​cliente" at bounding box center [542, 64] width 128 height 22
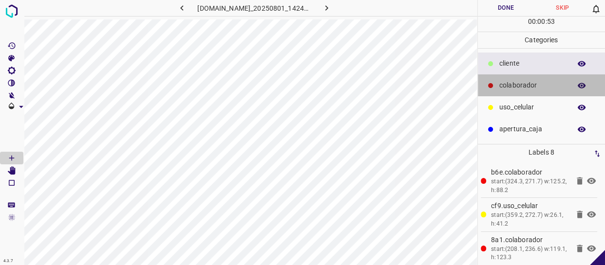
click at [519, 84] on p "colaborador" at bounding box center [532, 85] width 67 height 10
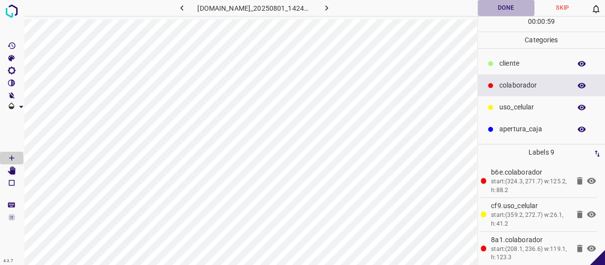
drag, startPoint x: 502, startPoint y: 3, endPoint x: 441, endPoint y: 19, distance: 62.8
click at [502, 3] on button "Done" at bounding box center [506, 8] width 56 height 16
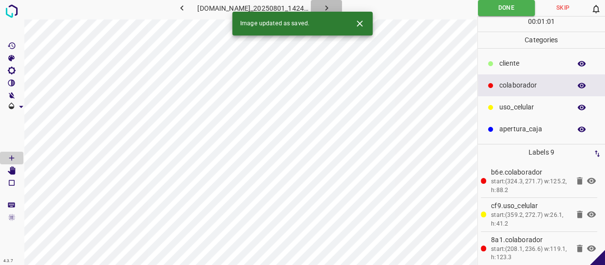
click at [332, 3] on icon "button" at bounding box center [326, 8] width 10 height 10
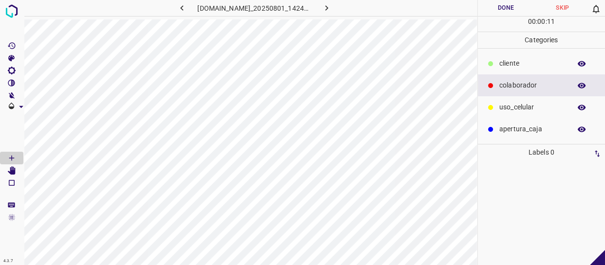
click at [525, 64] on p "​​cliente" at bounding box center [532, 63] width 67 height 10
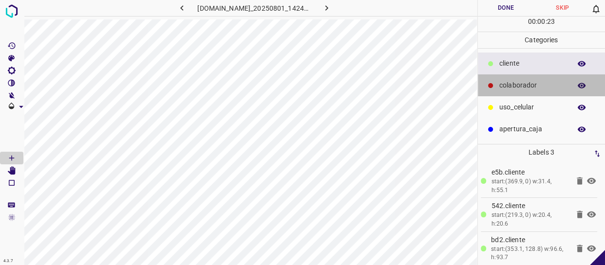
click at [550, 79] on div "colaborador" at bounding box center [542, 86] width 128 height 22
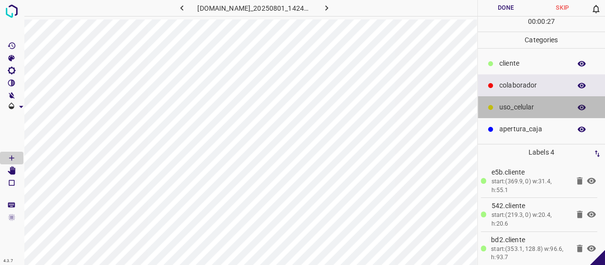
click at [485, 108] on div at bounding box center [490, 108] width 10 height 10
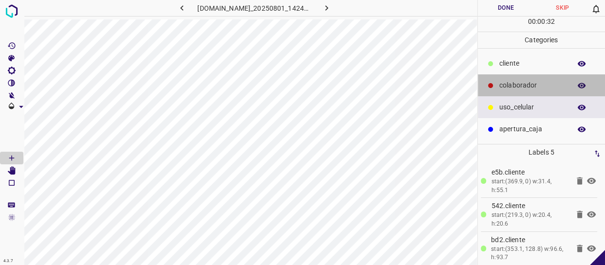
click at [518, 93] on div "colaborador" at bounding box center [542, 86] width 128 height 22
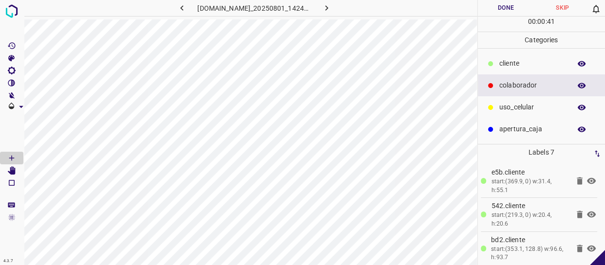
click at [494, 14] on button "Done" at bounding box center [506, 8] width 56 height 16
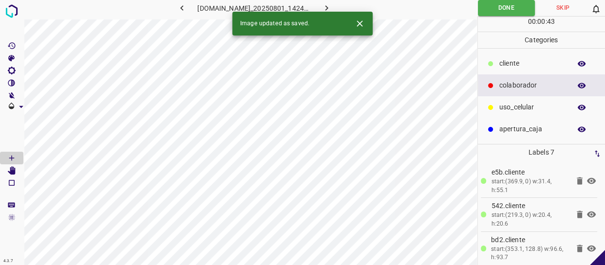
click at [330, 7] on icon "button" at bounding box center [326, 8] width 10 height 10
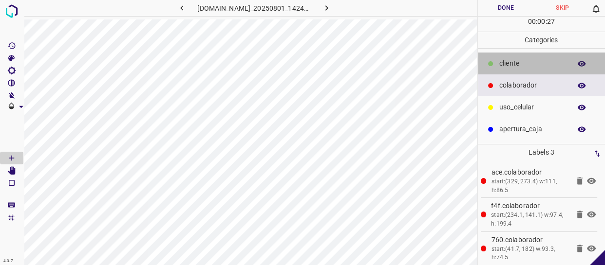
drag, startPoint x: 521, startPoint y: 69, endPoint x: 497, endPoint y: 73, distance: 24.2
click at [521, 69] on div "​​cliente" at bounding box center [542, 64] width 128 height 22
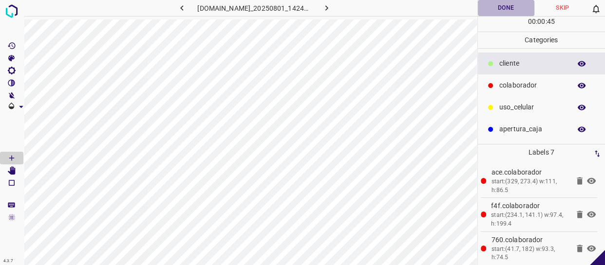
click at [499, 9] on button "Done" at bounding box center [506, 8] width 56 height 16
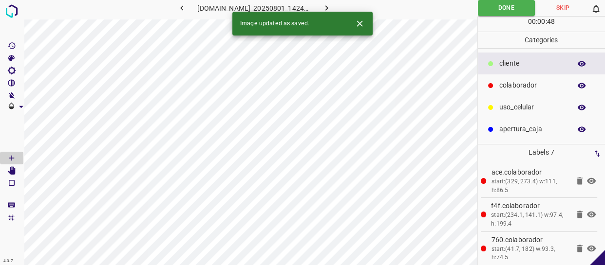
click at [327, 5] on icon "button" at bounding box center [326, 8] width 10 height 10
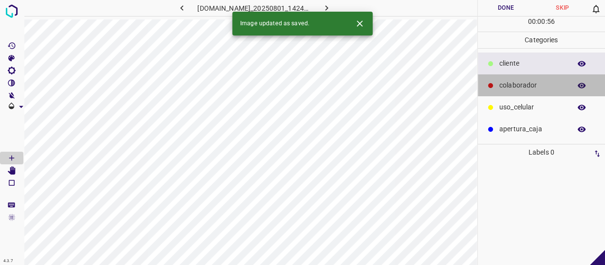
drag, startPoint x: 539, startPoint y: 92, endPoint x: 516, endPoint y: 96, distance: 23.2
click at [534, 93] on div "colaborador" at bounding box center [542, 86] width 128 height 22
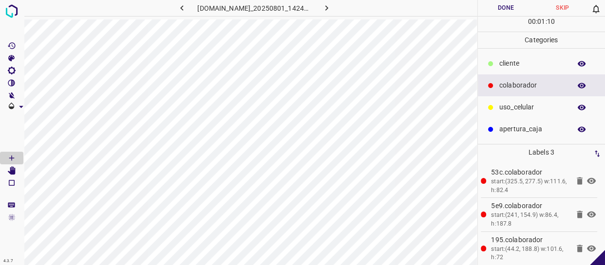
click at [518, 64] on p "​​cliente" at bounding box center [532, 63] width 67 height 10
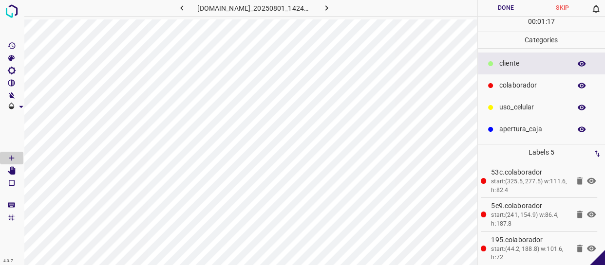
drag, startPoint x: 529, startPoint y: 105, endPoint x: 488, endPoint y: 113, distance: 42.3
click at [526, 105] on p "uso_celular" at bounding box center [532, 107] width 67 height 10
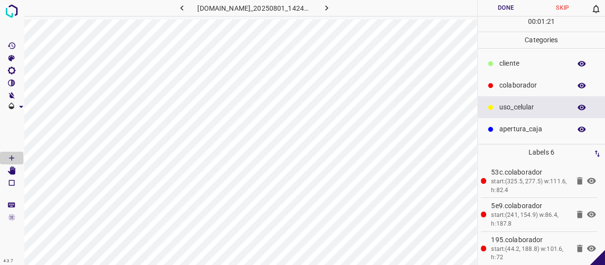
click at [520, 65] on p "​​cliente" at bounding box center [532, 63] width 67 height 10
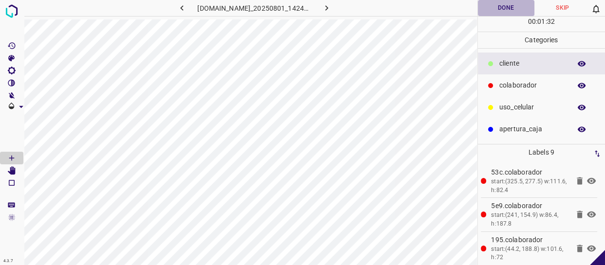
click at [505, 14] on button "Done" at bounding box center [506, 8] width 56 height 16
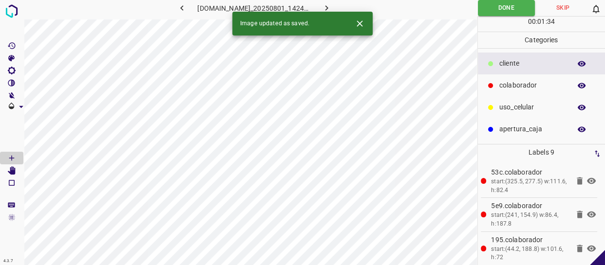
click at [330, 6] on icon "button" at bounding box center [326, 8] width 10 height 10
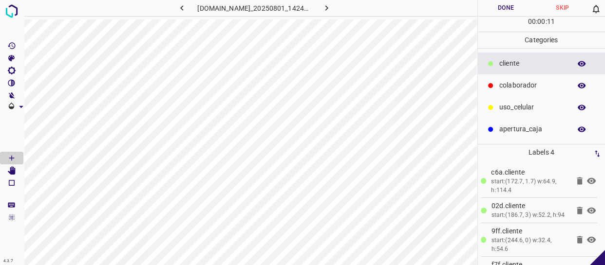
click at [581, 60] on icon "button" at bounding box center [581, 63] width 9 height 9
click at [583, 61] on icon "button" at bounding box center [581, 63] width 9 height 9
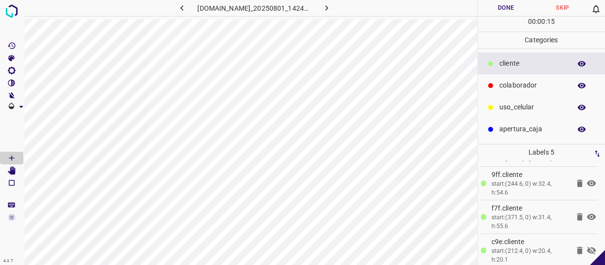
scroll to position [71, 0]
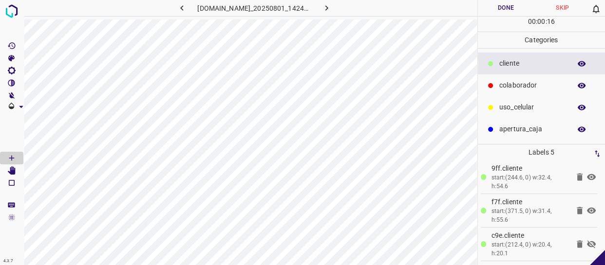
click at [585, 241] on icon at bounding box center [591, 245] width 12 height 12
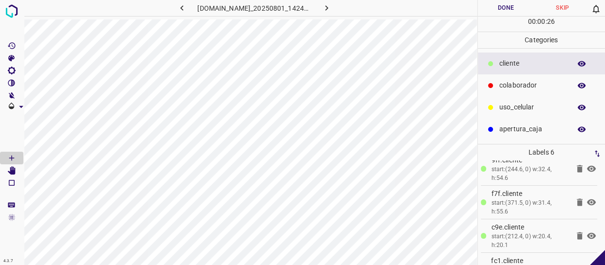
click at [531, 78] on div "colaborador" at bounding box center [542, 86] width 128 height 22
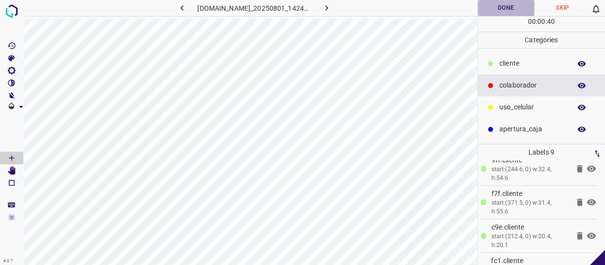
click at [517, 7] on button "Done" at bounding box center [506, 8] width 56 height 16
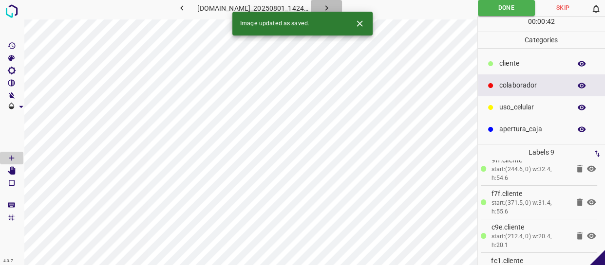
click at [329, 5] on icon "button" at bounding box center [326, 8] width 10 height 10
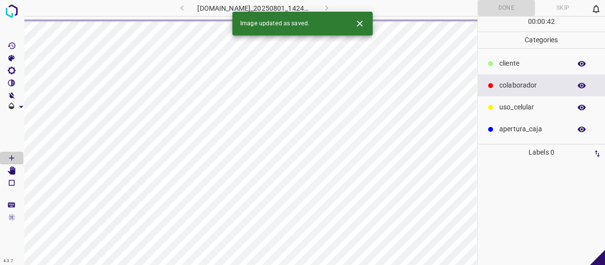
scroll to position [0, 0]
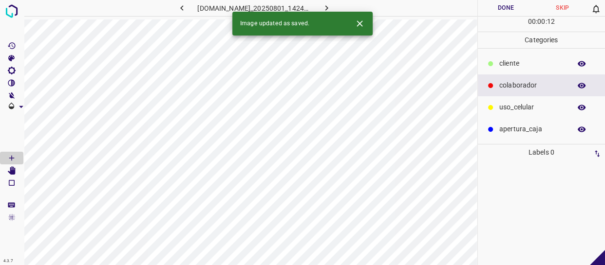
click at [523, 85] on p "colaborador" at bounding box center [532, 85] width 67 height 10
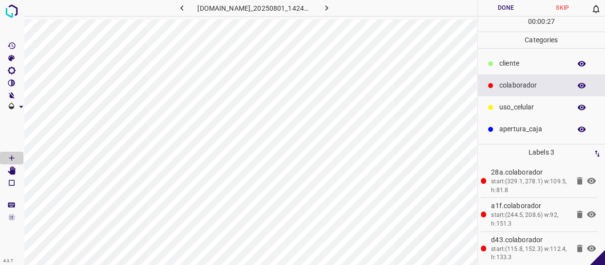
click at [525, 73] on div "​​cliente" at bounding box center [542, 64] width 128 height 22
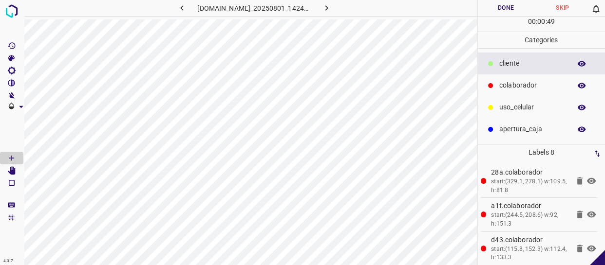
click at [503, 7] on button "Done" at bounding box center [506, 8] width 56 height 16
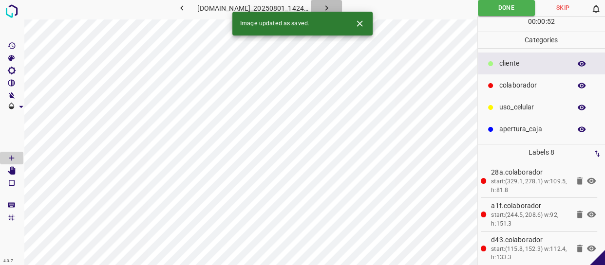
click at [330, 7] on icon "button" at bounding box center [326, 8] width 10 height 10
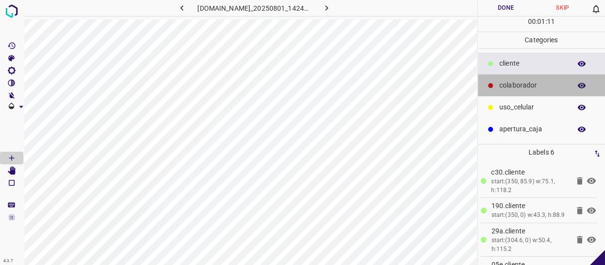
click at [490, 93] on div "colaborador" at bounding box center [542, 86] width 128 height 22
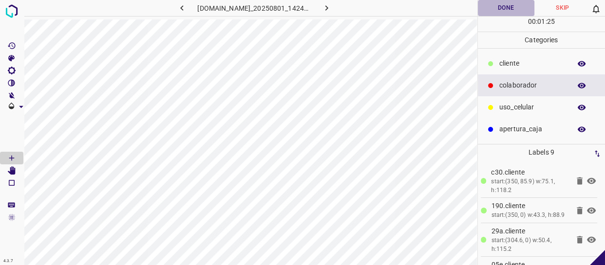
click at [504, 9] on button "Done" at bounding box center [506, 8] width 56 height 16
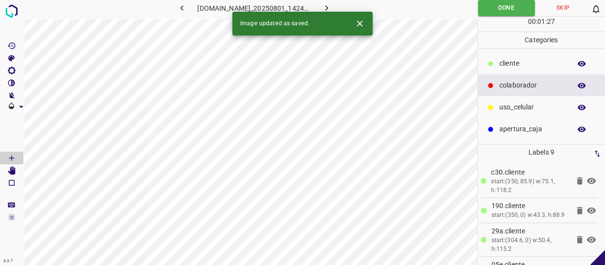
click at [328, 7] on icon "button" at bounding box center [326, 7] width 3 height 5
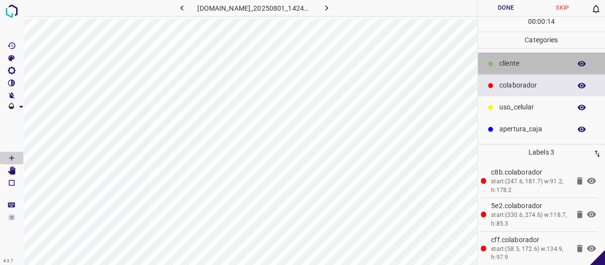
click at [506, 63] on p "​​cliente" at bounding box center [532, 63] width 67 height 10
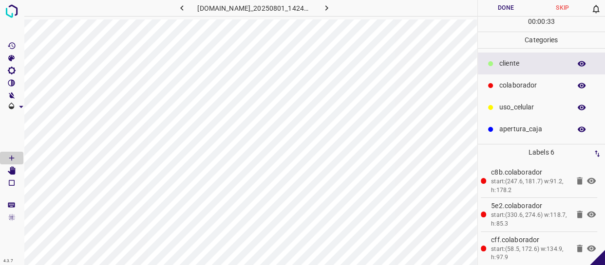
click at [505, 13] on button "Done" at bounding box center [506, 8] width 56 height 16
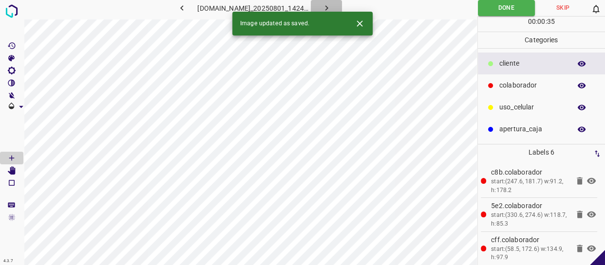
click at [329, 6] on icon "button" at bounding box center [326, 8] width 10 height 10
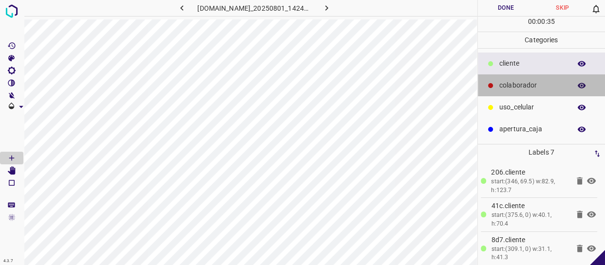
click at [516, 90] on p "colaborador" at bounding box center [532, 85] width 67 height 10
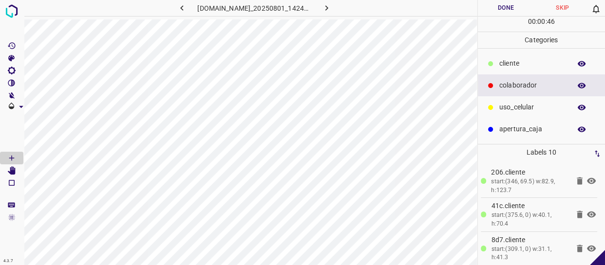
click at [513, 14] on button "Done" at bounding box center [506, 8] width 56 height 16
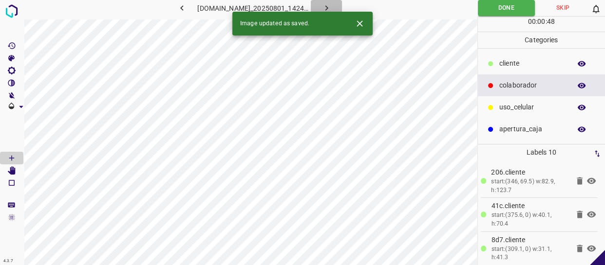
click at [330, 4] on icon "button" at bounding box center [326, 8] width 10 height 10
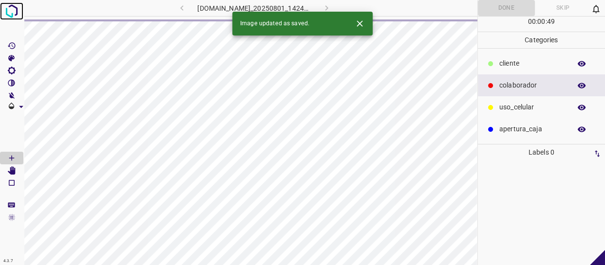
click at [0, 9] on link at bounding box center [11, 11] width 23 height 18
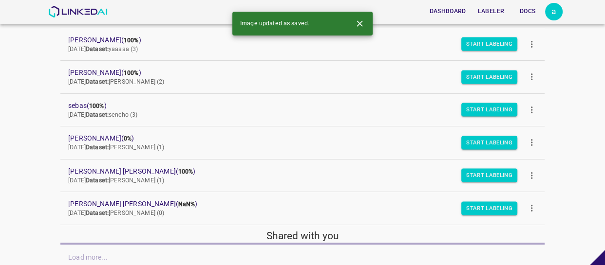
scroll to position [139, 0]
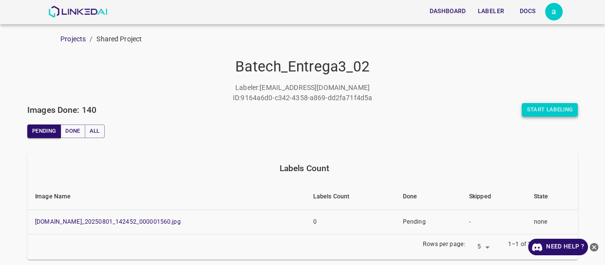
click at [535, 111] on button "Start Labeling" at bounding box center [550, 110] width 56 height 14
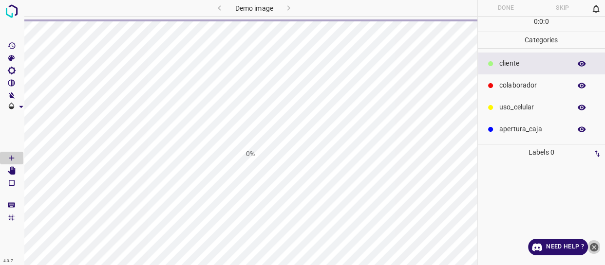
click at [591, 248] on icon "close-help" at bounding box center [594, 247] width 9 height 9
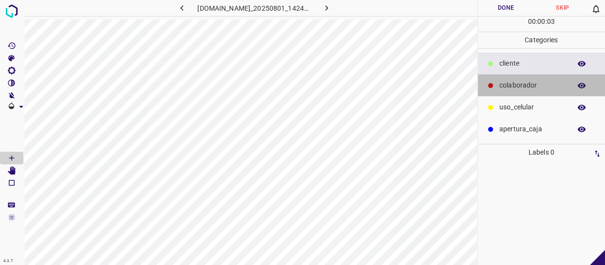
drag, startPoint x: 518, startPoint y: 88, endPoint x: 478, endPoint y: 100, distance: 41.9
click at [516, 88] on p "colaborador" at bounding box center [532, 85] width 67 height 10
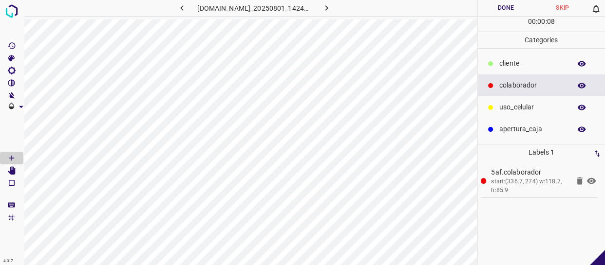
click at [514, 107] on p "uso_celular" at bounding box center [532, 107] width 67 height 10
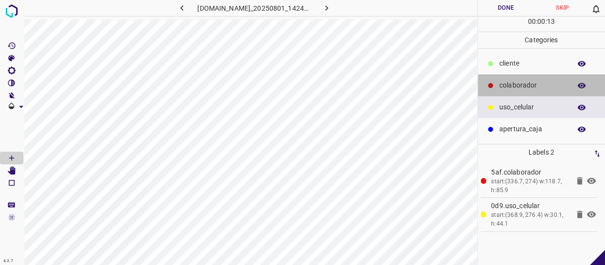
click at [533, 87] on p "colaborador" at bounding box center [532, 85] width 67 height 10
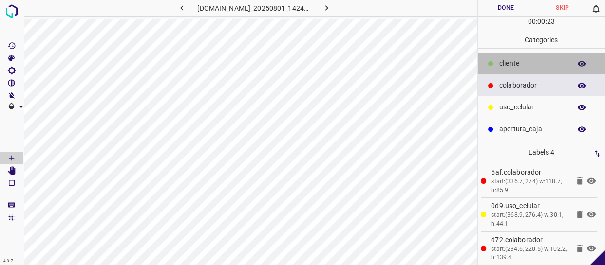
drag, startPoint x: 540, startPoint y: 61, endPoint x: 524, endPoint y: 62, distance: 16.1
click at [540, 62] on p "​​cliente" at bounding box center [532, 63] width 67 height 10
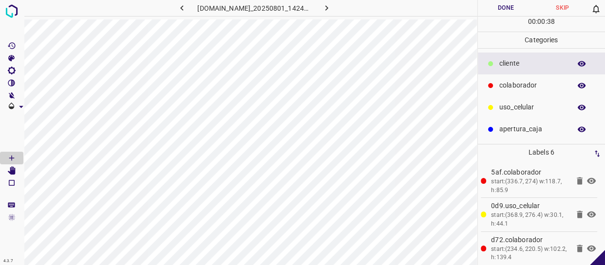
click at [581, 64] on icon "button" at bounding box center [582, 63] width 8 height 5
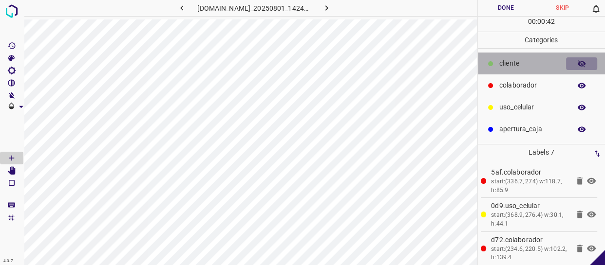
click at [584, 58] on button "button" at bounding box center [581, 63] width 31 height 13
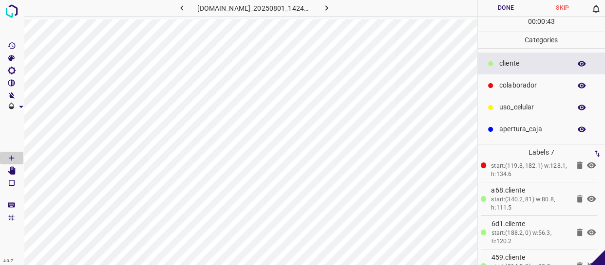
scroll to position [138, 0]
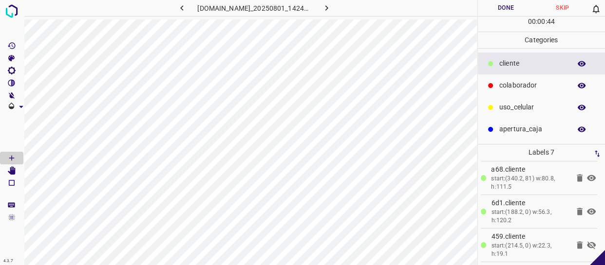
click at [585, 247] on icon at bounding box center [591, 246] width 12 height 12
click at [508, 3] on button "Done" at bounding box center [506, 8] width 56 height 16
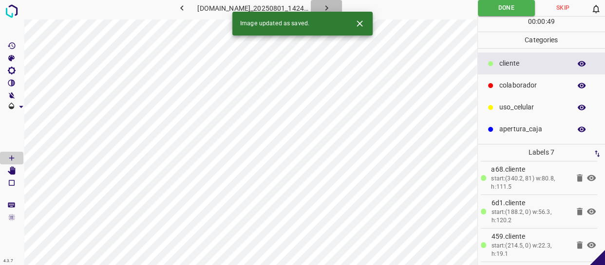
click at [332, 7] on icon "button" at bounding box center [326, 8] width 10 height 10
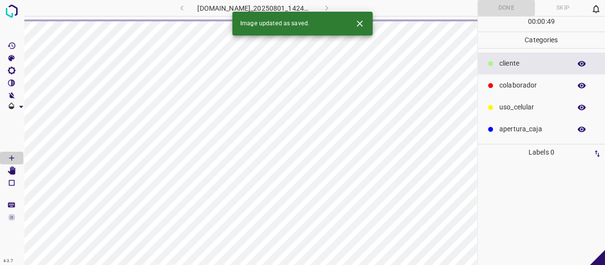
scroll to position [0, 0]
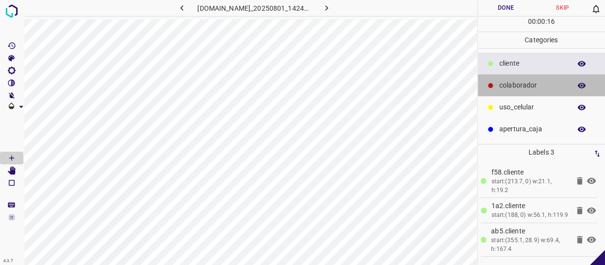
click at [504, 83] on p "colaborador" at bounding box center [532, 85] width 67 height 10
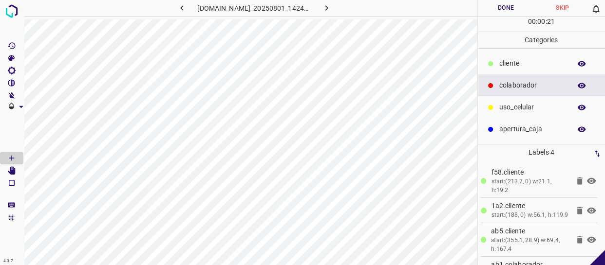
drag, startPoint x: 519, startPoint y: 106, endPoint x: 507, endPoint y: 106, distance: 12.2
click at [516, 106] on p "uso_celular" at bounding box center [532, 107] width 67 height 10
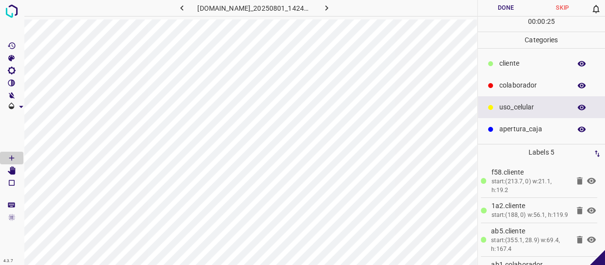
drag, startPoint x: 509, startPoint y: 84, endPoint x: 499, endPoint y: 87, distance: 10.2
click at [507, 84] on p "colaborador" at bounding box center [532, 85] width 67 height 10
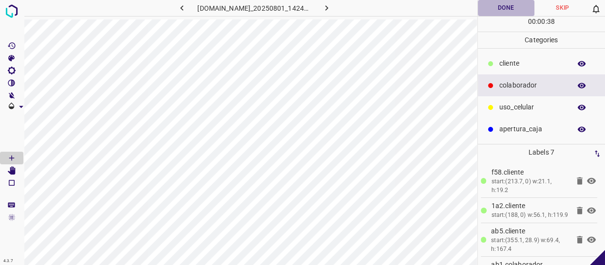
click at [510, 11] on button "Done" at bounding box center [506, 8] width 56 height 16
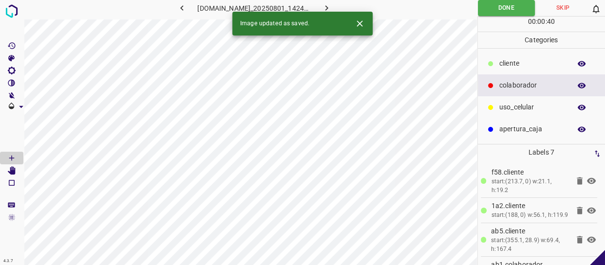
click at [332, 8] on icon "button" at bounding box center [326, 8] width 10 height 10
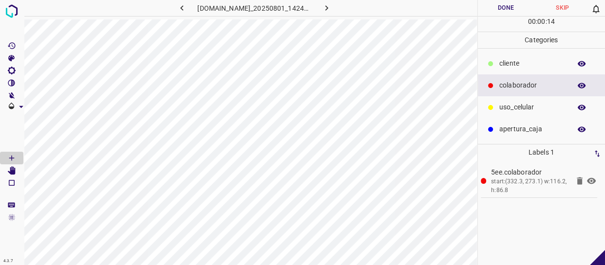
click at [501, 108] on p "uso_celular" at bounding box center [532, 107] width 67 height 10
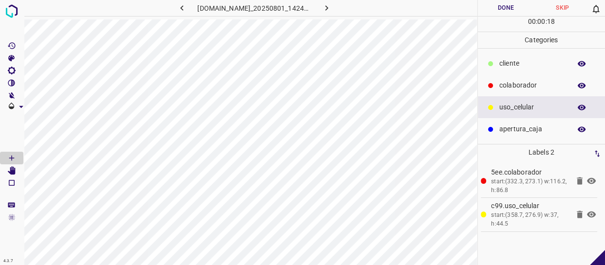
click at [533, 85] on p "colaborador" at bounding box center [532, 85] width 67 height 10
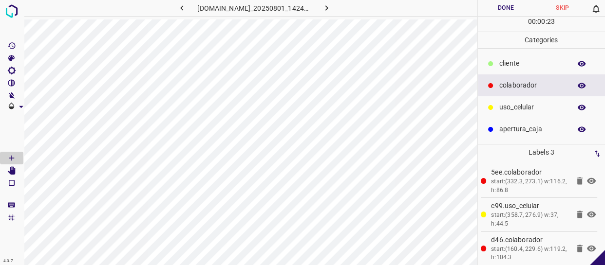
click at [533, 125] on p "apertura_caja" at bounding box center [532, 129] width 67 height 10
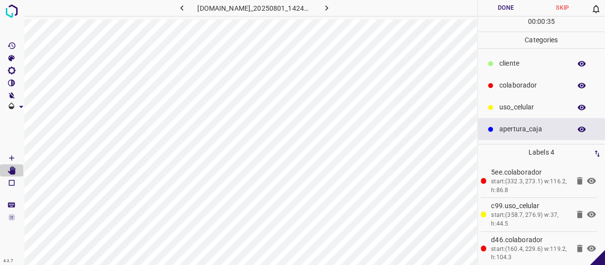
drag, startPoint x: 538, startPoint y: 78, endPoint x: 511, endPoint y: 96, distance: 31.6
click at [536, 79] on div "colaborador" at bounding box center [542, 86] width 128 height 22
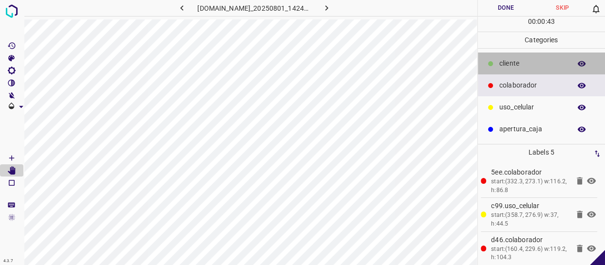
click at [529, 58] on p "​​cliente" at bounding box center [532, 63] width 67 height 10
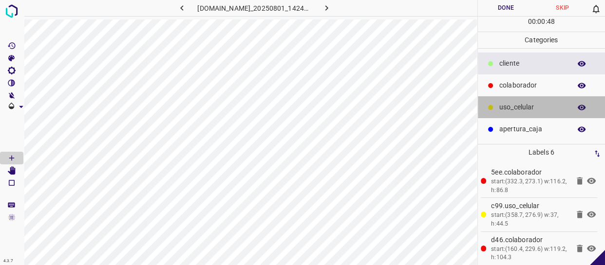
click at [502, 105] on p "uso_celular" at bounding box center [532, 107] width 67 height 10
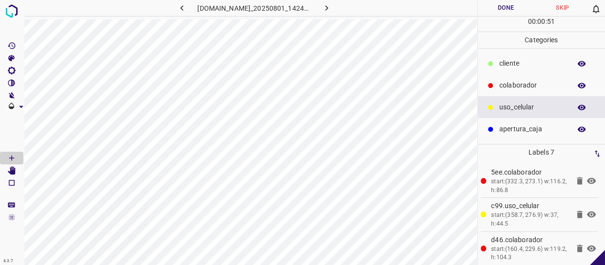
click at [512, 61] on p "​​cliente" at bounding box center [532, 63] width 67 height 10
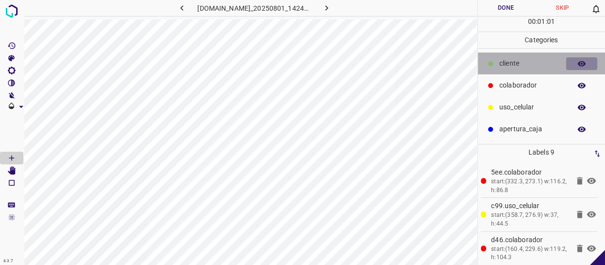
click at [574, 60] on button "button" at bounding box center [581, 63] width 31 height 13
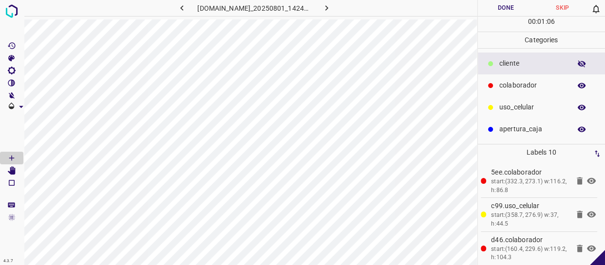
click at [583, 64] on icon "button" at bounding box center [582, 63] width 8 height 7
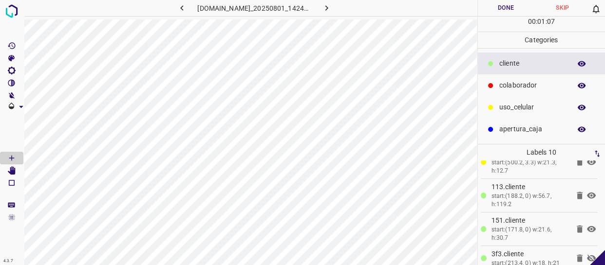
scroll to position [230, 0]
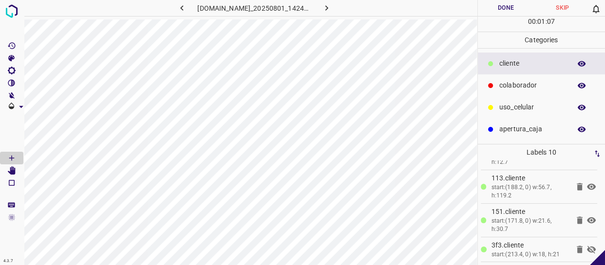
click at [587, 251] on icon at bounding box center [591, 250] width 9 height 8
click at [504, 11] on button "Done" at bounding box center [506, 8] width 56 height 16
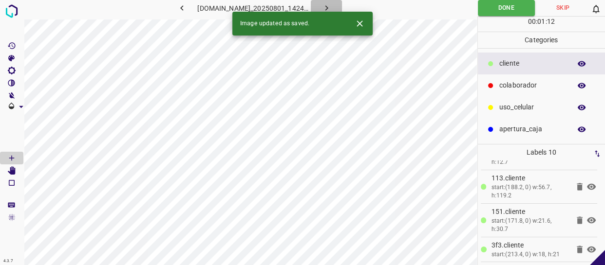
click at [332, 3] on icon "button" at bounding box center [326, 8] width 10 height 10
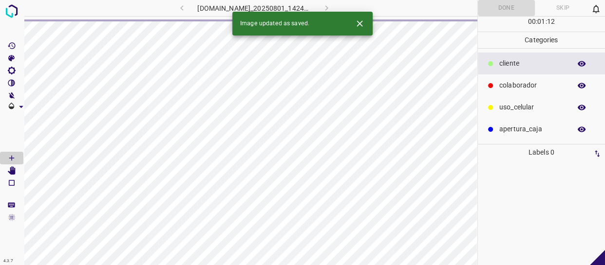
scroll to position [0, 0]
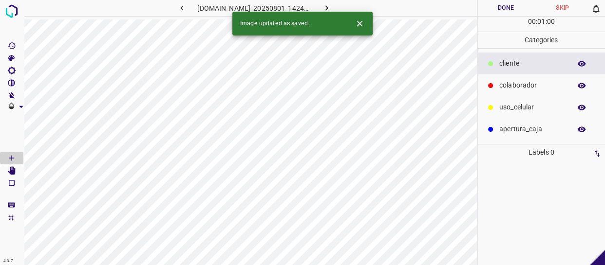
click at [511, 80] on p "colaborador" at bounding box center [532, 85] width 67 height 10
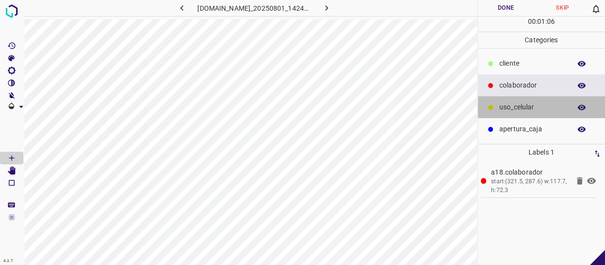
click at [524, 99] on div "uso_celular" at bounding box center [542, 107] width 128 height 22
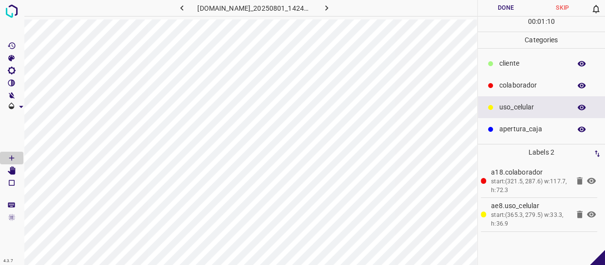
click at [521, 87] on p "colaborador" at bounding box center [532, 85] width 67 height 10
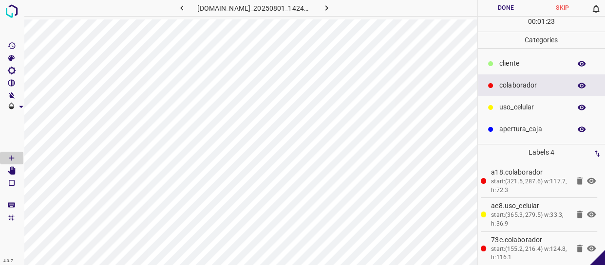
click at [517, 63] on p "​​cliente" at bounding box center [532, 63] width 67 height 10
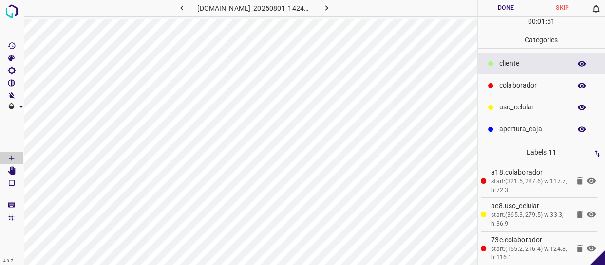
click at [540, 108] on p "uso_celular" at bounding box center [532, 107] width 67 height 10
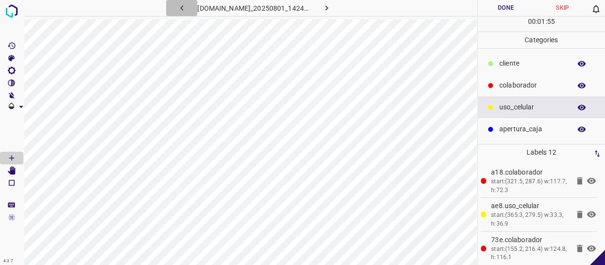
click at [168, 10] on button "button" at bounding box center [181, 8] width 31 height 16
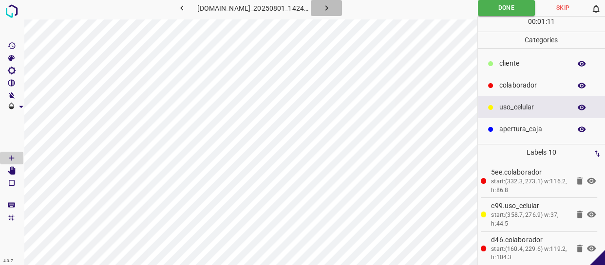
click at [325, 4] on button "button" at bounding box center [326, 8] width 31 height 16
click at [513, 10] on button "Done" at bounding box center [506, 8] width 56 height 16
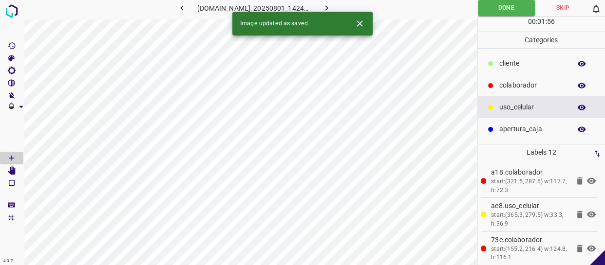
click at [332, 5] on icon "button" at bounding box center [326, 8] width 10 height 10
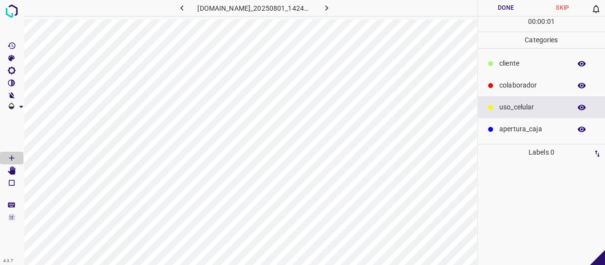
drag, startPoint x: 528, startPoint y: 58, endPoint x: 519, endPoint y: 62, distance: 9.9
click at [519, 62] on p "​​cliente" at bounding box center [532, 63] width 67 height 10
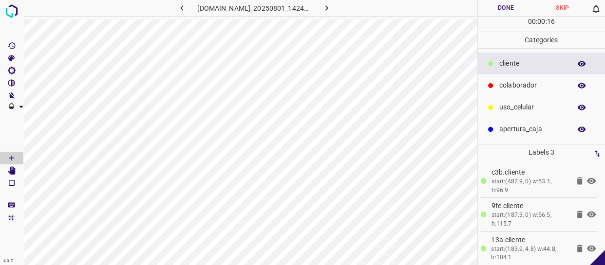
click at [574, 63] on button "button" at bounding box center [581, 63] width 31 height 13
click at [582, 63] on icon "button" at bounding box center [581, 63] width 9 height 9
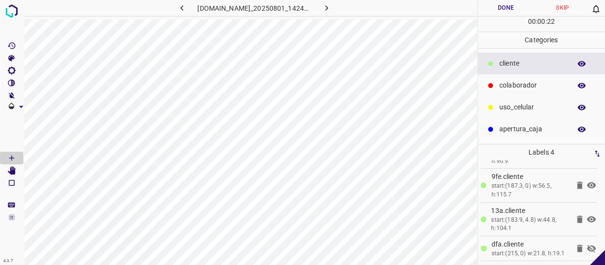
click at [587, 245] on icon at bounding box center [591, 249] width 9 height 8
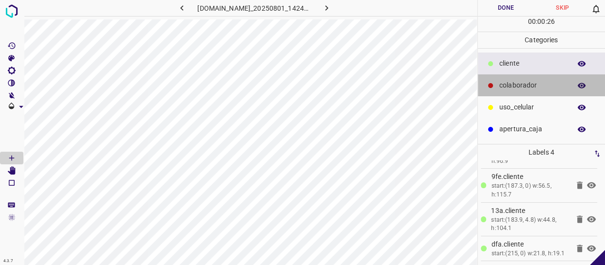
click at [524, 79] on div "colaborador" at bounding box center [542, 86] width 128 height 22
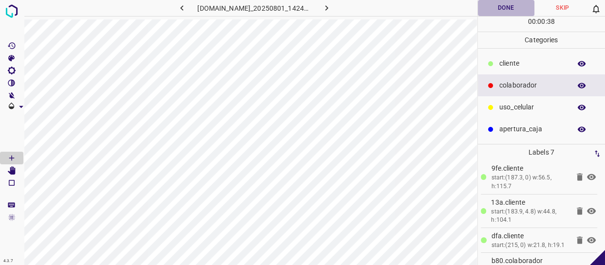
click at [507, 5] on button "Done" at bounding box center [506, 8] width 56 height 16
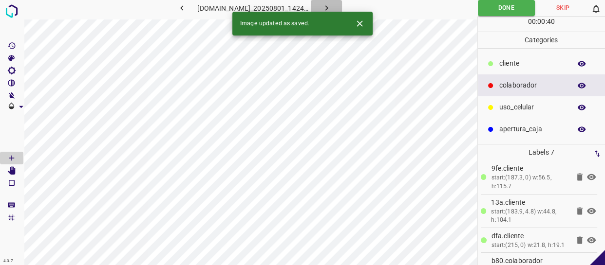
click at [328, 7] on icon "button" at bounding box center [326, 7] width 3 height 5
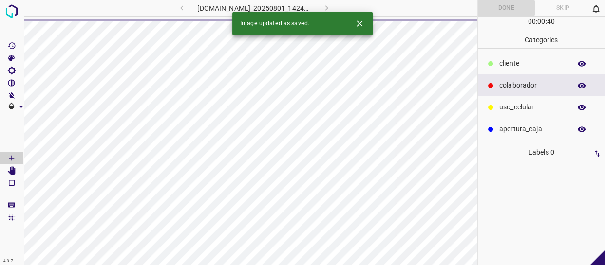
scroll to position [0, 0]
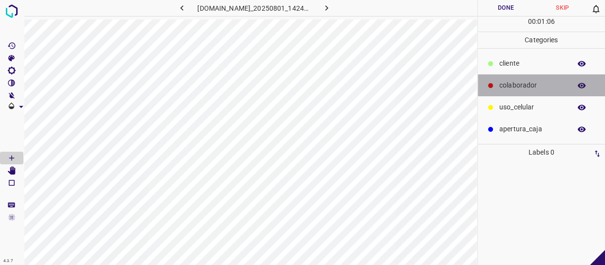
drag, startPoint x: 521, startPoint y: 83, endPoint x: 484, endPoint y: 95, distance: 38.3
click at [518, 88] on p "colaborador" at bounding box center [532, 85] width 67 height 10
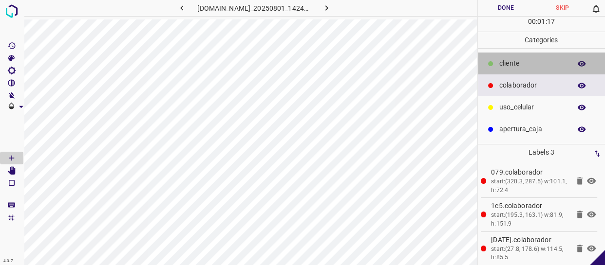
click at [506, 68] on p "​​cliente" at bounding box center [532, 63] width 67 height 10
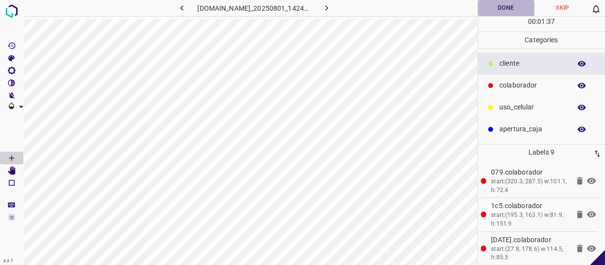
click at [504, 5] on button "Done" at bounding box center [506, 8] width 56 height 16
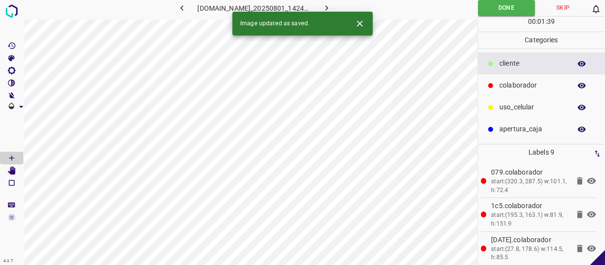
click at [329, 7] on icon "button" at bounding box center [326, 8] width 10 height 10
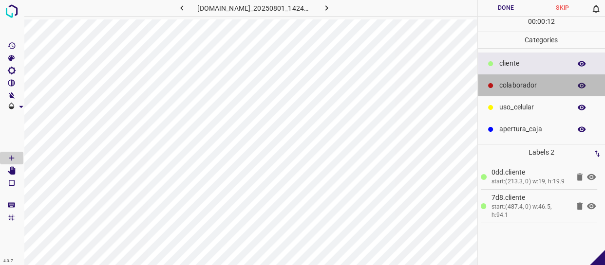
click at [508, 92] on div "colaborador" at bounding box center [542, 86] width 128 height 22
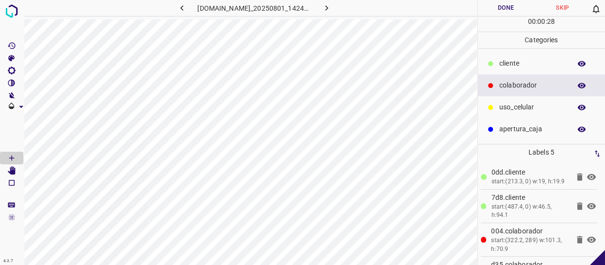
click at [496, 8] on button "Done" at bounding box center [506, 8] width 56 height 16
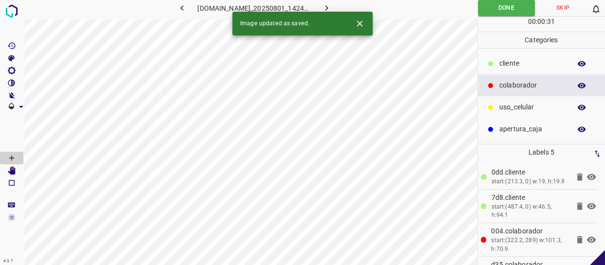
click at [332, 6] on icon "button" at bounding box center [326, 8] width 10 height 10
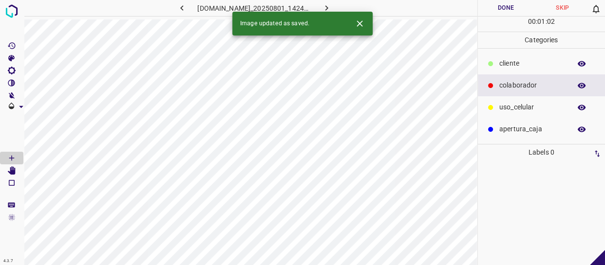
drag, startPoint x: 527, startPoint y: 80, endPoint x: 519, endPoint y: 82, distance: 8.5
click at [526, 80] on p "colaborador" at bounding box center [532, 85] width 67 height 10
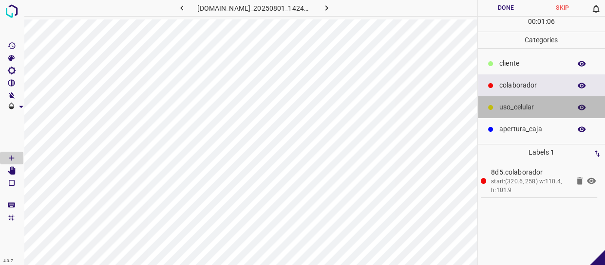
drag, startPoint x: 543, startPoint y: 111, endPoint x: 494, endPoint y: 115, distance: 49.4
click at [542, 111] on p "uso_celular" at bounding box center [532, 107] width 67 height 10
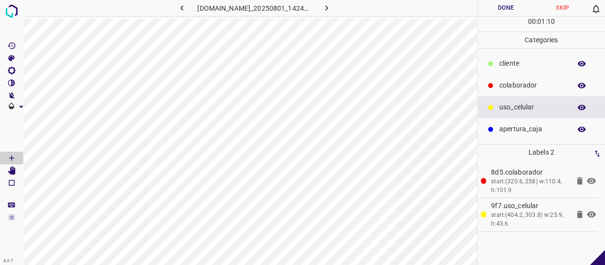
drag, startPoint x: 550, startPoint y: 83, endPoint x: 536, endPoint y: 85, distance: 14.7
click at [536, 85] on p "colaborador" at bounding box center [532, 85] width 67 height 10
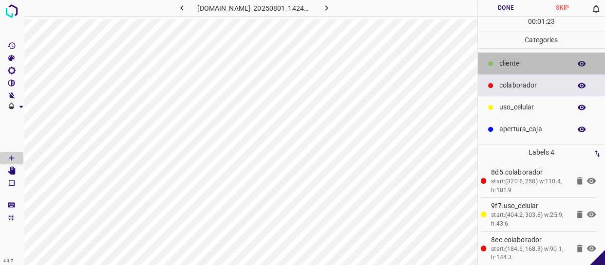
click at [527, 62] on p "​​cliente" at bounding box center [532, 63] width 67 height 10
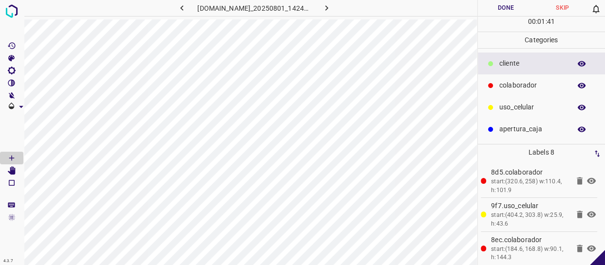
click at [505, 3] on button "Done" at bounding box center [506, 8] width 56 height 16
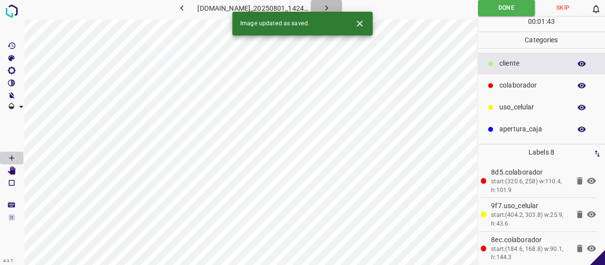
click at [331, 5] on icon "button" at bounding box center [326, 8] width 10 height 10
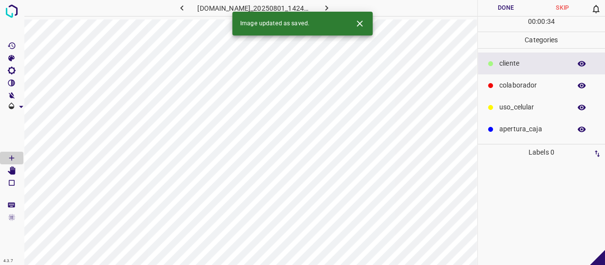
drag, startPoint x: 509, startPoint y: 62, endPoint x: 504, endPoint y: 64, distance: 5.2
click at [509, 62] on p "​​cliente" at bounding box center [532, 63] width 67 height 10
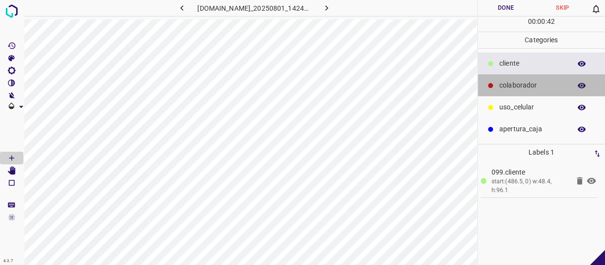
click at [495, 88] on div "colaborador" at bounding box center [542, 86] width 128 height 22
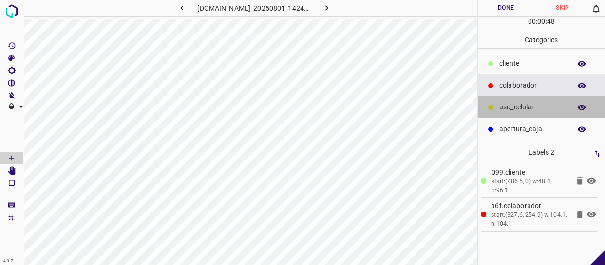
drag, startPoint x: 526, startPoint y: 102, endPoint x: 482, endPoint y: 123, distance: 48.8
click at [518, 109] on p "uso_celular" at bounding box center [532, 107] width 67 height 10
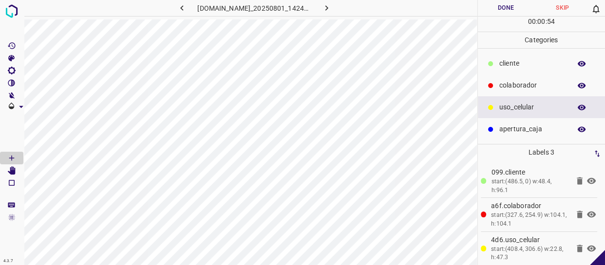
click at [545, 77] on div "colaborador" at bounding box center [542, 86] width 128 height 22
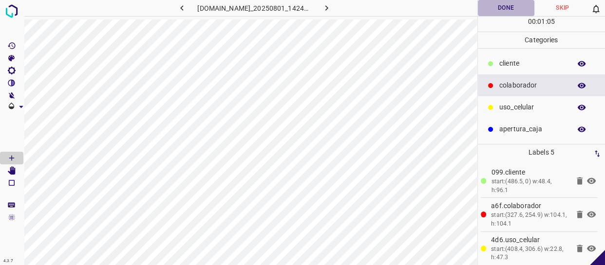
click at [521, 6] on button "Done" at bounding box center [506, 8] width 56 height 16
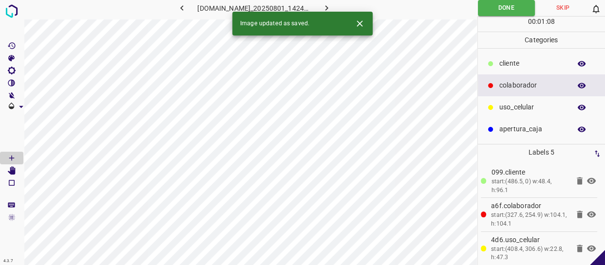
click at [543, 67] on p "​​cliente" at bounding box center [532, 63] width 67 height 10
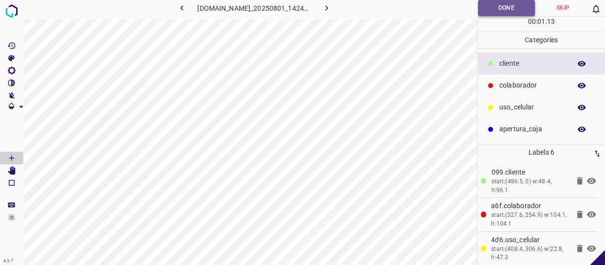
click at [500, 11] on button "Done" at bounding box center [506, 8] width 57 height 16
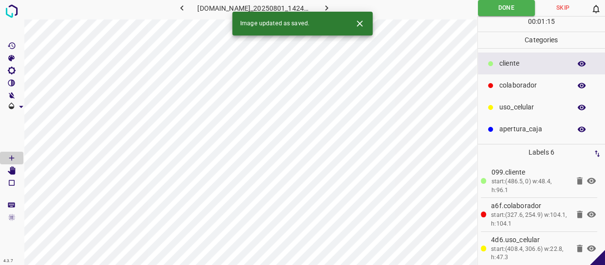
click at [328, 7] on icon "button" at bounding box center [326, 7] width 3 height 5
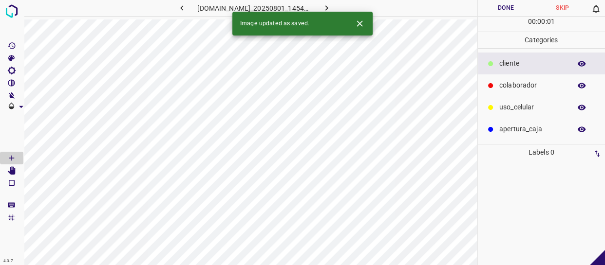
click at [481, 89] on div "colaborador" at bounding box center [542, 86] width 128 height 22
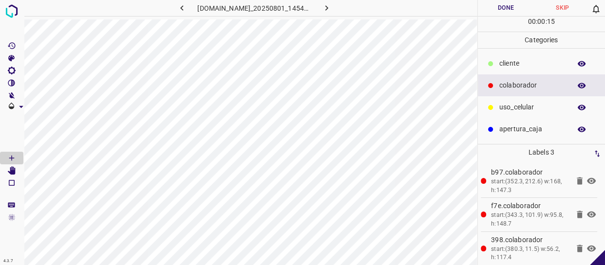
click at [492, 117] on div "uso_celular" at bounding box center [542, 107] width 128 height 22
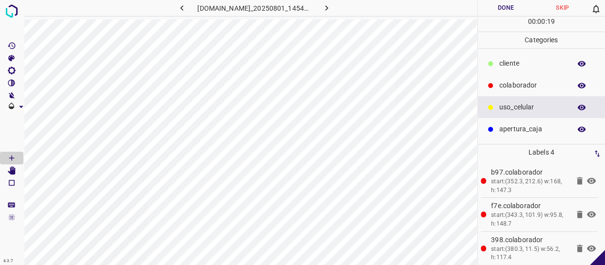
drag, startPoint x: 549, startPoint y: 63, endPoint x: 488, endPoint y: 84, distance: 64.8
click at [549, 63] on p "​​cliente" at bounding box center [532, 63] width 67 height 10
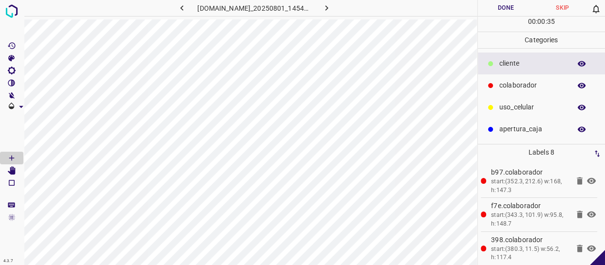
click at [531, 109] on p "uso_celular" at bounding box center [532, 107] width 67 height 10
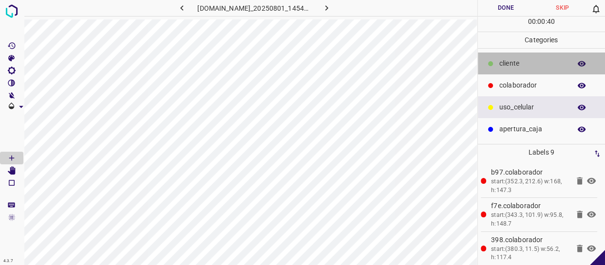
click at [520, 66] on p "​​cliente" at bounding box center [532, 63] width 67 height 10
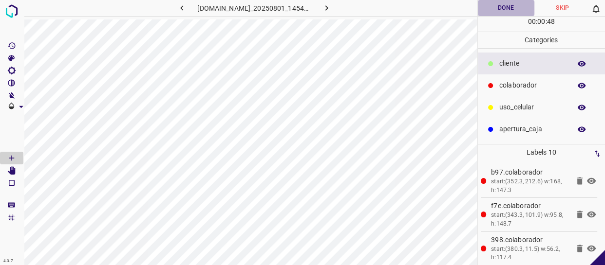
click at [511, 2] on button "Done" at bounding box center [506, 8] width 56 height 16
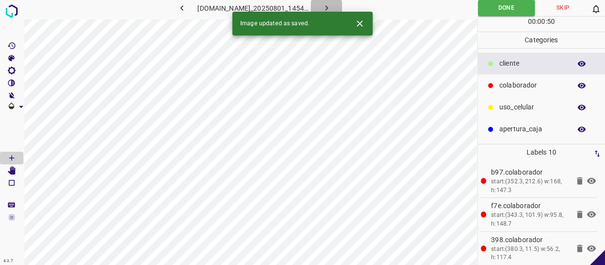
click at [326, 8] on button "button" at bounding box center [326, 8] width 31 height 16
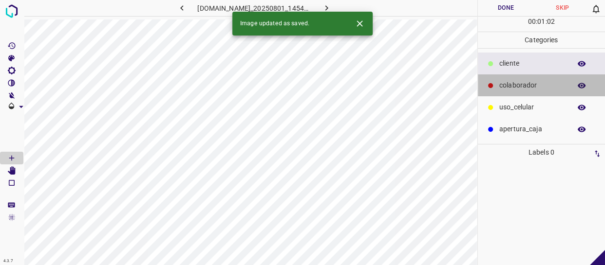
click at [514, 83] on p "colaborador" at bounding box center [532, 85] width 67 height 10
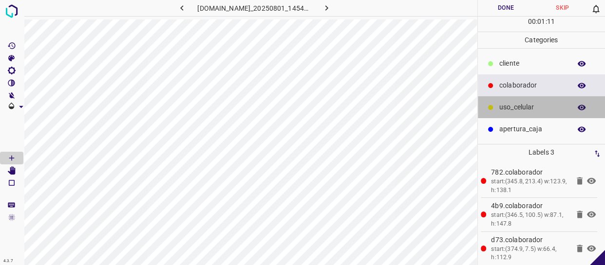
drag, startPoint x: 521, startPoint y: 112, endPoint x: 511, endPoint y: 111, distance: 10.3
click at [511, 111] on p "uso_celular" at bounding box center [532, 107] width 67 height 10
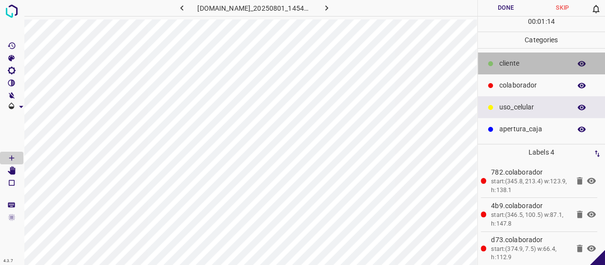
drag, startPoint x: 527, startPoint y: 63, endPoint x: 492, endPoint y: 77, distance: 37.6
click at [526, 63] on p "​​cliente" at bounding box center [532, 63] width 67 height 10
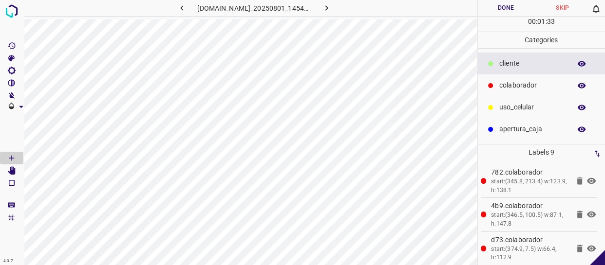
drag, startPoint x: 536, startPoint y: 112, endPoint x: 506, endPoint y: 116, distance: 30.0
click at [533, 112] on p "uso_celular" at bounding box center [532, 107] width 67 height 10
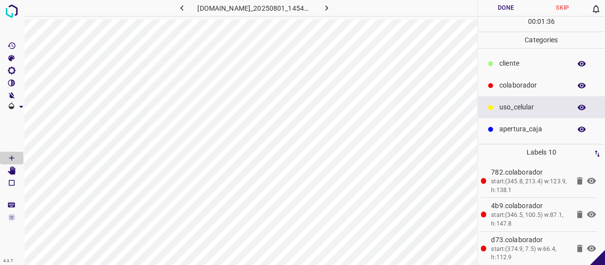
click at [519, 70] on div "​​cliente" at bounding box center [542, 64] width 128 height 22
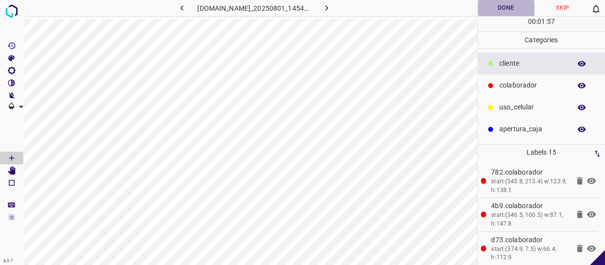
click at [506, 6] on button "Done" at bounding box center [506, 8] width 56 height 16
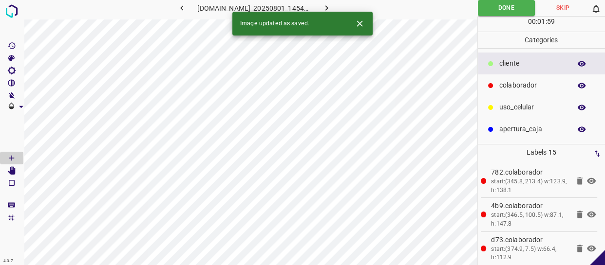
drag, startPoint x: 330, startPoint y: 7, endPoint x: 330, endPoint y: 0, distance: 7.3
click at [330, 7] on icon "button" at bounding box center [326, 8] width 10 height 10
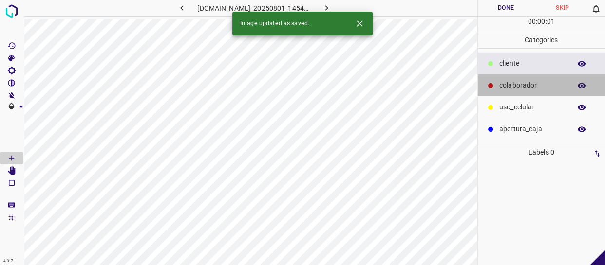
drag, startPoint x: 509, startPoint y: 89, endPoint x: 503, endPoint y: 93, distance: 6.6
click at [503, 93] on div "colaborador" at bounding box center [542, 86] width 128 height 22
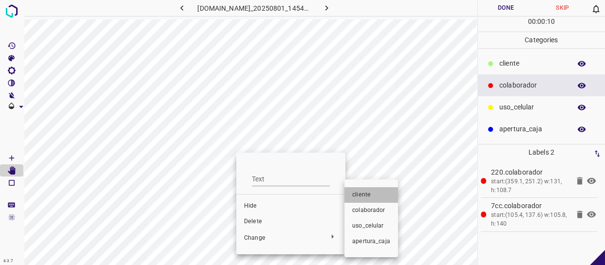
click at [369, 191] on span "​​cliente" at bounding box center [371, 195] width 38 height 9
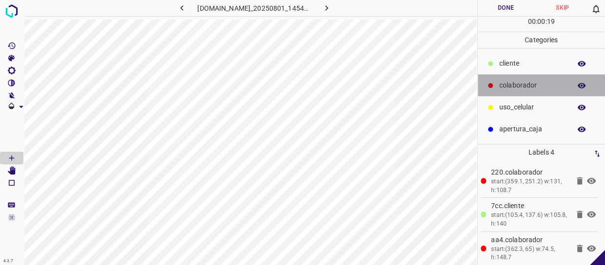
click at [536, 75] on div "colaborador" at bounding box center [542, 86] width 128 height 22
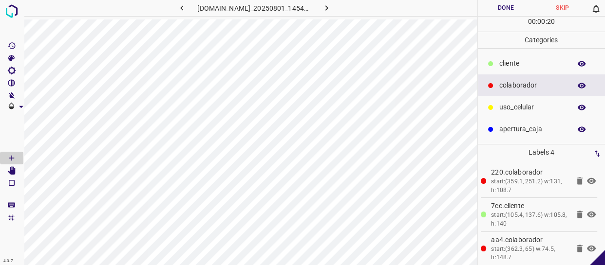
click at [534, 61] on p "​​cliente" at bounding box center [532, 63] width 67 height 10
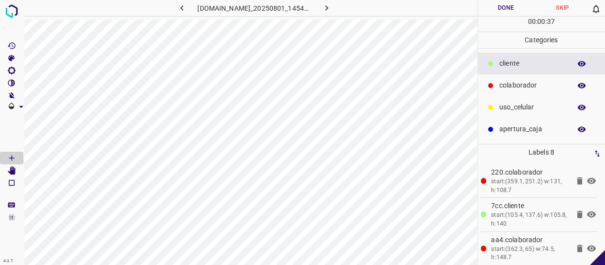
click at [521, 107] on p "uso_celular" at bounding box center [532, 107] width 67 height 10
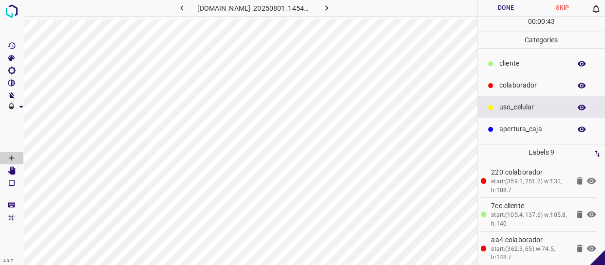
click at [477, 72] on div "802-bch-satelite.ddns.net_20250801_145439_000000750.jpg Done Skip 0 00 : 00 : 4…" at bounding box center [302, 132] width 605 height 265
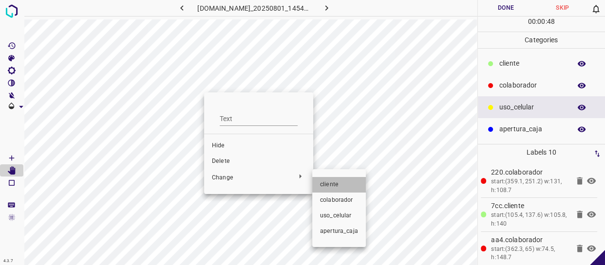
click at [336, 187] on span "​​cliente" at bounding box center [339, 185] width 38 height 9
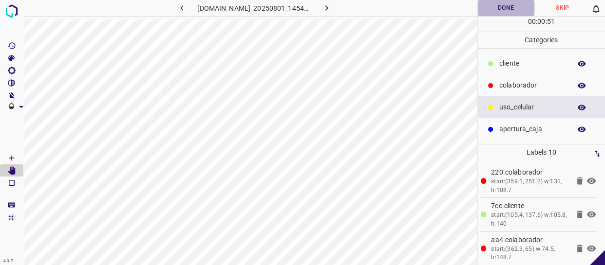
click at [524, 5] on button "Done" at bounding box center [506, 8] width 56 height 16
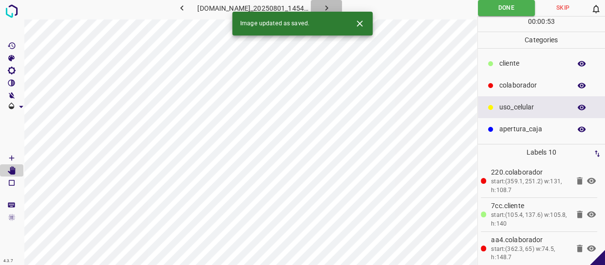
click at [330, 5] on icon "button" at bounding box center [326, 8] width 10 height 10
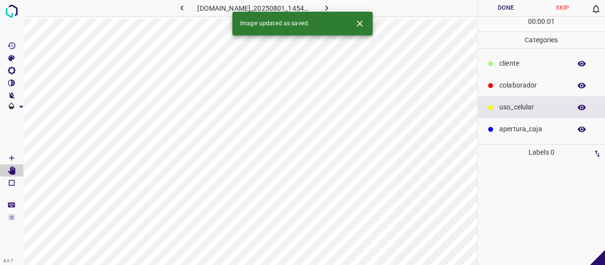
drag, startPoint x: 513, startPoint y: 66, endPoint x: 485, endPoint y: 70, distance: 27.6
click at [513, 65] on p "​​cliente" at bounding box center [532, 63] width 67 height 10
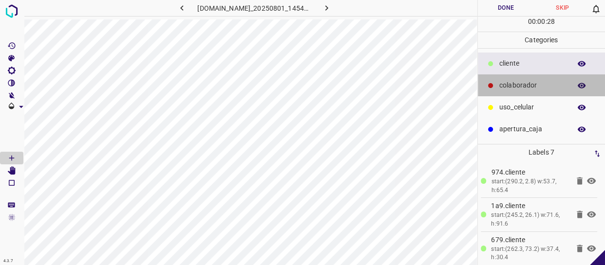
click at [533, 83] on p "colaborador" at bounding box center [532, 85] width 67 height 10
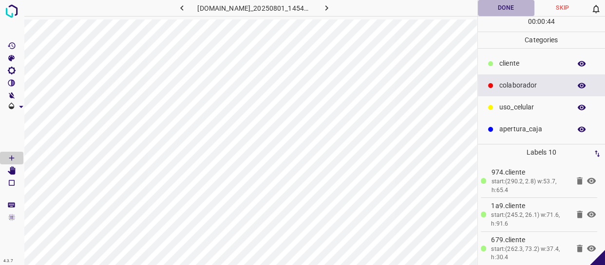
click at [504, 10] on button "Done" at bounding box center [506, 8] width 56 height 16
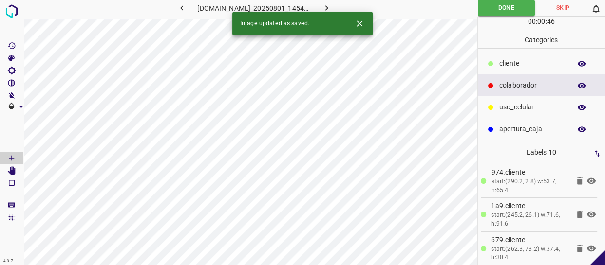
click at [328, 6] on icon "button" at bounding box center [326, 7] width 3 height 5
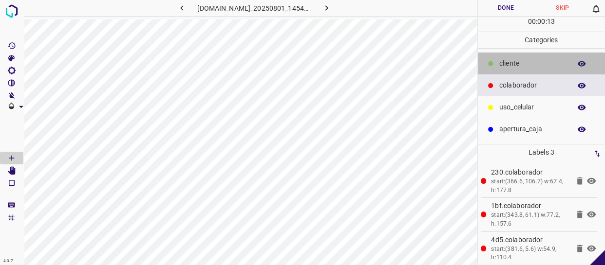
drag, startPoint x: 516, startPoint y: 73, endPoint x: 478, endPoint y: 93, distance: 43.1
click at [516, 73] on div "​​cliente" at bounding box center [542, 64] width 128 height 22
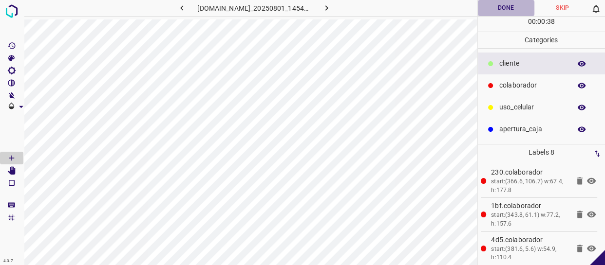
click at [506, 2] on button "Done" at bounding box center [506, 8] width 56 height 16
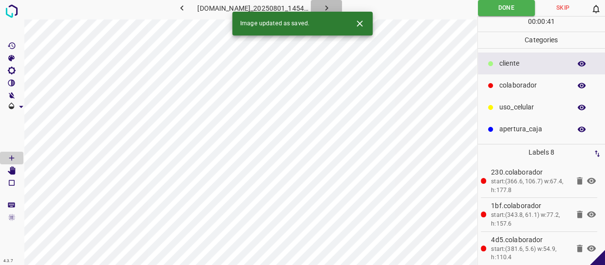
click at [328, 1] on button "button" at bounding box center [326, 8] width 31 height 16
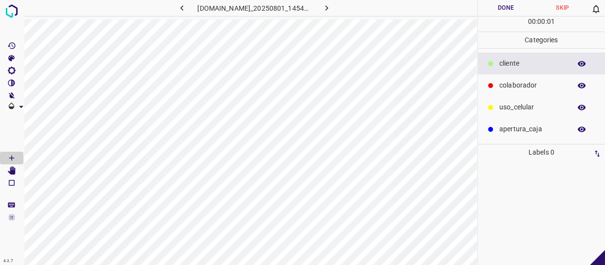
drag, startPoint x: 514, startPoint y: 89, endPoint x: 497, endPoint y: 90, distance: 17.5
click at [509, 90] on p "colaborador" at bounding box center [532, 85] width 67 height 10
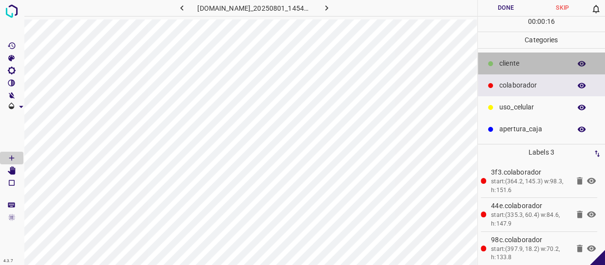
drag, startPoint x: 492, startPoint y: 68, endPoint x: 477, endPoint y: 65, distance: 15.4
click at [491, 65] on div at bounding box center [490, 64] width 10 height 10
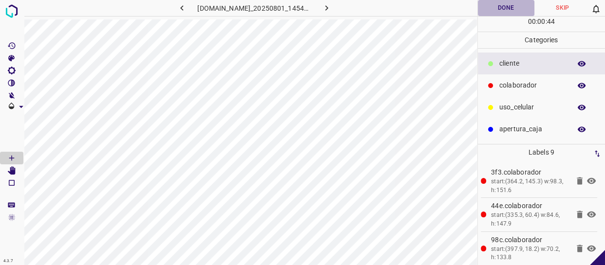
click at [501, 14] on button "Done" at bounding box center [506, 8] width 56 height 16
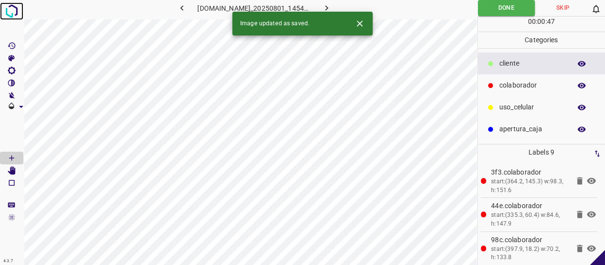
click at [15, 9] on img at bounding box center [12, 11] width 18 height 18
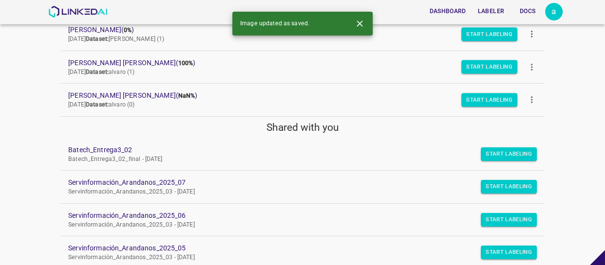
scroll to position [221, 0]
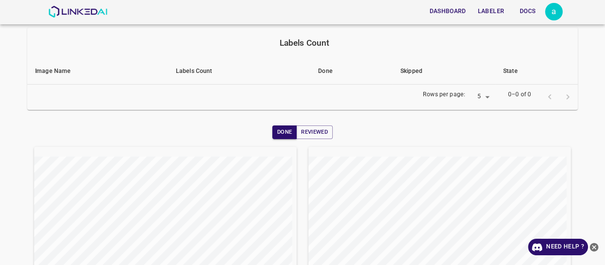
scroll to position [42, 0]
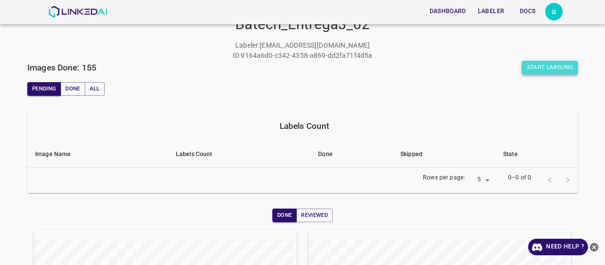
click at [534, 68] on button "Start Labeling" at bounding box center [550, 68] width 56 height 14
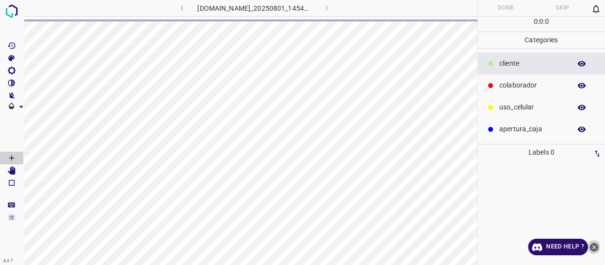
click at [594, 249] on icon "close-help" at bounding box center [594, 247] width 9 height 9
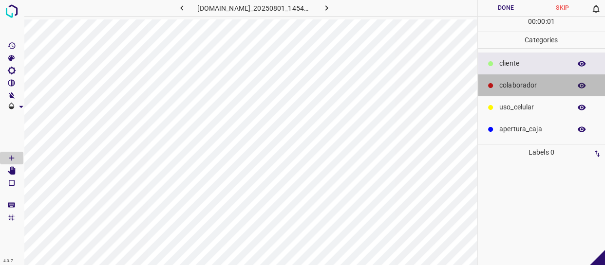
drag, startPoint x: 523, startPoint y: 91, endPoint x: 491, endPoint y: 102, distance: 33.4
click at [522, 92] on div "colaborador" at bounding box center [542, 86] width 128 height 22
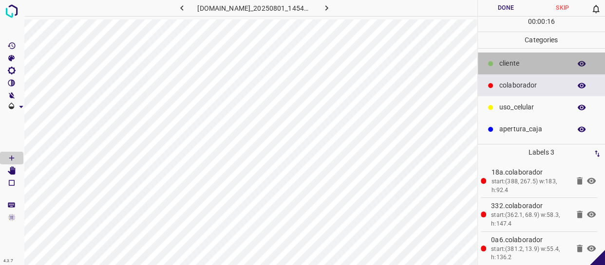
drag, startPoint x: 522, startPoint y: 57, endPoint x: 487, endPoint y: 68, distance: 36.2
click at [518, 58] on div "​​cliente" at bounding box center [542, 64] width 128 height 22
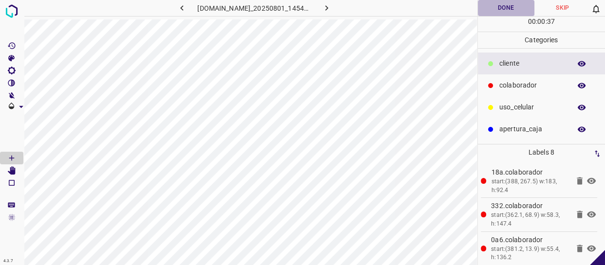
click at [509, 4] on button "Done" at bounding box center [506, 8] width 56 height 16
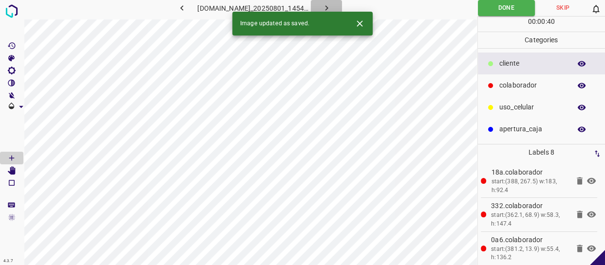
click at [329, 5] on icon "button" at bounding box center [326, 8] width 10 height 10
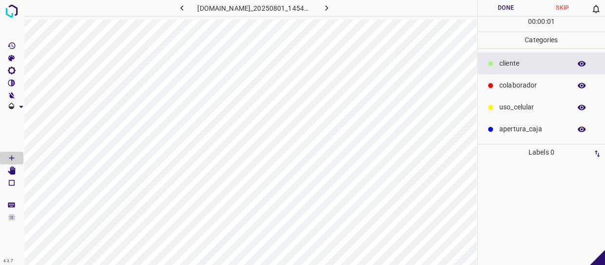
click at [522, 80] on div "colaborador" at bounding box center [542, 86] width 128 height 22
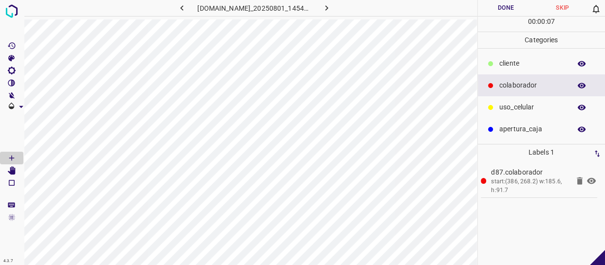
drag, startPoint x: 518, startPoint y: 72, endPoint x: 500, endPoint y: 71, distance: 18.0
click at [516, 73] on div "​​cliente" at bounding box center [542, 64] width 128 height 22
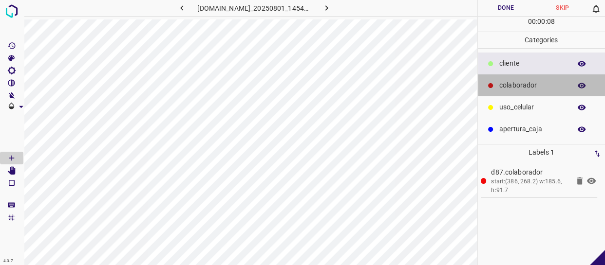
drag, startPoint x: 546, startPoint y: 84, endPoint x: 491, endPoint y: 97, distance: 56.6
click at [530, 92] on div "colaborador" at bounding box center [542, 86] width 128 height 22
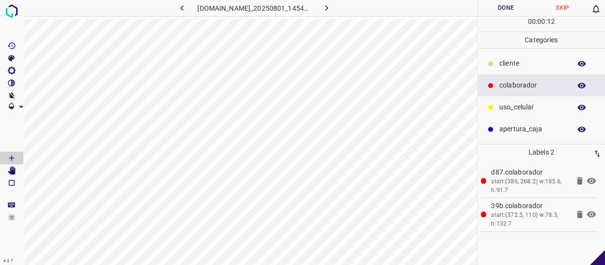
drag, startPoint x: 521, startPoint y: 64, endPoint x: 509, endPoint y: 74, distance: 15.2
click at [519, 65] on p "​​cliente" at bounding box center [532, 63] width 67 height 10
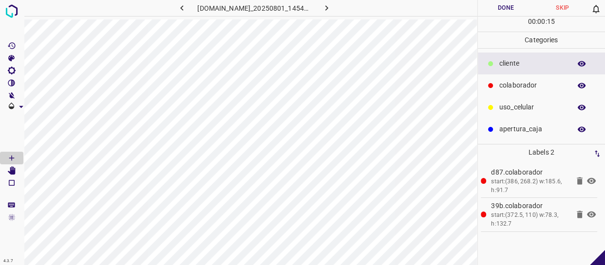
click at [528, 136] on div "apertura_caja" at bounding box center [542, 129] width 128 height 22
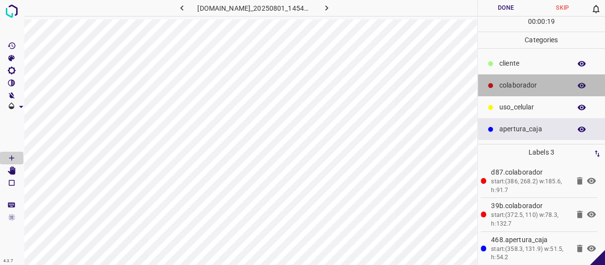
drag, startPoint x: 544, startPoint y: 78, endPoint x: 505, endPoint y: 84, distance: 38.9
click at [544, 78] on div "colaborador" at bounding box center [542, 86] width 128 height 22
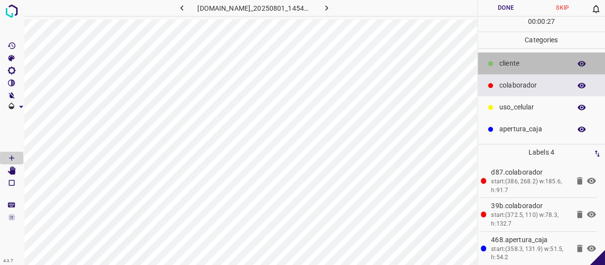
drag, startPoint x: 525, startPoint y: 70, endPoint x: 511, endPoint y: 73, distance: 14.5
click at [511, 73] on div "​​cliente" at bounding box center [542, 64] width 128 height 22
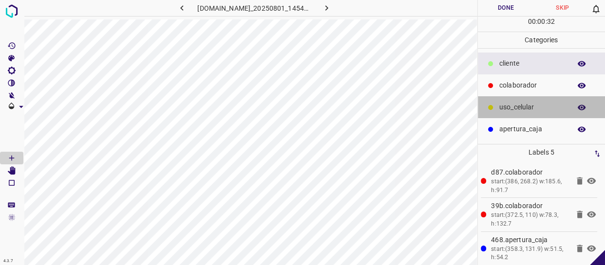
click at [531, 103] on p "uso_celular" at bounding box center [532, 107] width 67 height 10
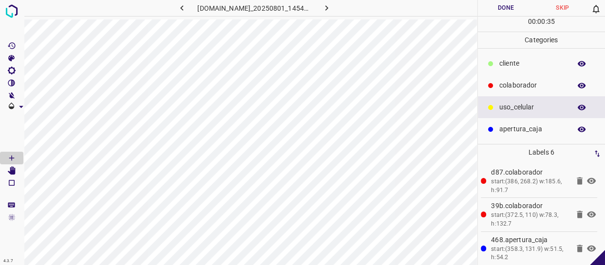
drag, startPoint x: 514, startPoint y: 65, endPoint x: 487, endPoint y: 76, distance: 28.4
click at [487, 76] on ul "​​cliente colaborador uso_celular apertura_caja" at bounding box center [542, 96] width 128 height 95
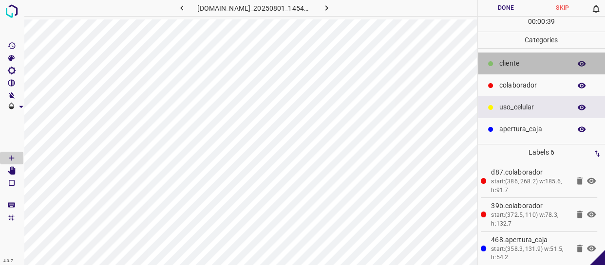
click at [506, 63] on p "​​cliente" at bounding box center [532, 63] width 67 height 10
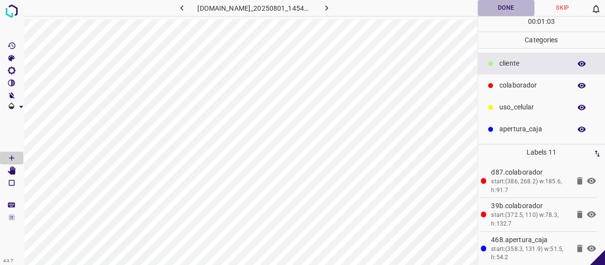
click at [496, 1] on button "Done" at bounding box center [506, 8] width 56 height 16
click at [501, 6] on button "Done" at bounding box center [506, 8] width 57 height 16
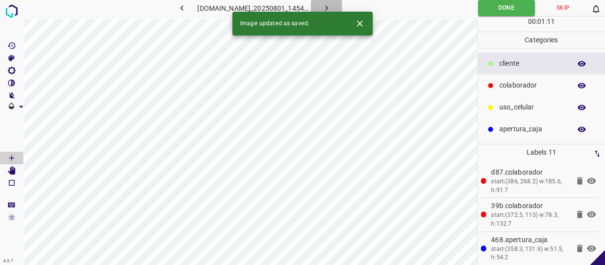
click at [332, 10] on icon "button" at bounding box center [326, 8] width 10 height 10
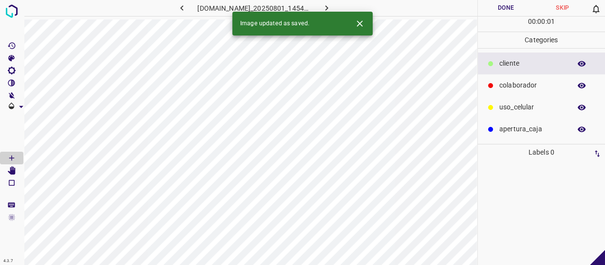
click at [177, 6] on icon "button" at bounding box center [182, 8] width 10 height 10
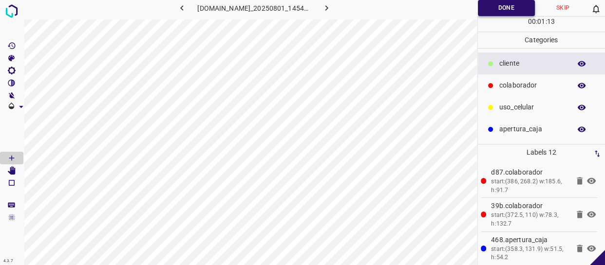
click at [497, 10] on button "Done" at bounding box center [506, 8] width 57 height 16
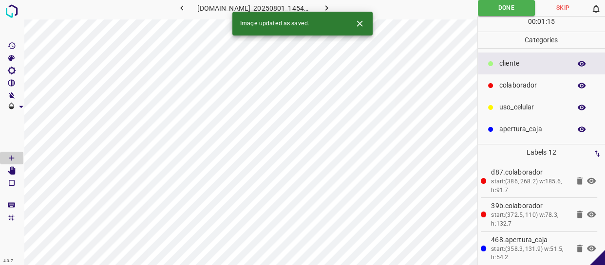
click at [332, 7] on icon "button" at bounding box center [326, 8] width 10 height 10
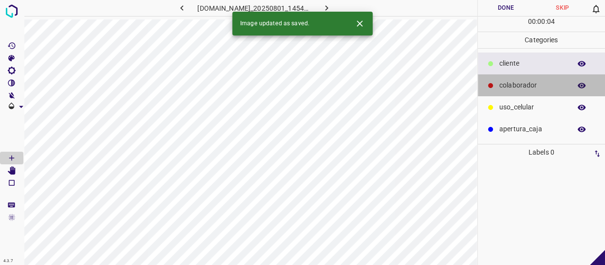
click at [517, 85] on p "colaborador" at bounding box center [532, 85] width 67 height 10
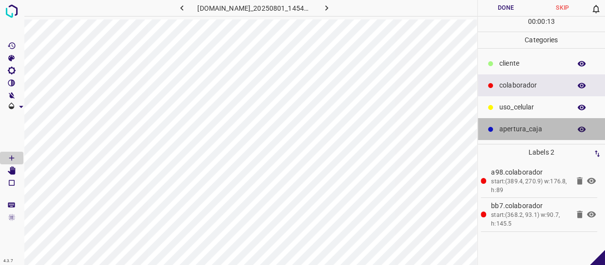
click at [531, 123] on div "apertura_caja" at bounding box center [542, 129] width 128 height 22
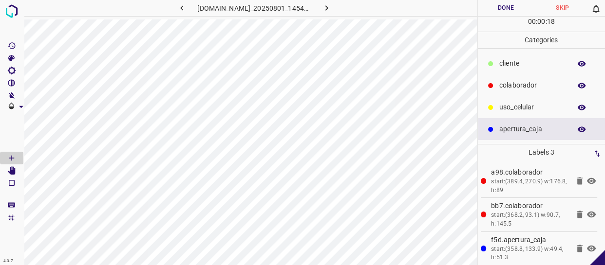
drag, startPoint x: 532, startPoint y: 87, endPoint x: 512, endPoint y: 90, distance: 20.3
click at [512, 90] on p "colaborador" at bounding box center [532, 85] width 67 height 10
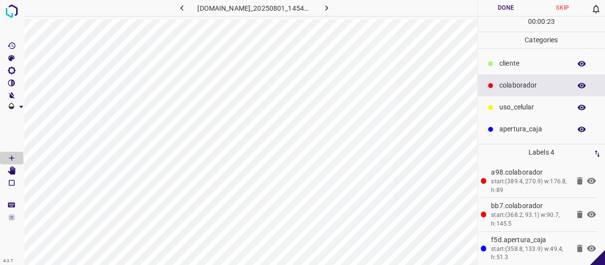
click at [529, 63] on p "​​cliente" at bounding box center [532, 63] width 67 height 10
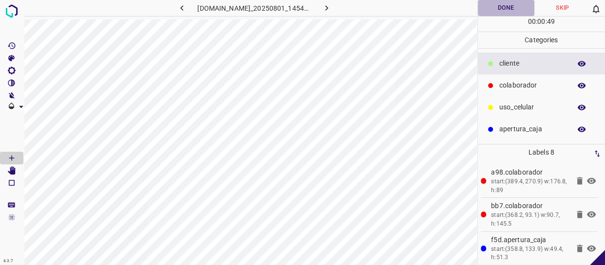
click at [510, 8] on button "Done" at bounding box center [506, 8] width 56 height 16
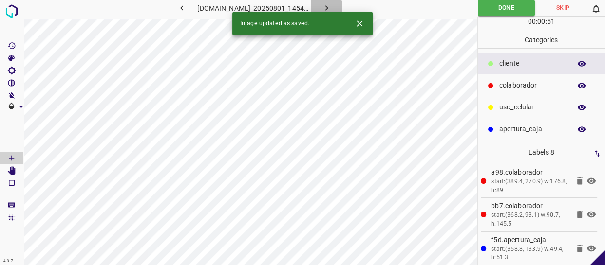
click at [329, 6] on icon "button" at bounding box center [326, 8] width 10 height 10
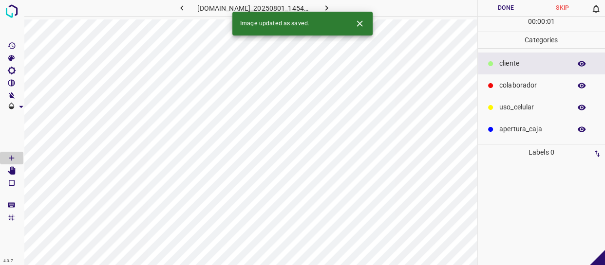
drag, startPoint x: 541, startPoint y: 81, endPoint x: 500, endPoint y: 94, distance: 43.0
click at [539, 83] on p "colaborador" at bounding box center [532, 85] width 67 height 10
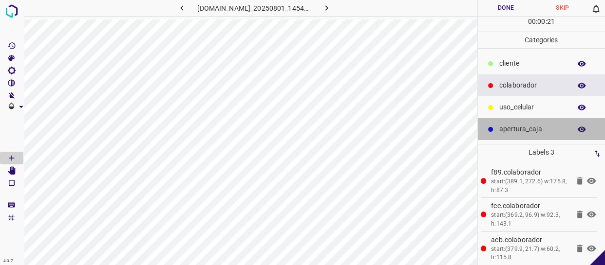
click at [515, 128] on p "apertura_caja" at bounding box center [532, 129] width 67 height 10
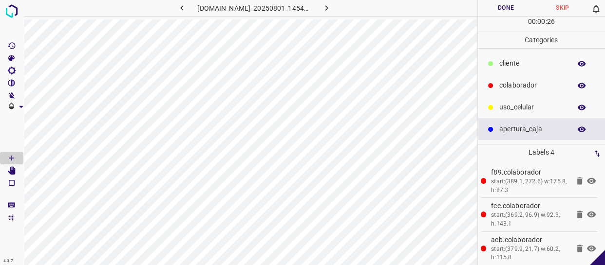
drag, startPoint x: 505, startPoint y: 71, endPoint x: 495, endPoint y: 69, distance: 10.8
click at [495, 69] on div "​​cliente" at bounding box center [542, 64] width 128 height 22
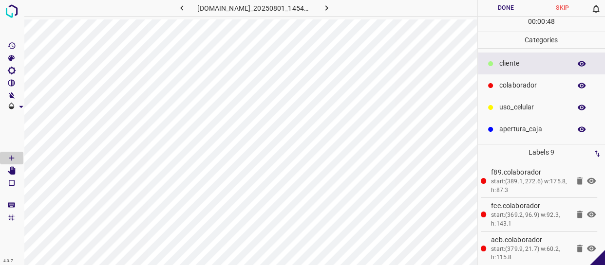
click at [516, 4] on button "Done" at bounding box center [506, 8] width 56 height 16
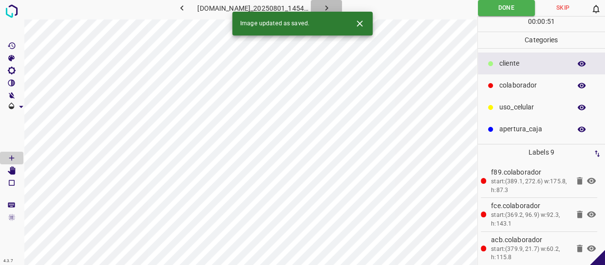
click at [327, 8] on icon "button" at bounding box center [326, 8] width 10 height 10
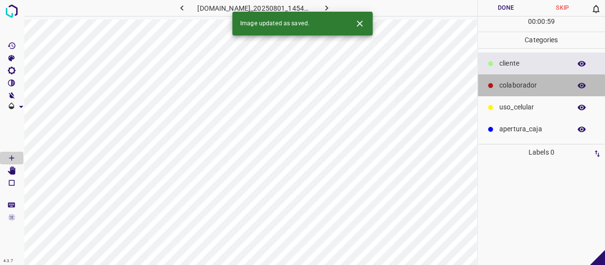
click at [522, 81] on p "colaborador" at bounding box center [532, 85] width 67 height 10
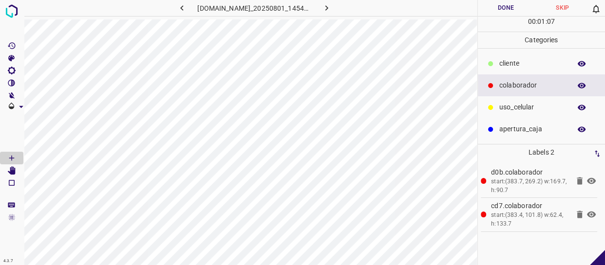
drag, startPoint x: 553, startPoint y: 127, endPoint x: 486, endPoint y: 131, distance: 66.4
click at [548, 130] on p "apertura_caja" at bounding box center [532, 129] width 67 height 10
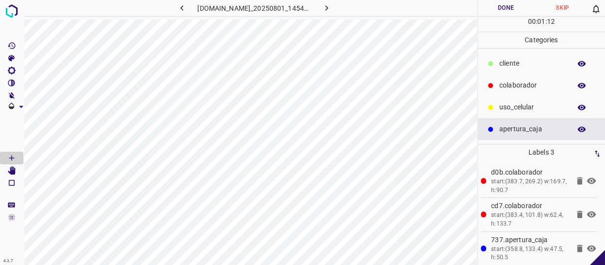
drag, startPoint x: 536, startPoint y: 86, endPoint x: 493, endPoint y: 88, distance: 42.9
click at [535, 87] on p "colaborador" at bounding box center [532, 85] width 67 height 10
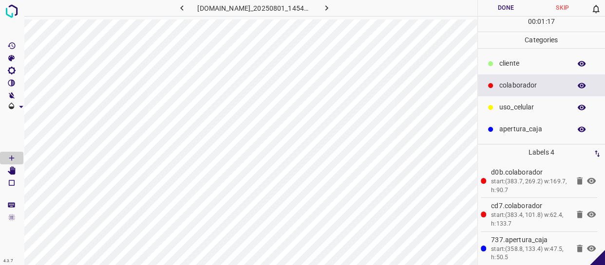
click at [523, 50] on ul "​​cliente colaborador uso_celular apertura_caja" at bounding box center [542, 96] width 128 height 95
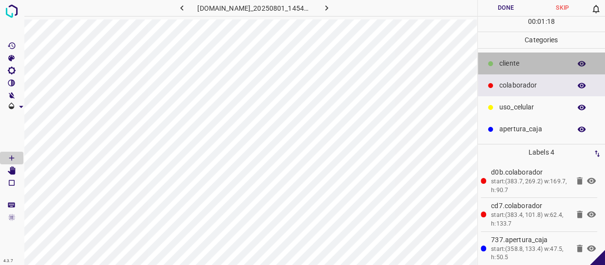
click at [525, 59] on p "​​cliente" at bounding box center [532, 63] width 67 height 10
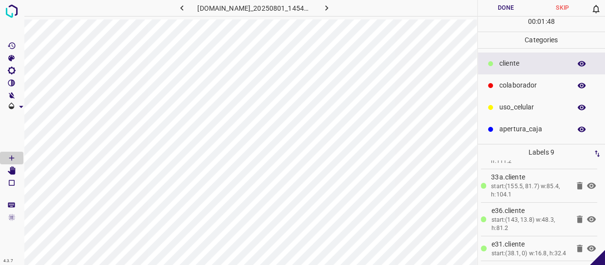
scroll to position [205, 0]
click at [493, 17] on div "00 : 01 : 49" at bounding box center [542, 24] width 128 height 15
click at [491, 19] on div "00 : 01 : 49" at bounding box center [542, 24] width 128 height 15
click at [499, 10] on button "Done" at bounding box center [506, 8] width 56 height 16
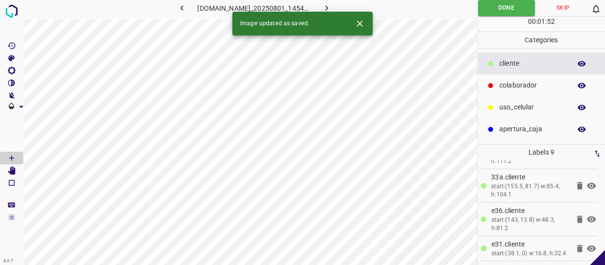
click at [331, 3] on icon "button" at bounding box center [326, 8] width 10 height 10
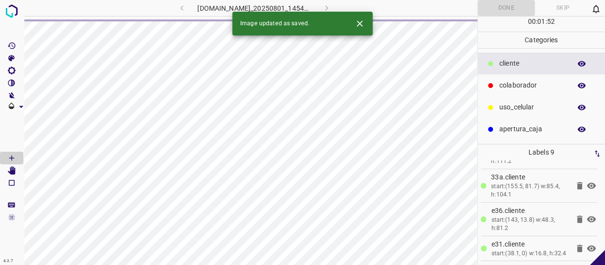
scroll to position [0, 0]
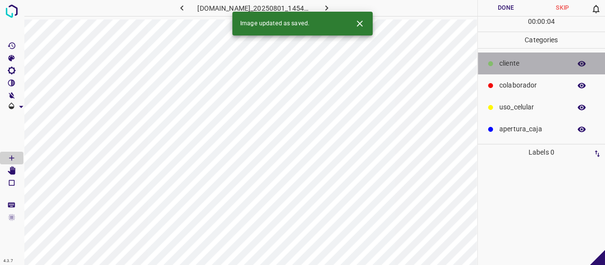
click at [509, 73] on div "​​cliente" at bounding box center [542, 64] width 128 height 22
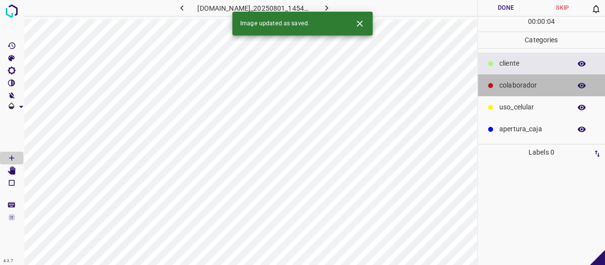
click at [500, 88] on p "colaborador" at bounding box center [532, 85] width 67 height 10
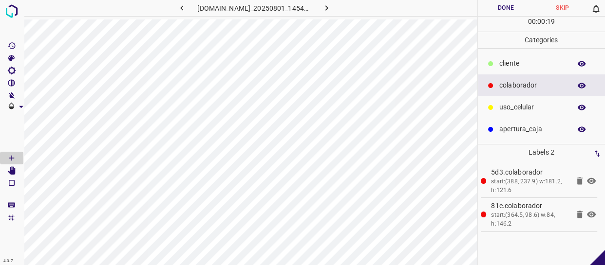
click at [520, 53] on div "​​cliente" at bounding box center [542, 64] width 128 height 22
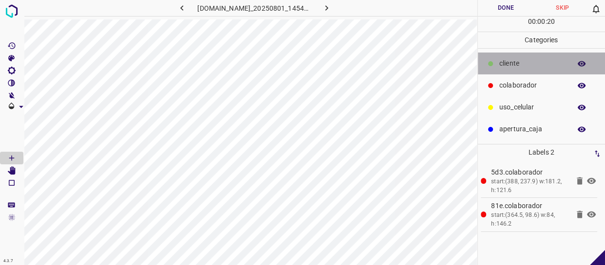
click at [522, 60] on p "​​cliente" at bounding box center [532, 63] width 67 height 10
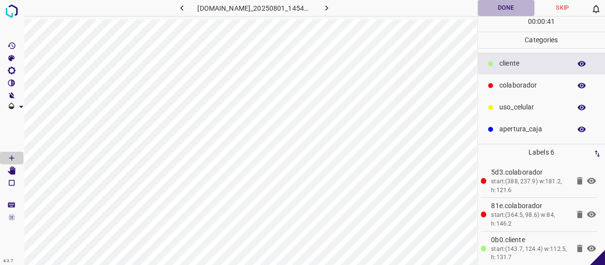
click at [511, 9] on button "Done" at bounding box center [506, 8] width 56 height 16
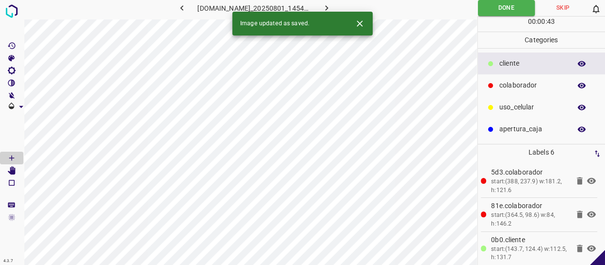
click at [332, 7] on icon "button" at bounding box center [326, 8] width 10 height 10
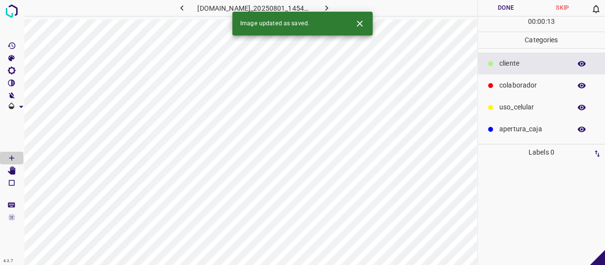
drag, startPoint x: 523, startPoint y: 88, endPoint x: 497, endPoint y: 88, distance: 26.3
click at [522, 88] on p "colaborador" at bounding box center [532, 85] width 67 height 10
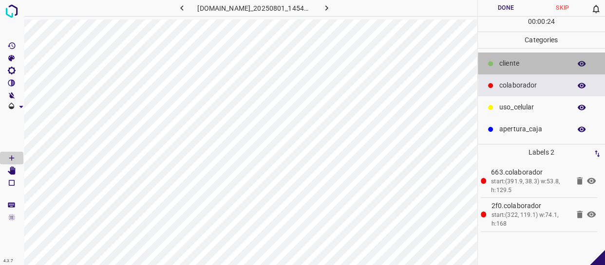
drag, startPoint x: 524, startPoint y: 65, endPoint x: 509, endPoint y: 68, distance: 15.9
click at [524, 65] on p "​​cliente" at bounding box center [532, 63] width 67 height 10
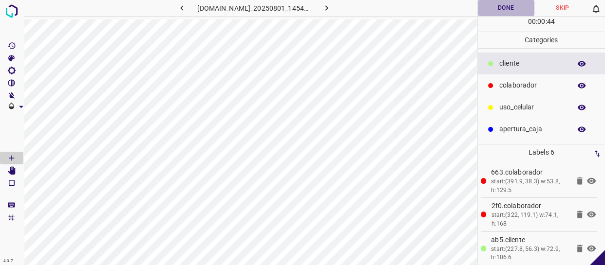
click at [514, 2] on button "Done" at bounding box center [506, 8] width 56 height 16
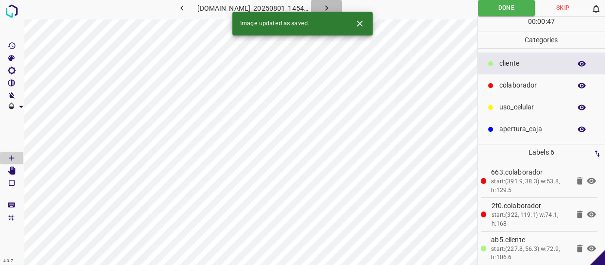
click at [328, 5] on icon "button" at bounding box center [326, 7] width 3 height 5
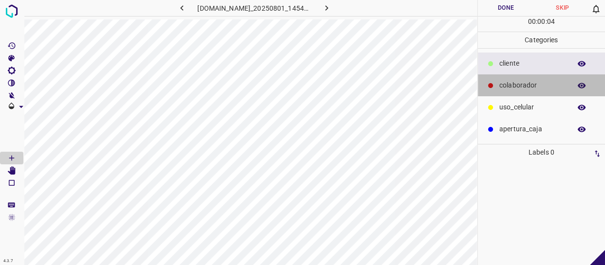
click at [536, 79] on div "colaborador" at bounding box center [542, 86] width 128 height 22
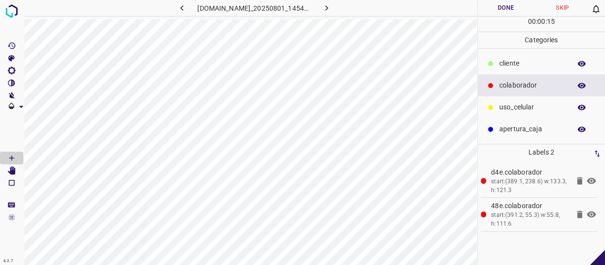
click at [531, 56] on div "​​cliente" at bounding box center [542, 64] width 128 height 22
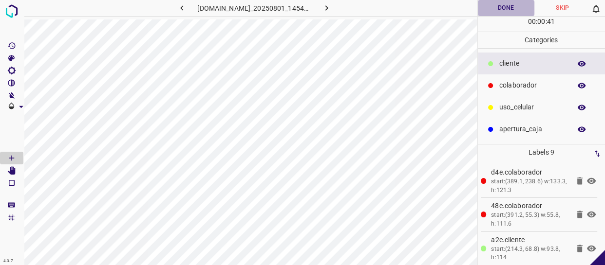
click at [517, 7] on button "Done" at bounding box center [506, 8] width 56 height 16
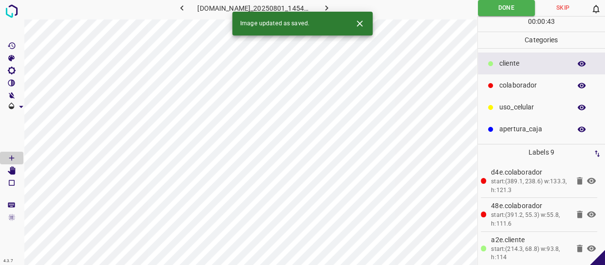
click at [324, 7] on button "button" at bounding box center [326, 8] width 31 height 16
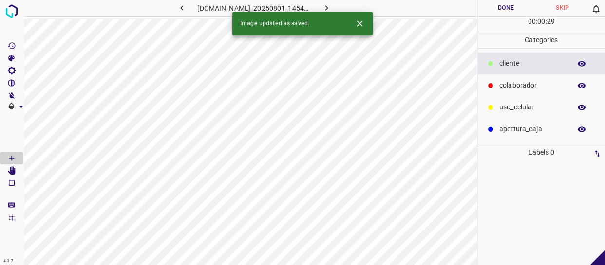
click at [545, 93] on div "colaborador" at bounding box center [542, 86] width 128 height 22
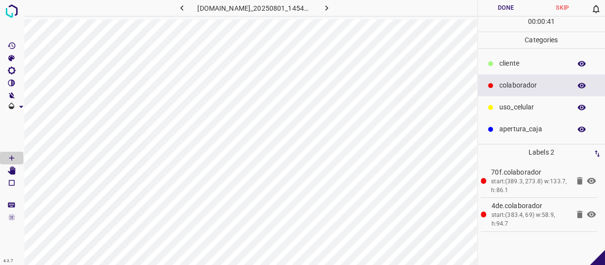
click at [531, 69] on div "​​cliente" at bounding box center [542, 64] width 128 height 22
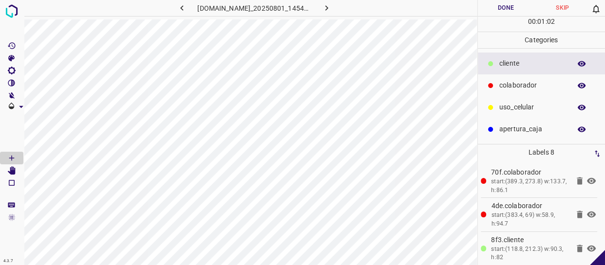
click at [506, 6] on button "Done" at bounding box center [506, 8] width 56 height 16
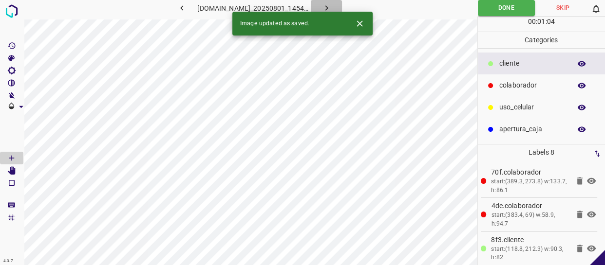
click at [329, 6] on icon "button" at bounding box center [326, 8] width 10 height 10
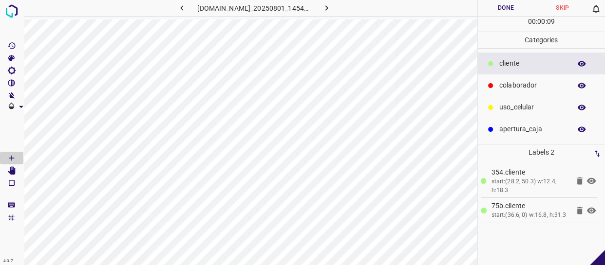
drag, startPoint x: 510, startPoint y: 93, endPoint x: 496, endPoint y: 96, distance: 14.1
click at [509, 93] on div "colaborador" at bounding box center [542, 86] width 128 height 22
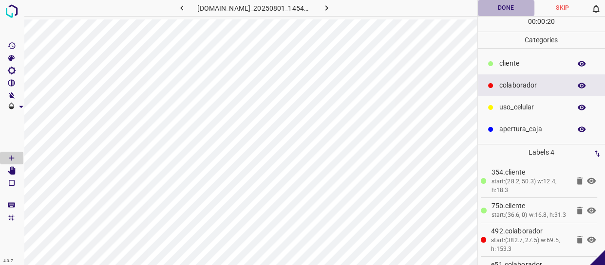
click at [510, 9] on button "Done" at bounding box center [506, 8] width 56 height 16
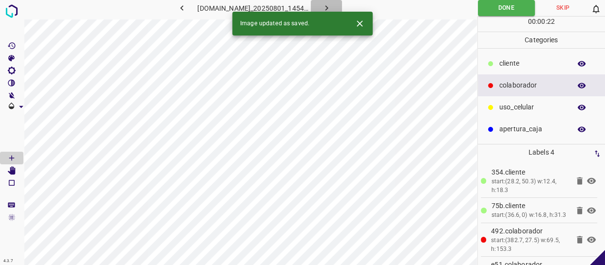
click at [339, 5] on button "button" at bounding box center [326, 8] width 31 height 16
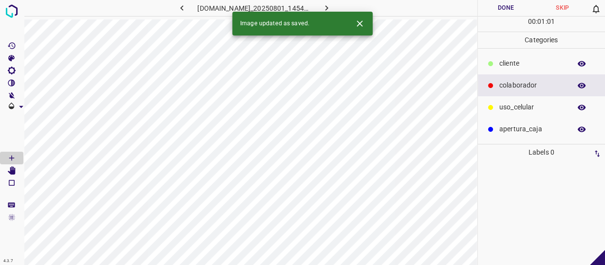
drag, startPoint x: 528, startPoint y: 84, endPoint x: 504, endPoint y: 94, distance: 26.0
click at [528, 84] on p "colaborador" at bounding box center [532, 85] width 67 height 10
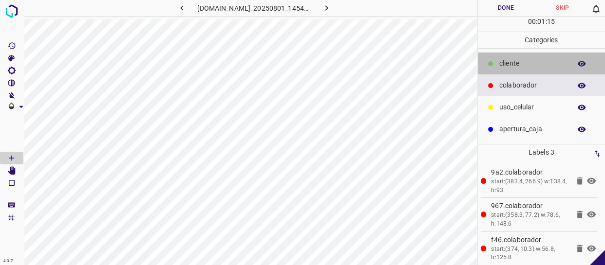
drag, startPoint x: 538, startPoint y: 55, endPoint x: 487, endPoint y: 69, distance: 52.4
click at [536, 55] on div "​​cliente" at bounding box center [542, 64] width 128 height 22
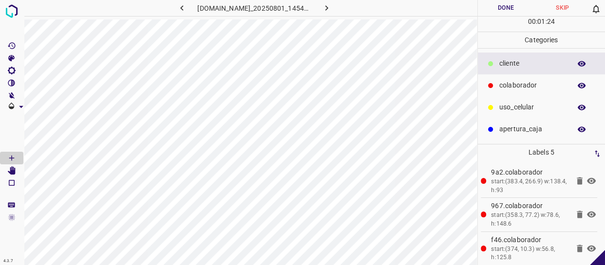
click at [508, 7] on button "Done" at bounding box center [506, 8] width 56 height 16
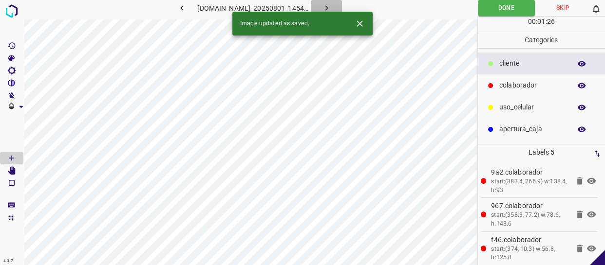
click at [328, 10] on icon "button" at bounding box center [326, 8] width 10 height 10
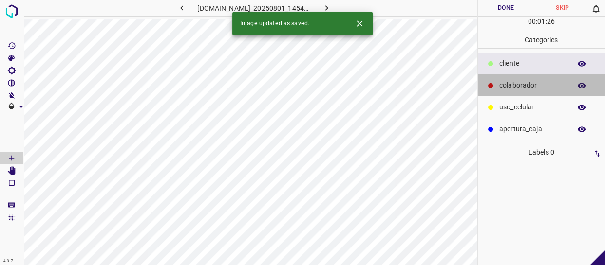
click at [518, 87] on p "colaborador" at bounding box center [532, 85] width 67 height 10
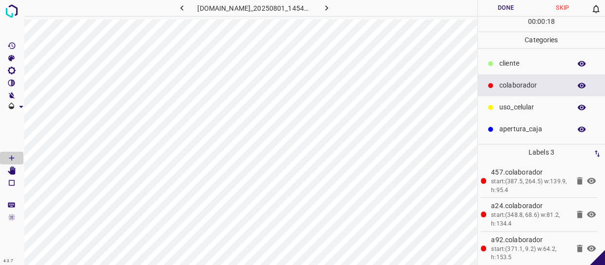
drag, startPoint x: 540, startPoint y: 65, endPoint x: 491, endPoint y: 63, distance: 49.7
click at [540, 65] on p "​​cliente" at bounding box center [532, 63] width 67 height 10
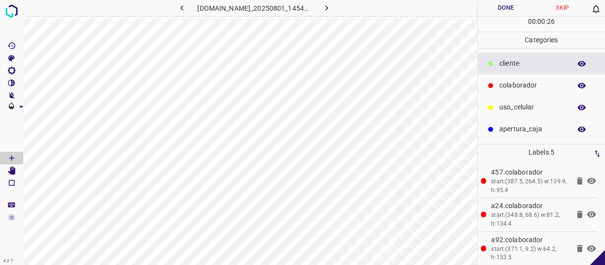
click at [511, 10] on button "Done" at bounding box center [506, 8] width 56 height 16
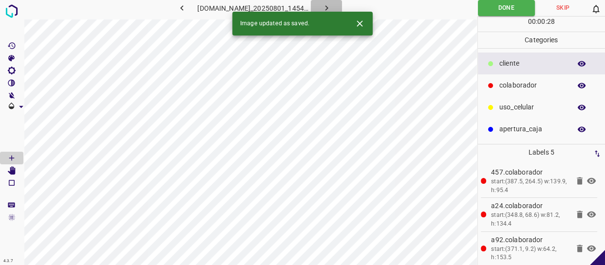
click at [327, 10] on icon "button" at bounding box center [326, 8] width 10 height 10
